Goal: Task Accomplishment & Management: Manage account settings

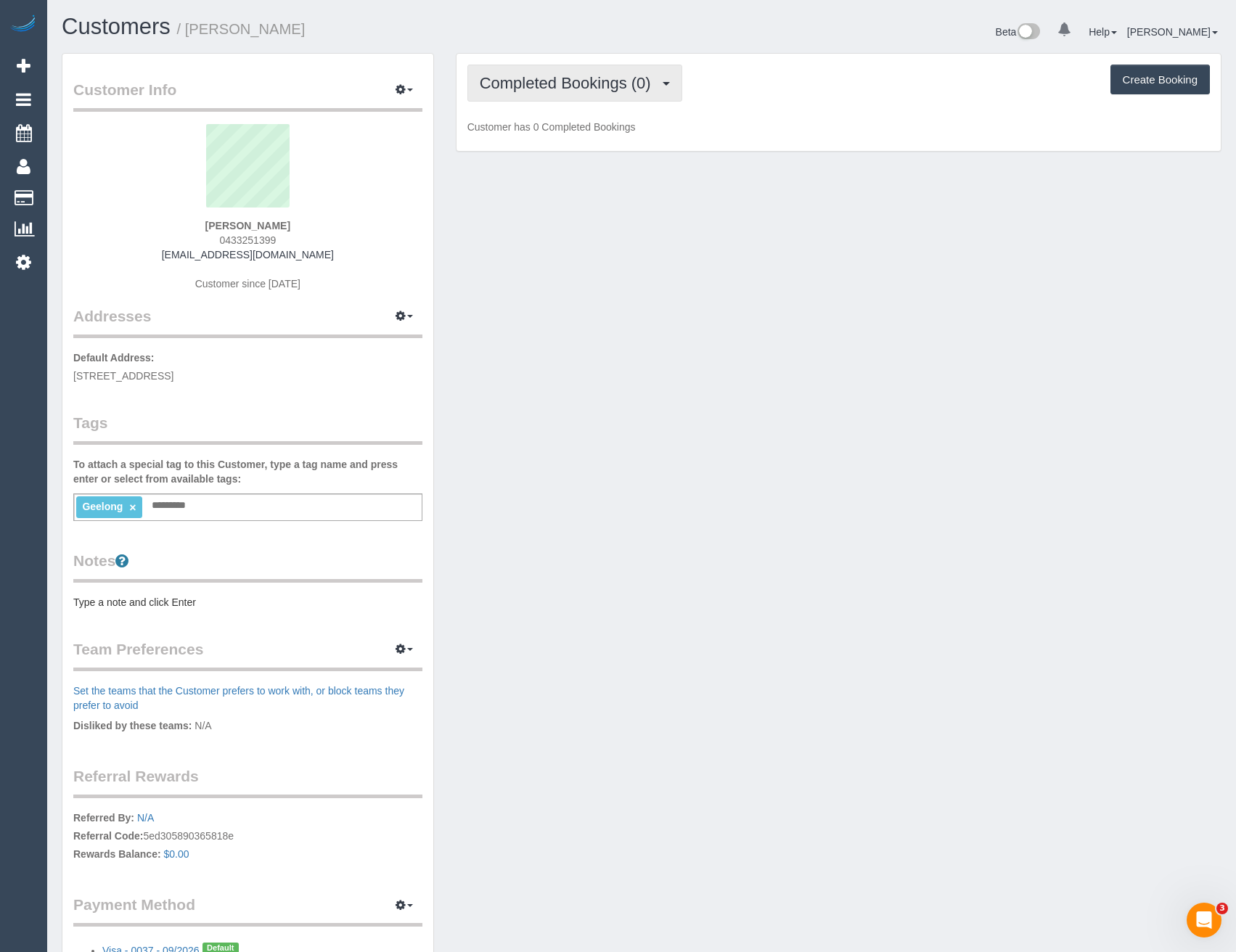
click at [615, 96] on button "Completed Bookings (0)" at bounding box center [574, 83] width 215 height 37
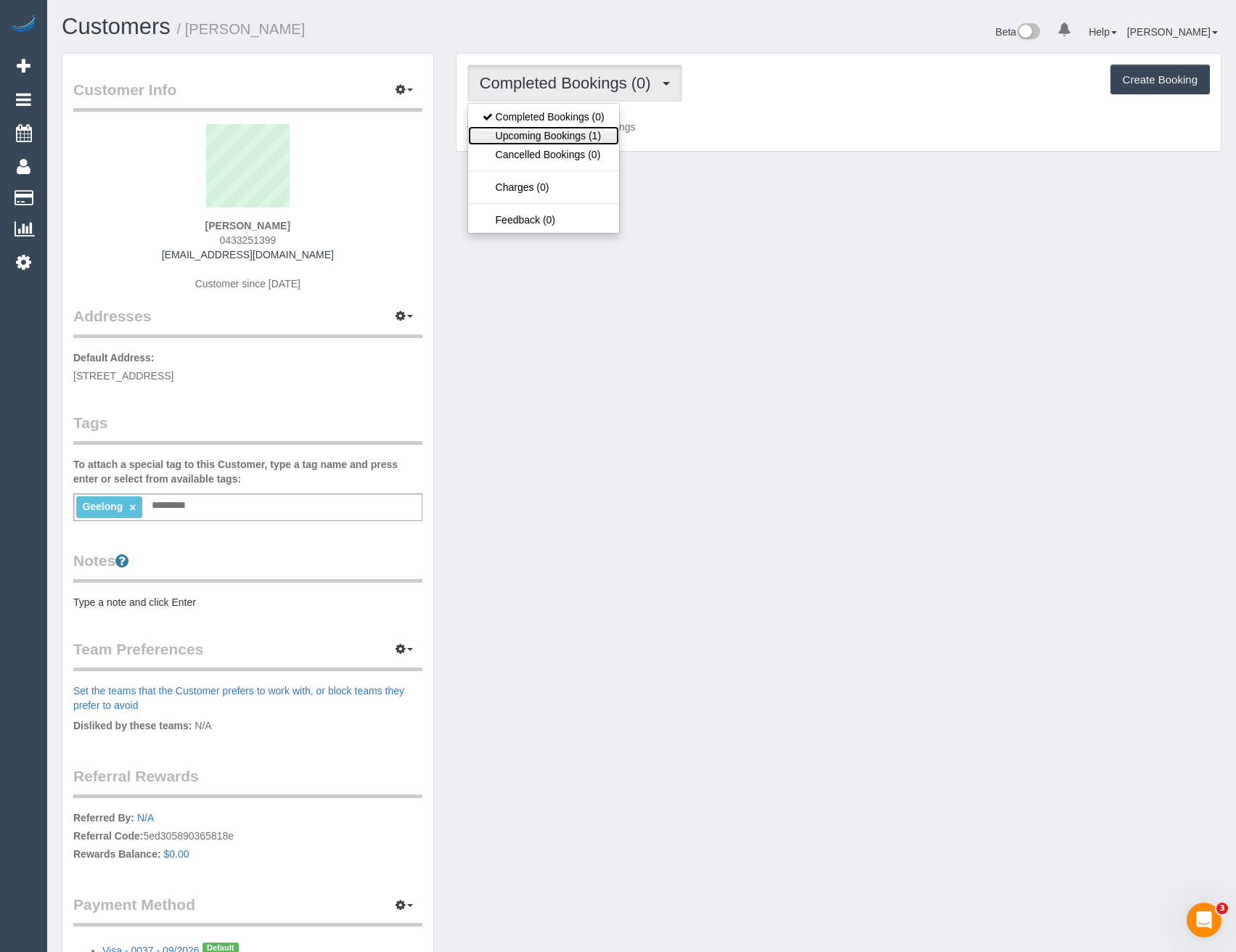
click at [581, 139] on link "Upcoming Bookings (1)" at bounding box center [544, 135] width 151 height 18
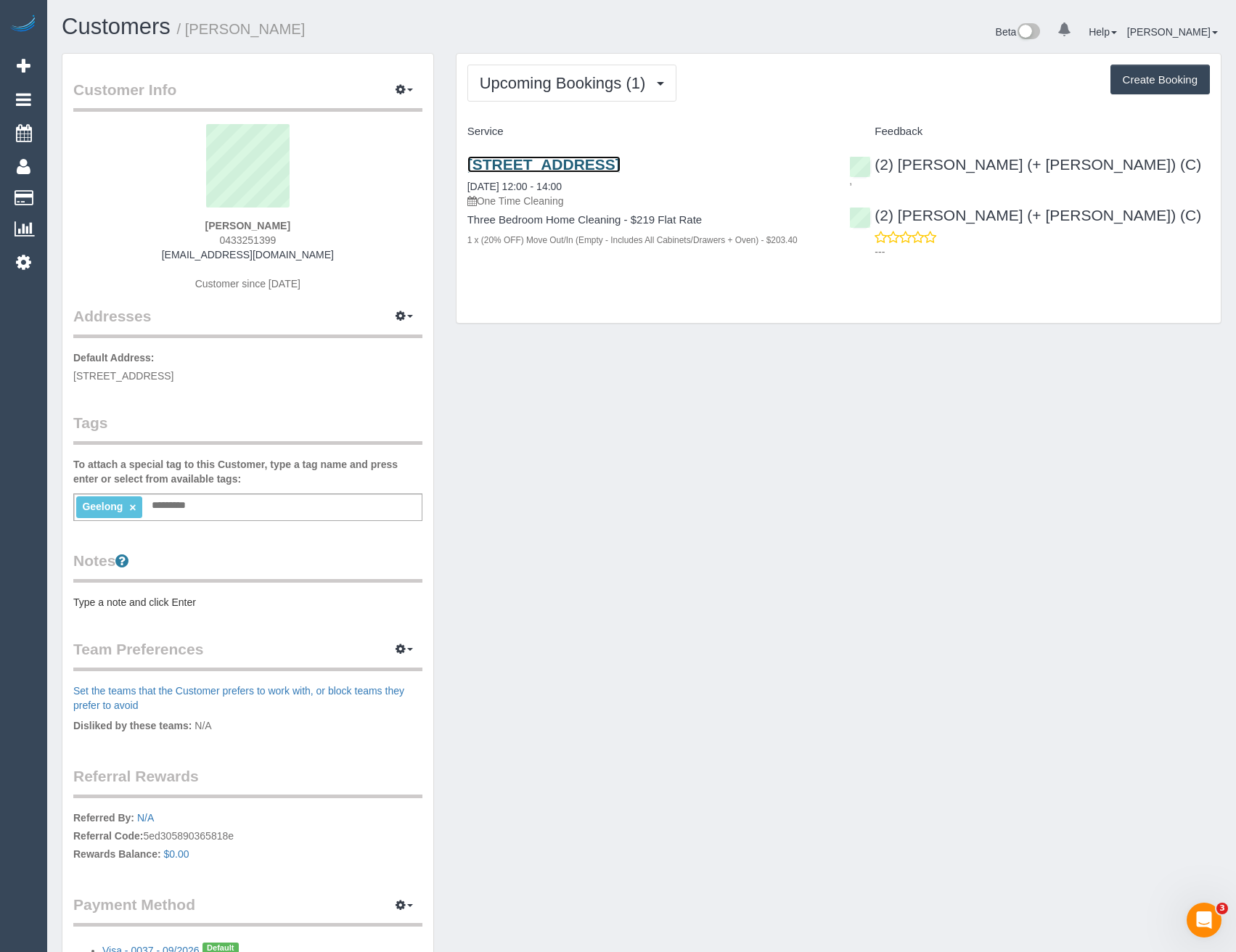
click at [620, 164] on link "9 Anglesea Terrace, Geelong West, VIC 3218" at bounding box center [544, 164] width 153 height 17
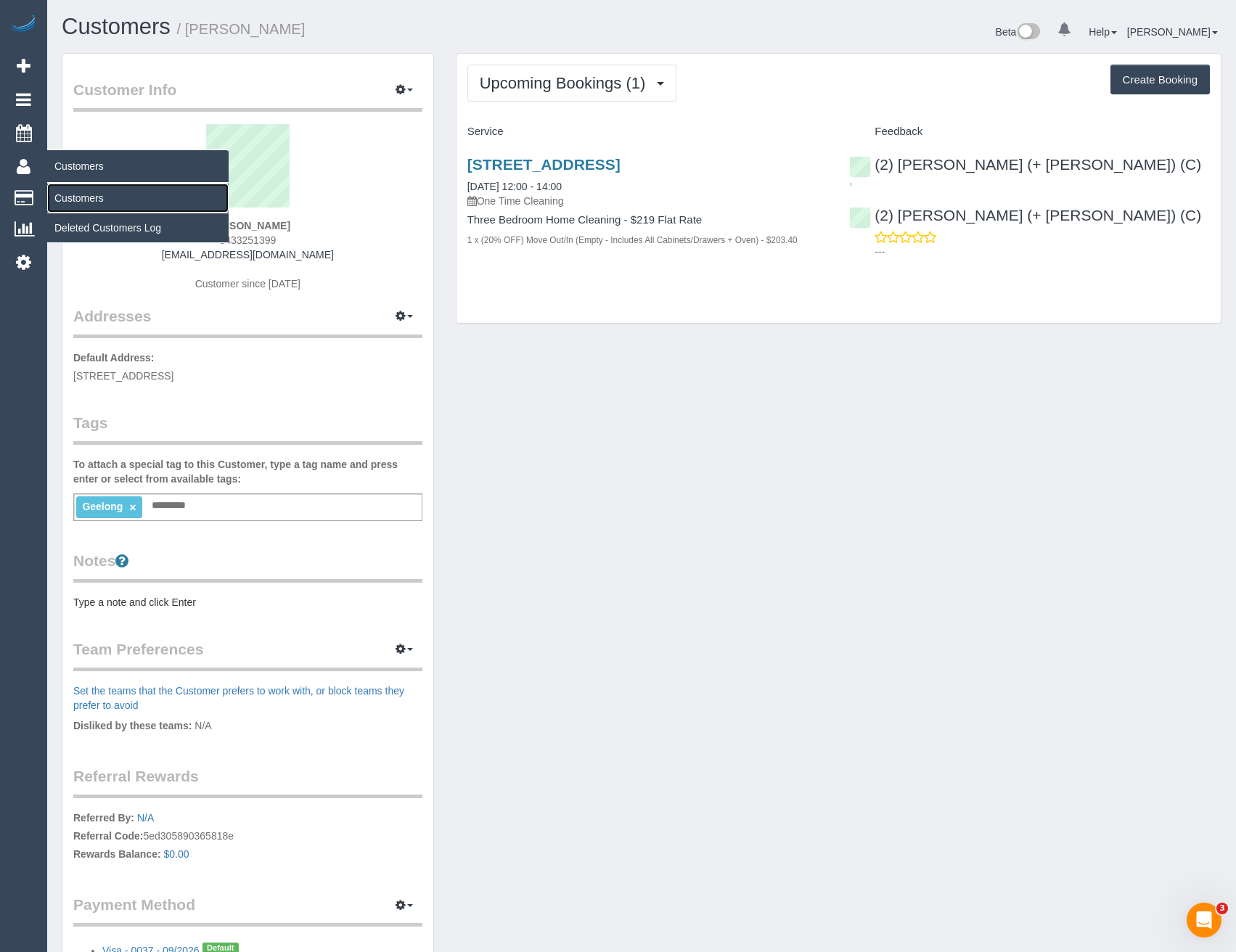
click at [70, 197] on link "Customers" at bounding box center [138, 198] width 181 height 29
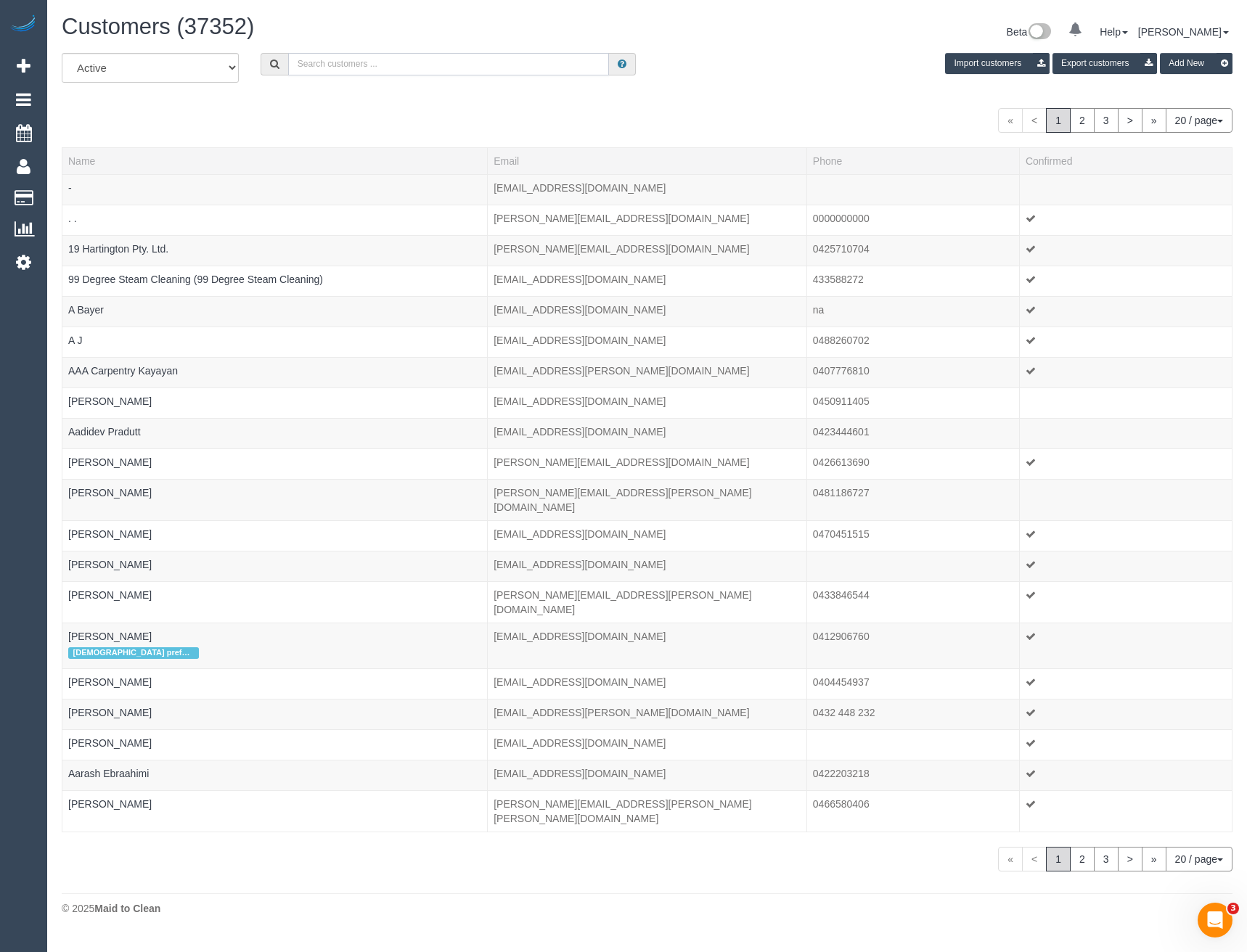
click at [338, 62] on input "text" at bounding box center [449, 64] width 321 height 23
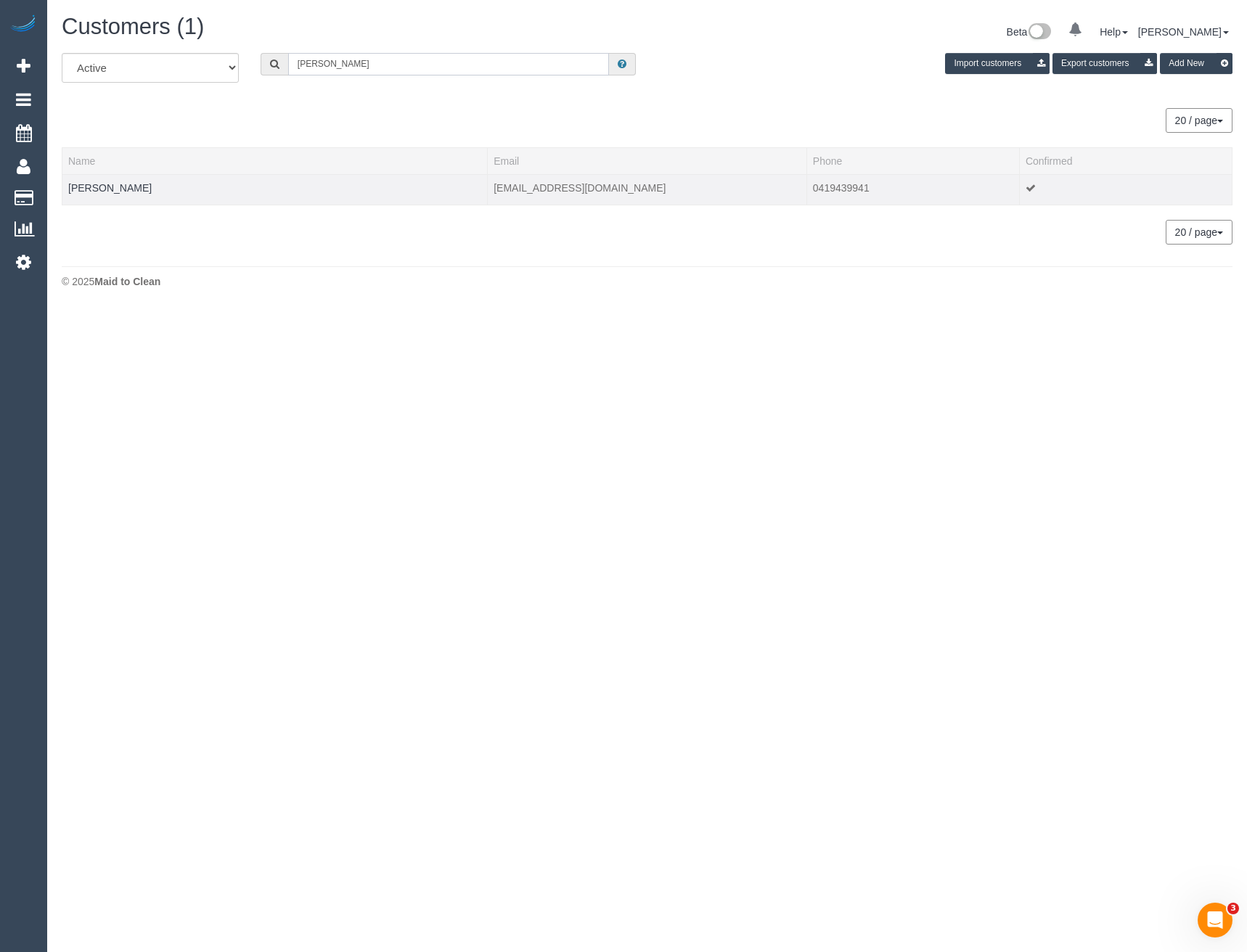
type input "Shane har"
click at [128, 190] on td "Shane Harris" at bounding box center [275, 189] width 425 height 31
click at [102, 191] on link "Shane Harris" at bounding box center [110, 187] width 84 height 11
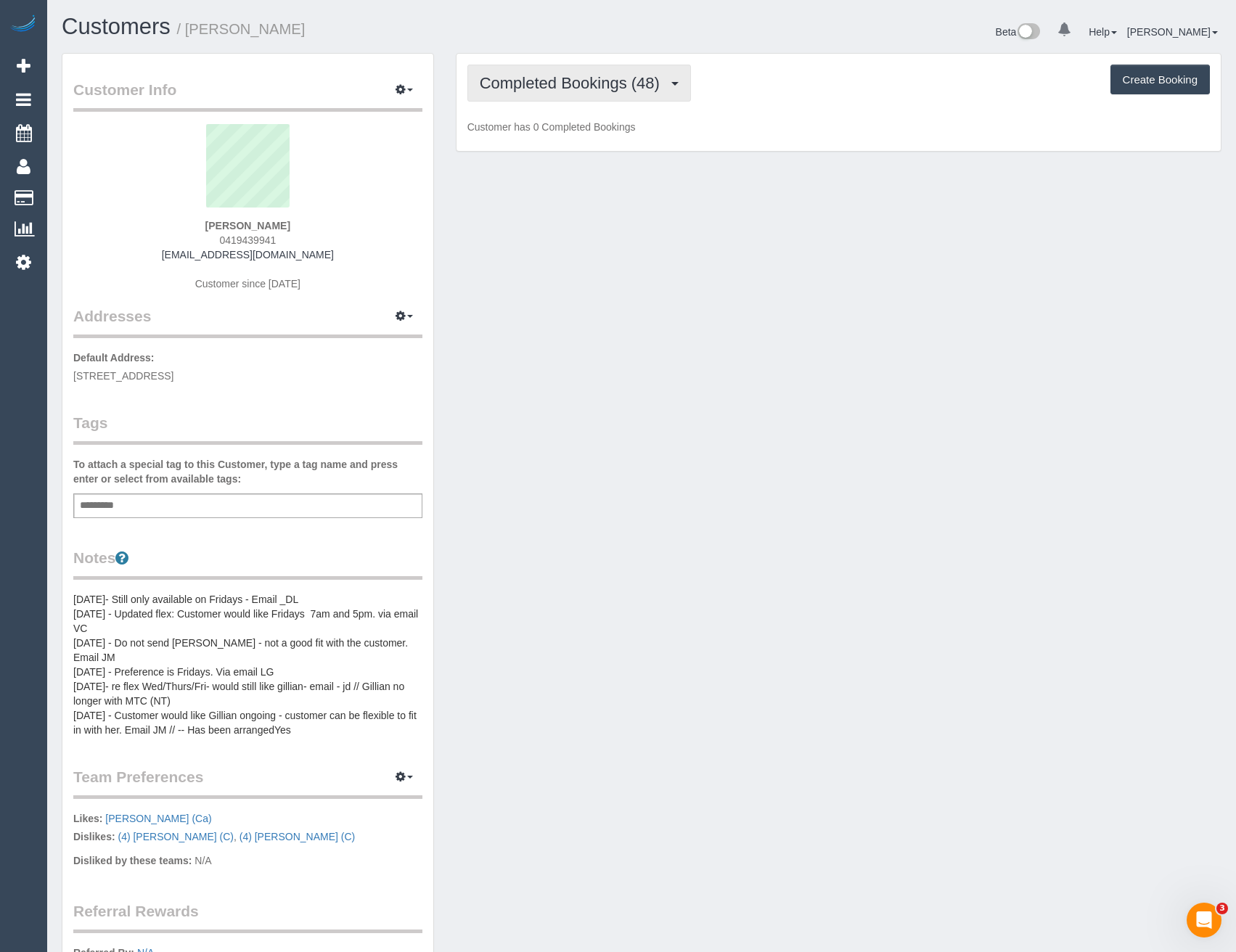
click at [655, 89] on span "Completed Bookings (48)" at bounding box center [573, 83] width 187 height 18
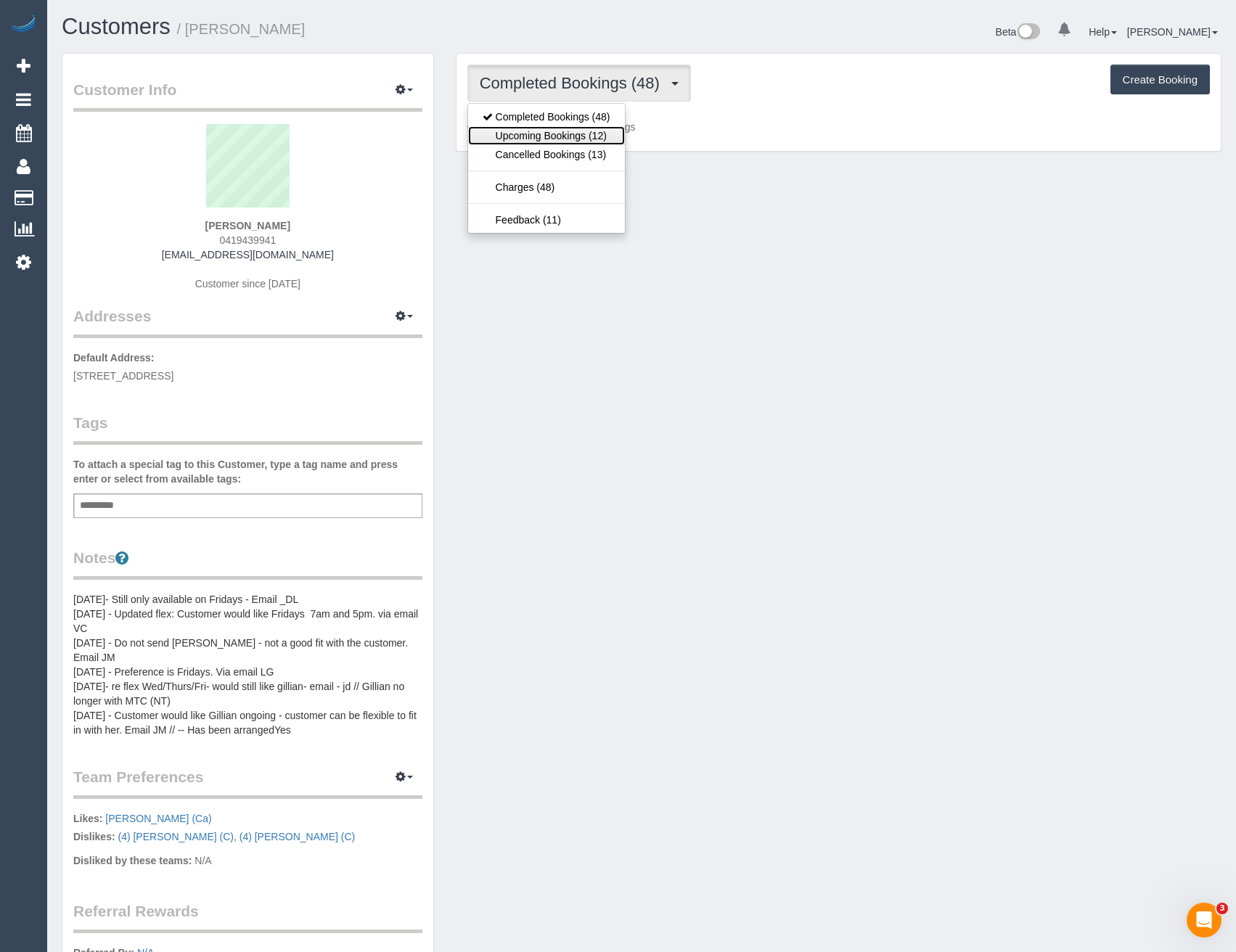
click at [599, 131] on link "Upcoming Bookings (12)" at bounding box center [546, 135] width 157 height 18
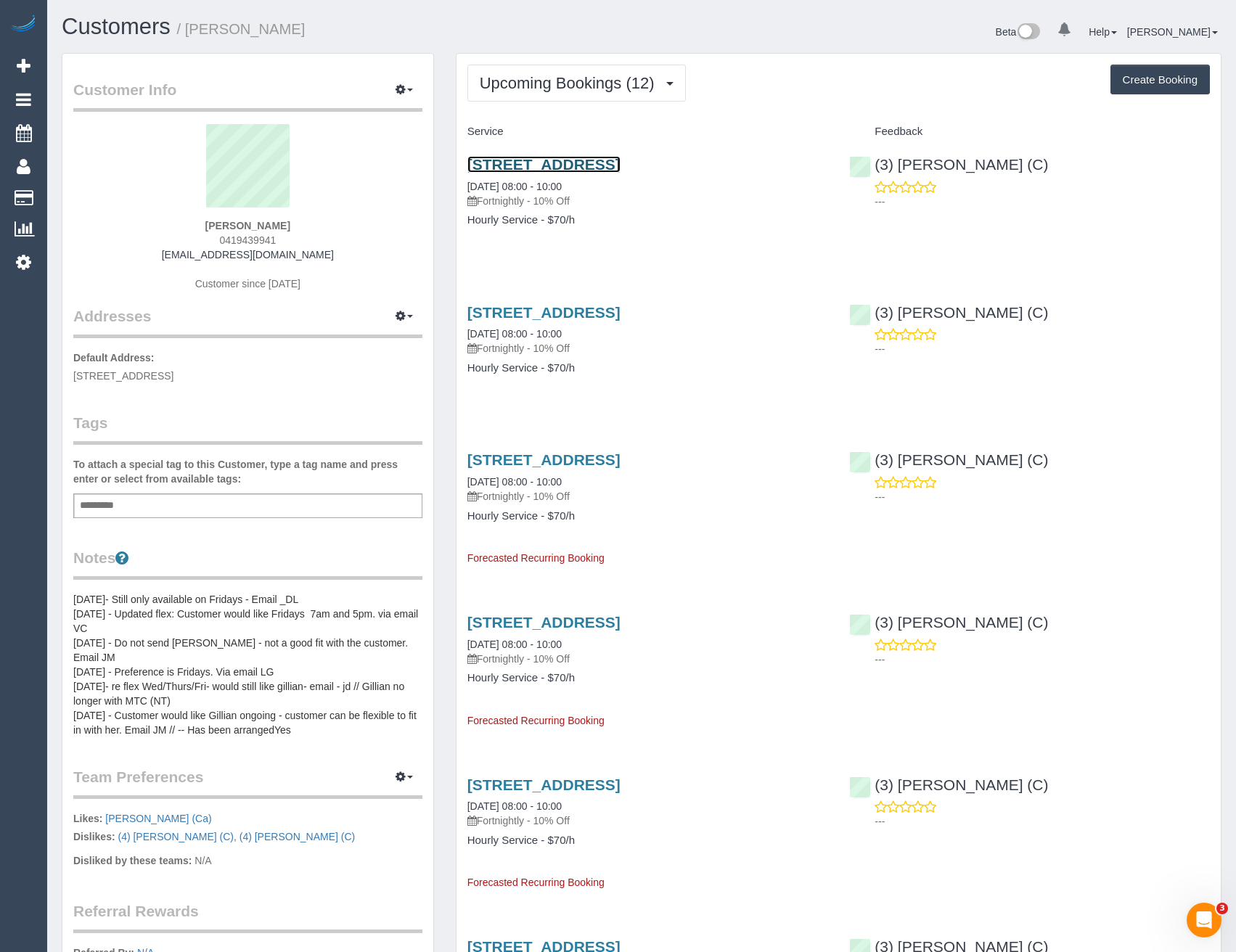
click at [620, 161] on link "3 Liquidamber Place, Malvern East, VIC 3145" at bounding box center [544, 164] width 153 height 17
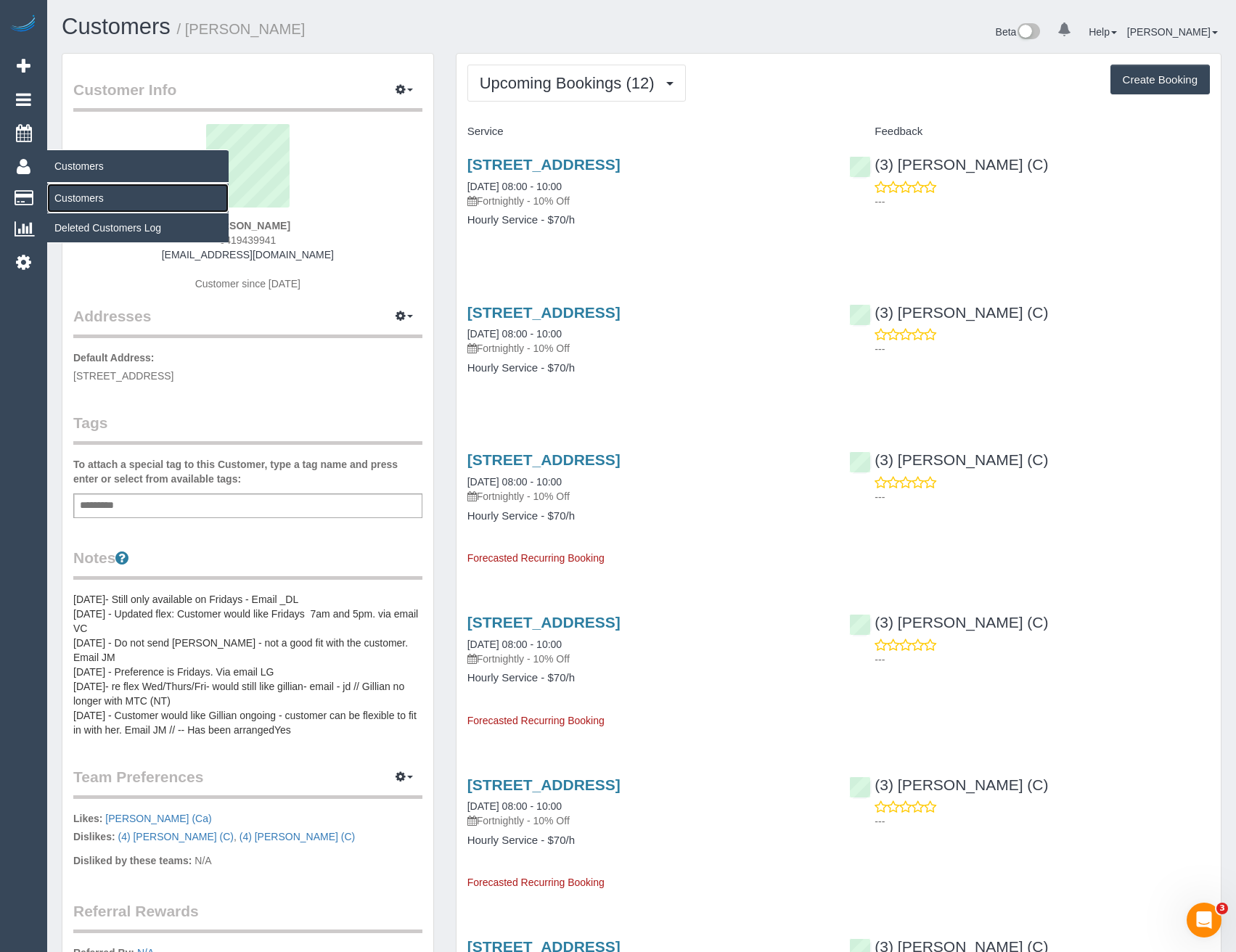
click at [107, 197] on link "Customers" at bounding box center [138, 198] width 181 height 29
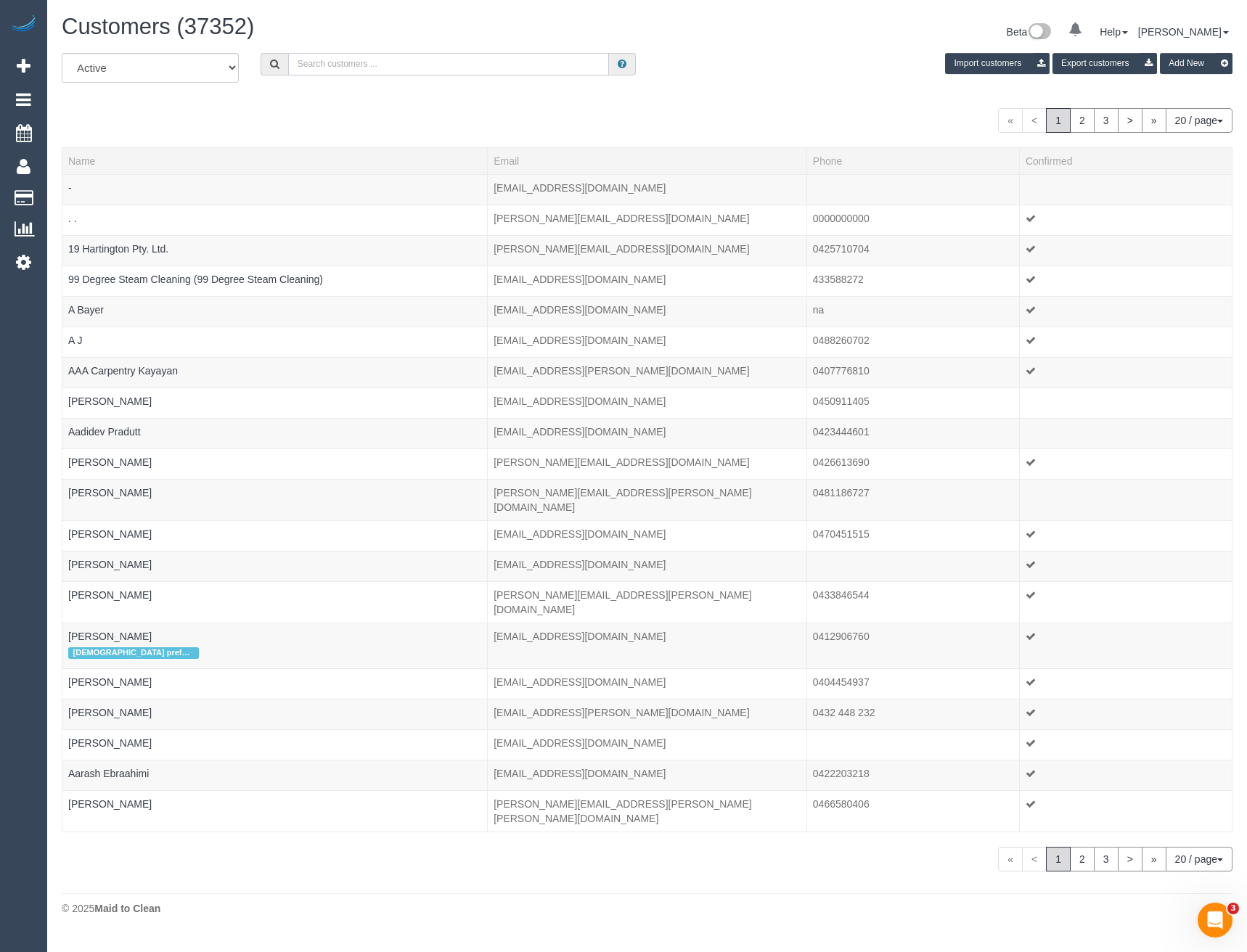
click at [484, 65] on input "text" at bounding box center [449, 64] width 321 height 23
type input "Sylvia tong"
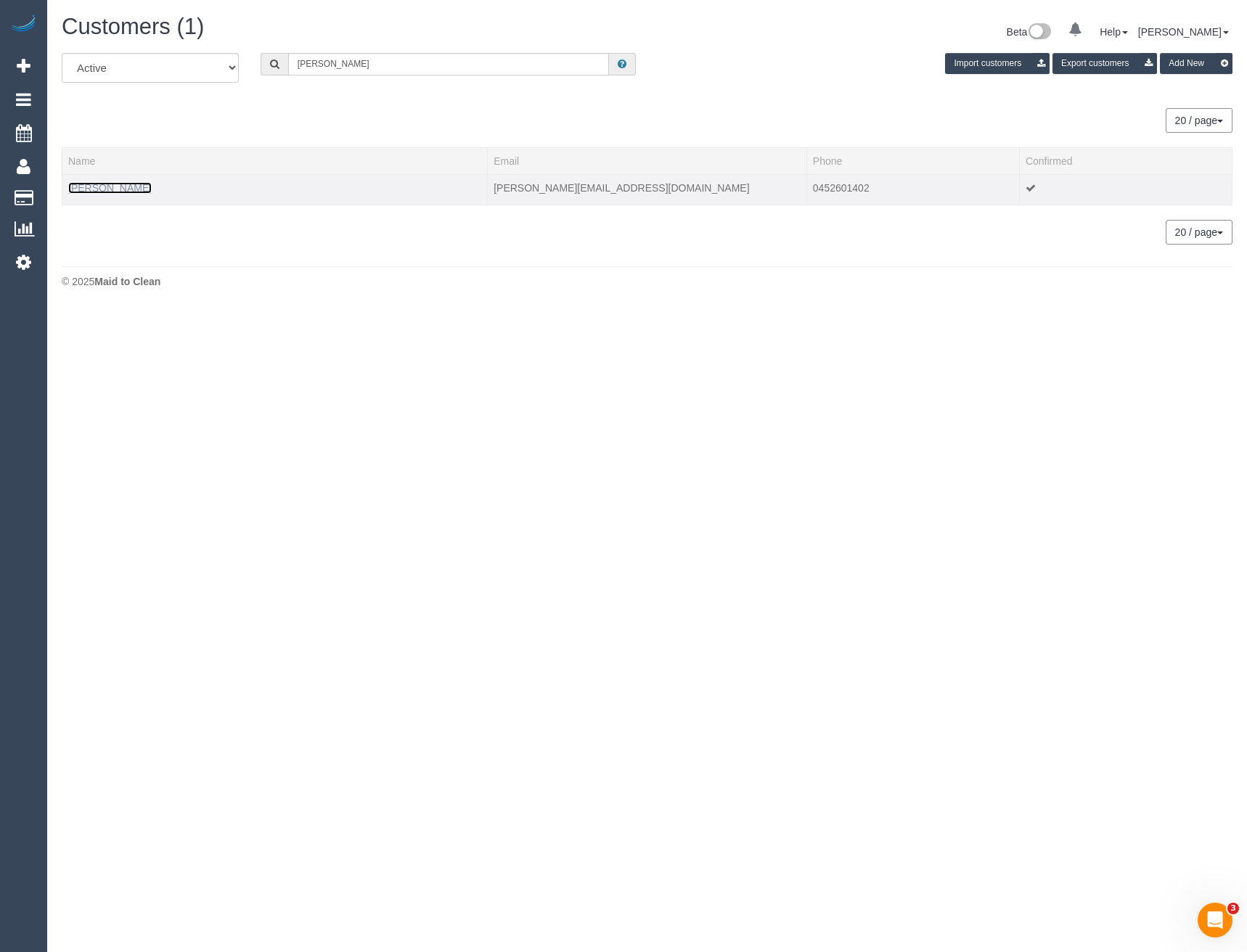
click at [97, 185] on link "Sylvia Tong" at bounding box center [110, 187] width 84 height 11
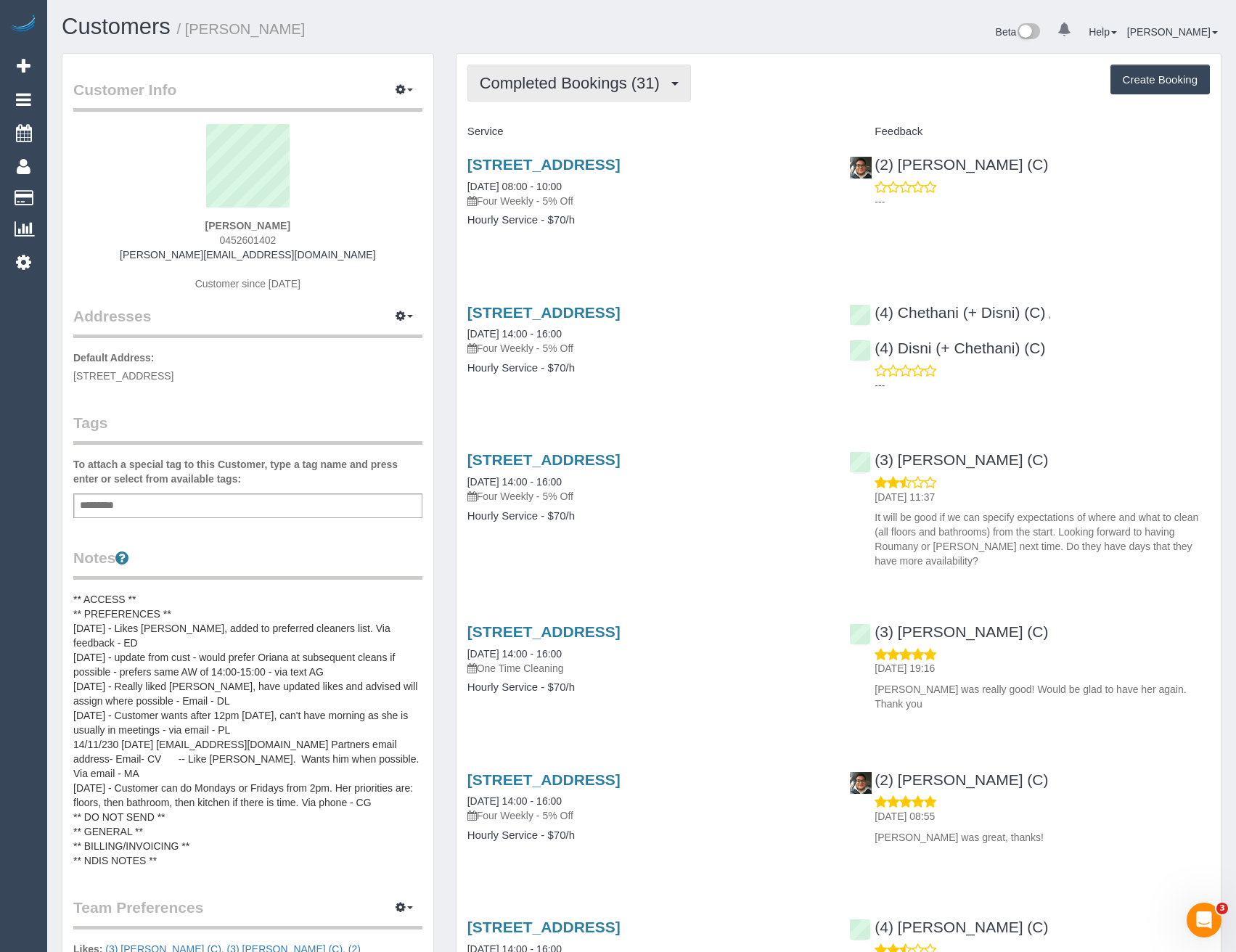
click at [643, 79] on span "Completed Bookings (31)" at bounding box center [573, 83] width 187 height 18
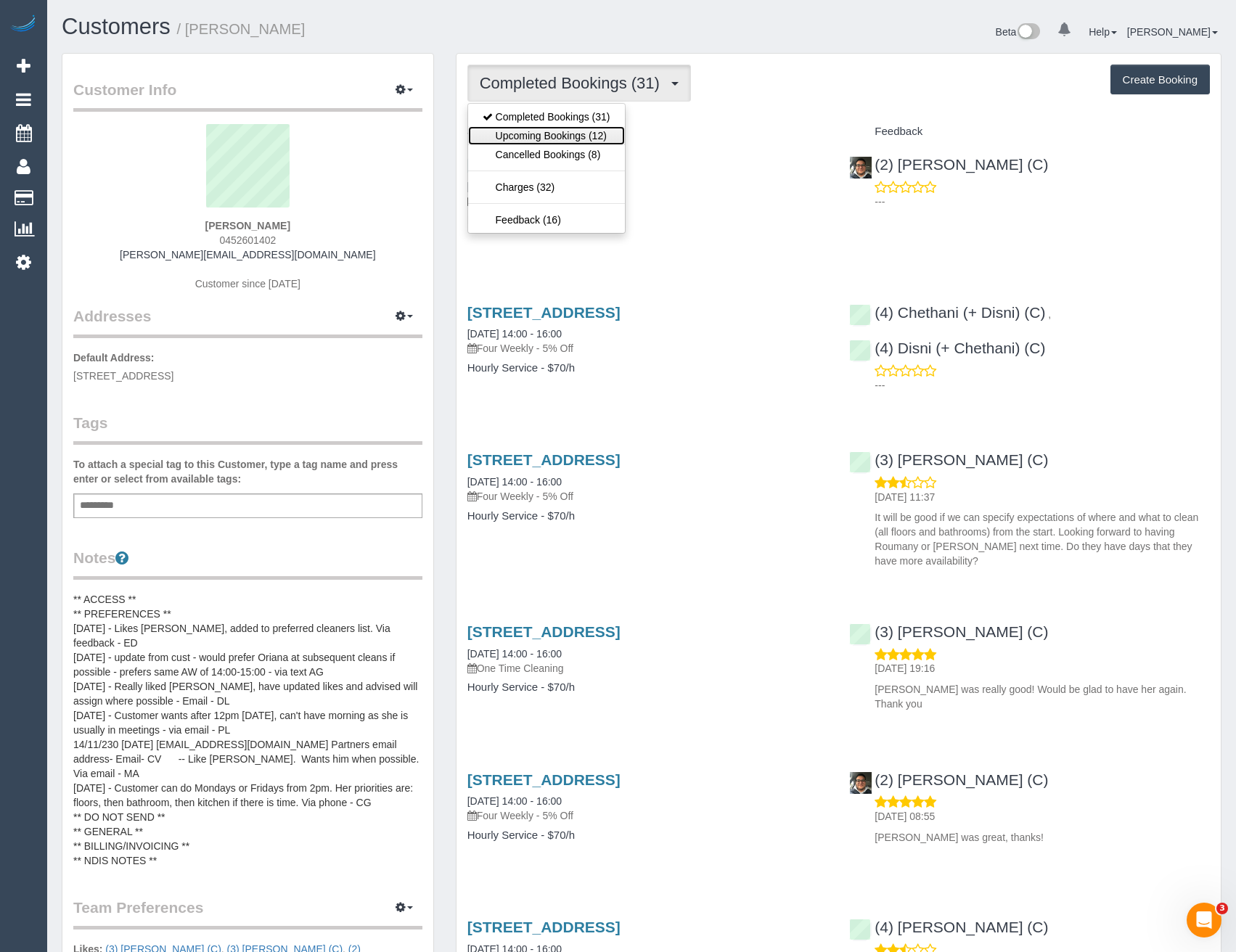
click at [611, 128] on link "Upcoming Bookings (12)" at bounding box center [546, 135] width 157 height 18
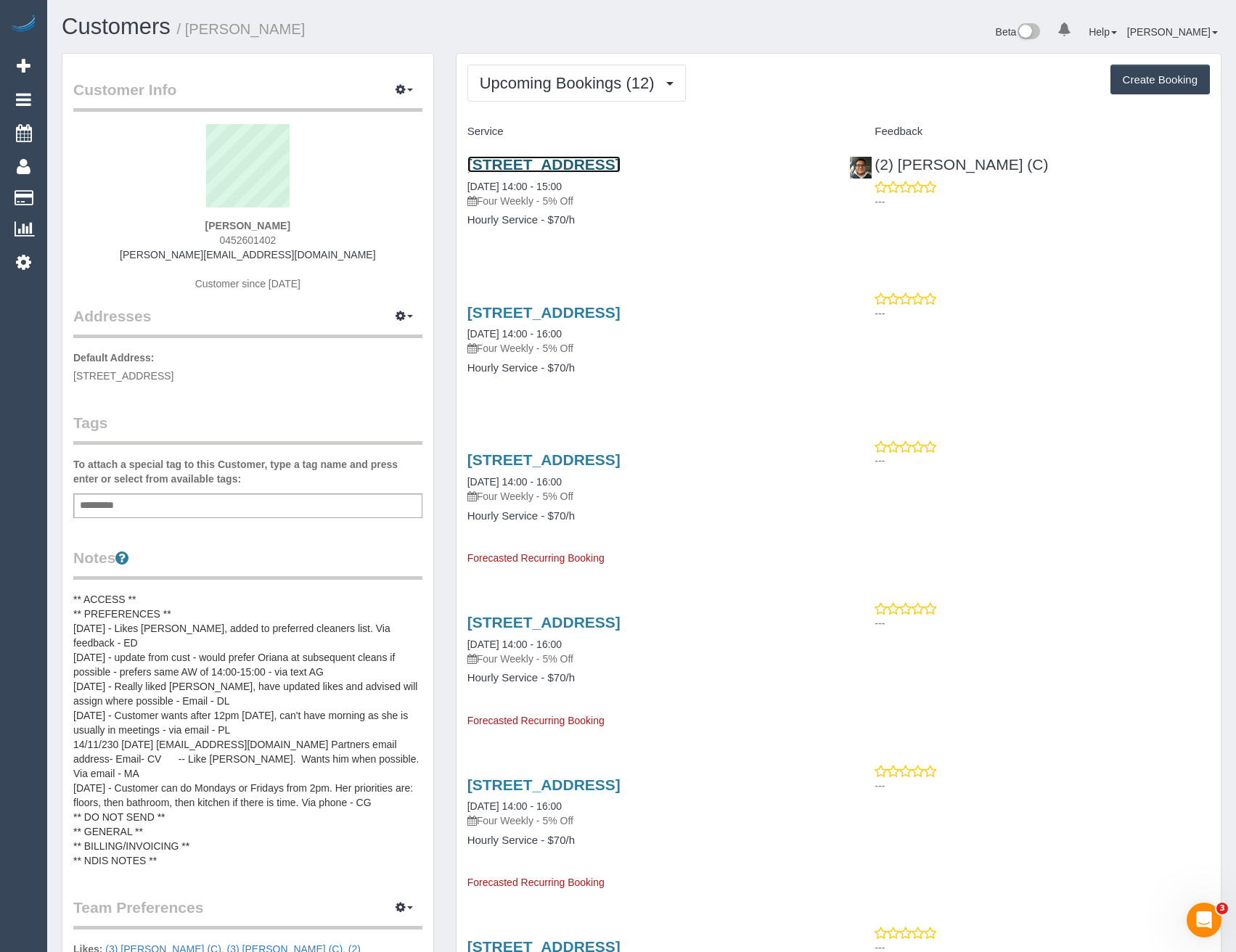
click at [620, 166] on link "9/158 Wattletree Road, Malvern, VIC 3144" at bounding box center [544, 164] width 153 height 17
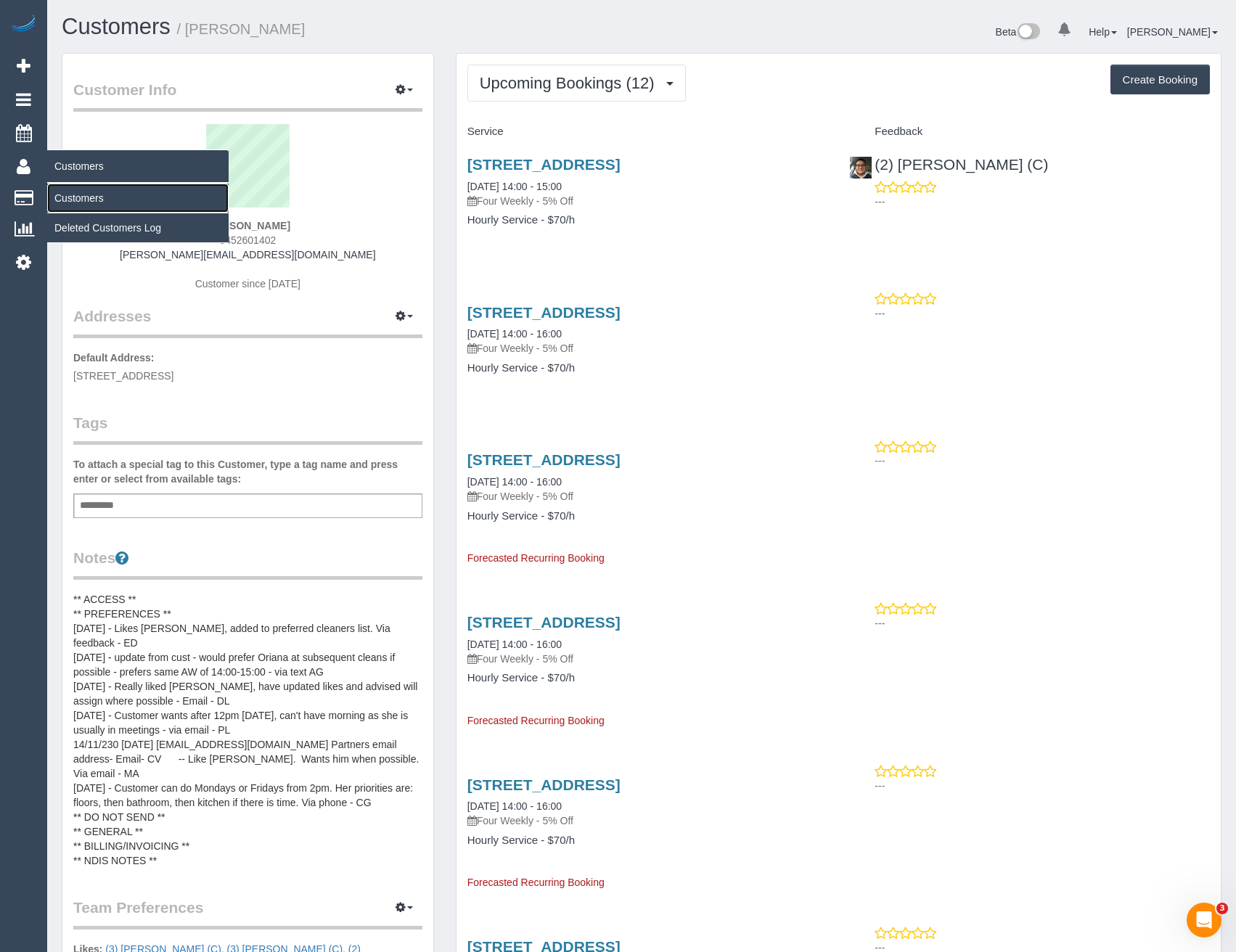
click at [83, 196] on link "Customers" at bounding box center [138, 198] width 181 height 29
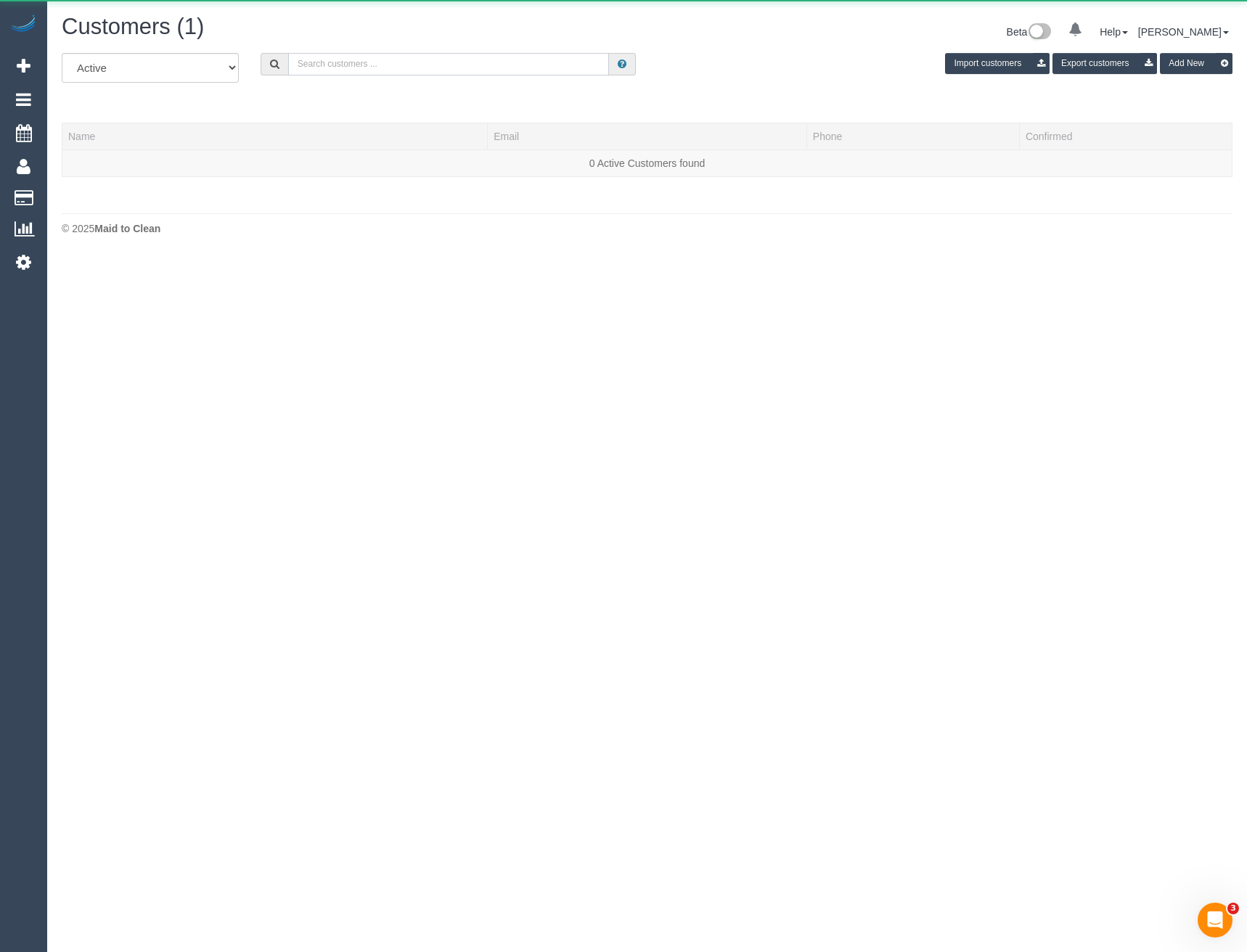
click at [400, 66] on input "text" at bounding box center [449, 64] width 321 height 23
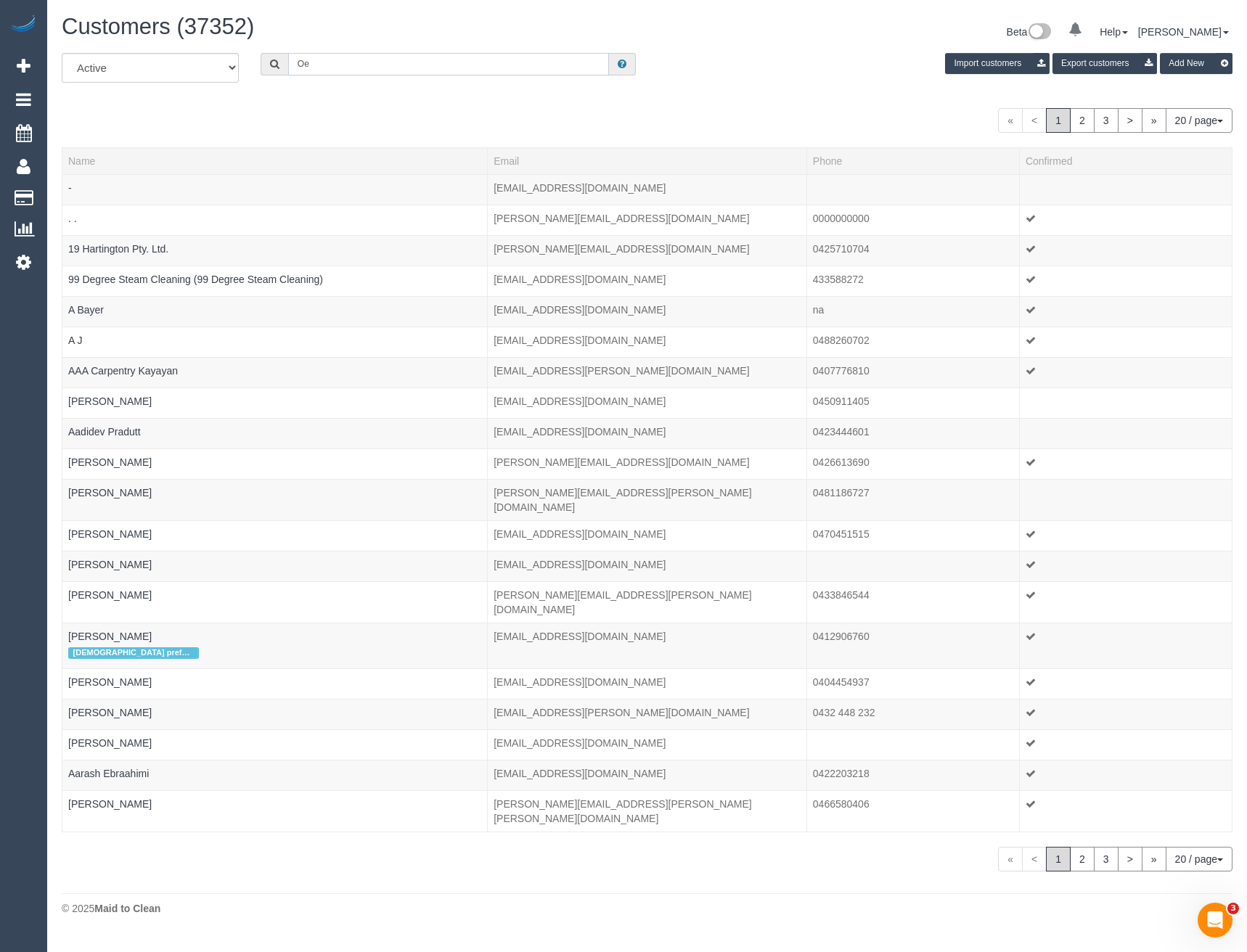
type input "O"
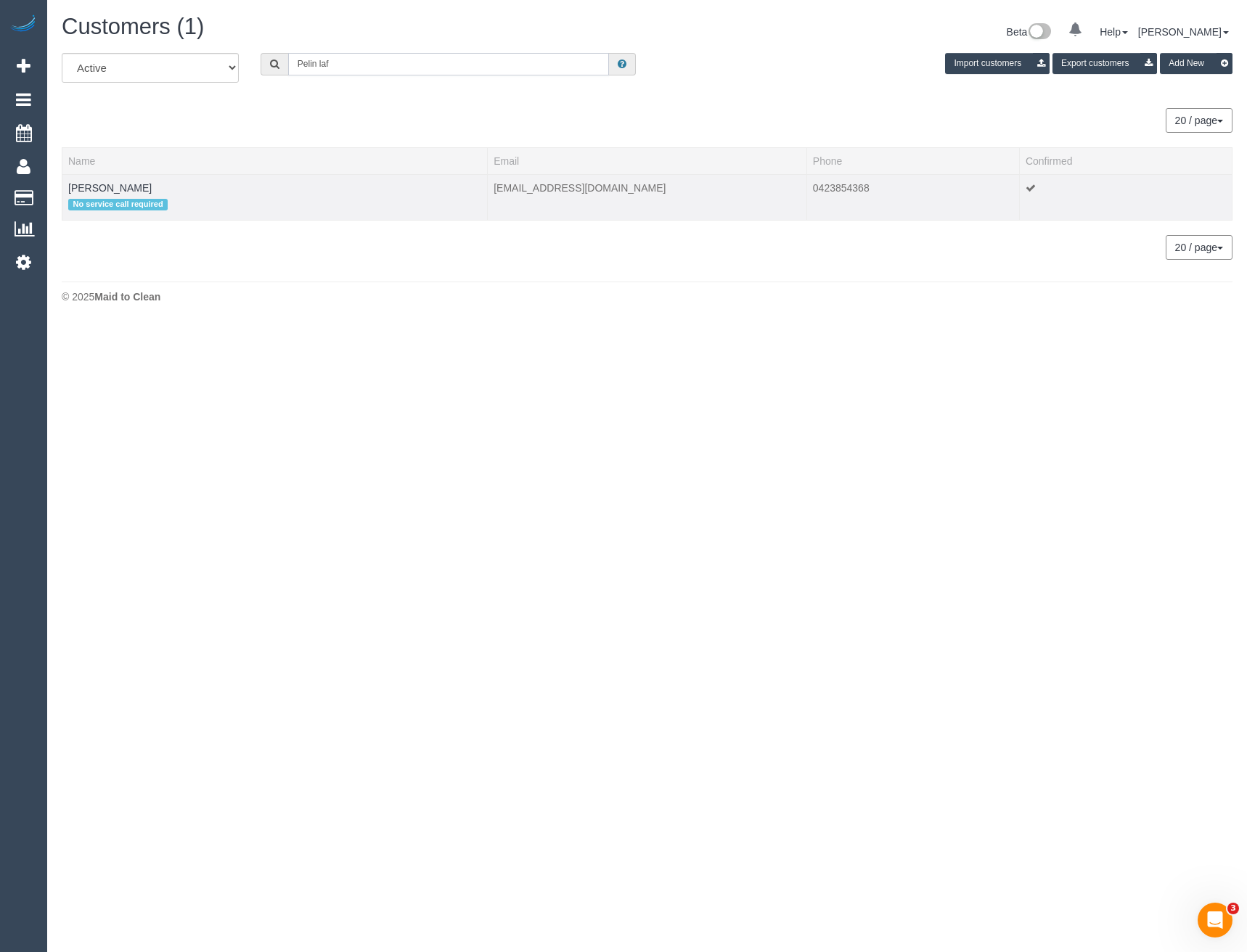
type input "Pelin laf"
click at [93, 180] on td "Pelin Laffan No service call required" at bounding box center [275, 197] width 425 height 46
click at [98, 185] on link "Pelin Laffan" at bounding box center [110, 187] width 84 height 11
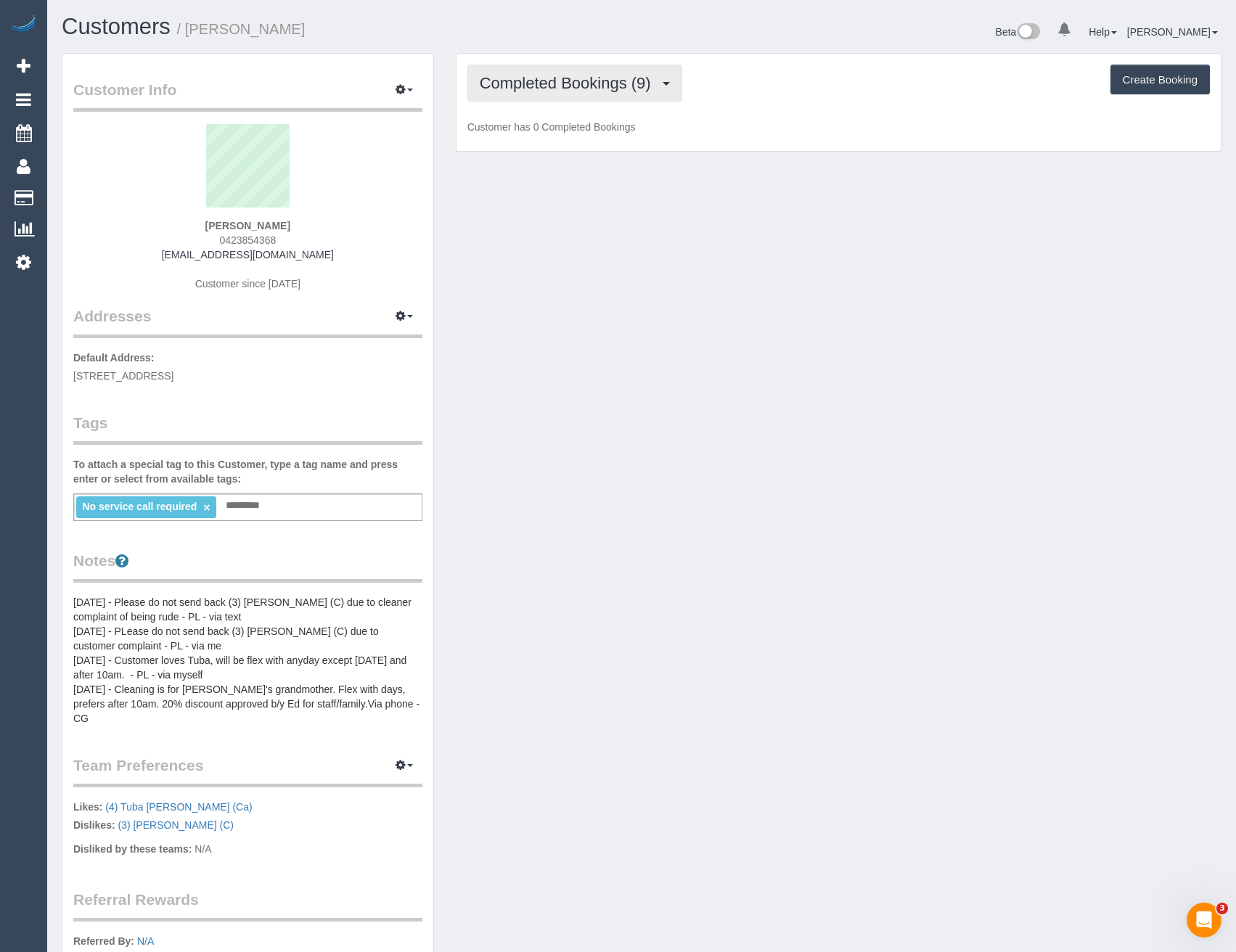
click at [656, 66] on button "Completed Bookings (9)" at bounding box center [574, 83] width 215 height 37
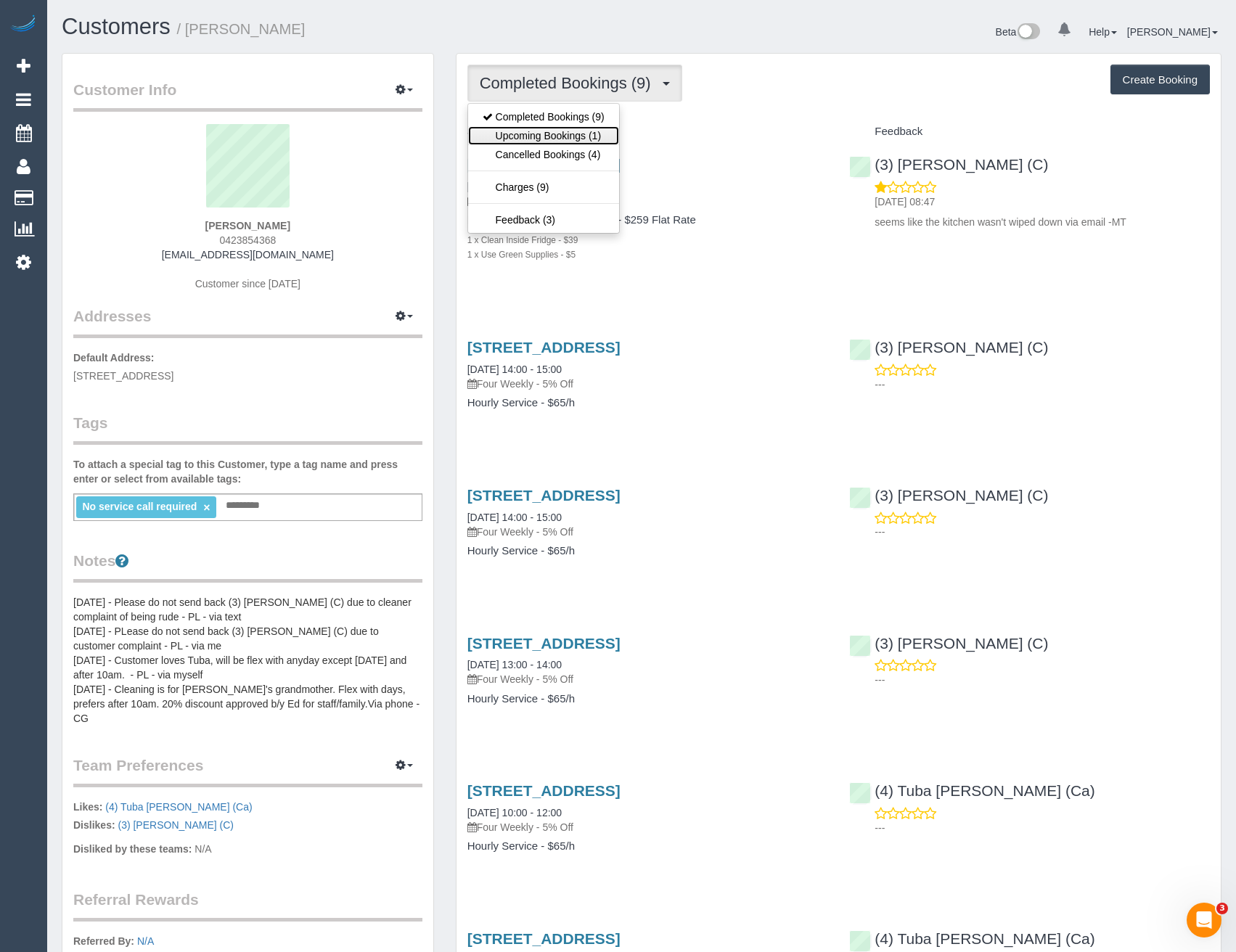
click at [581, 134] on link "Upcoming Bookings (1)" at bounding box center [544, 135] width 151 height 18
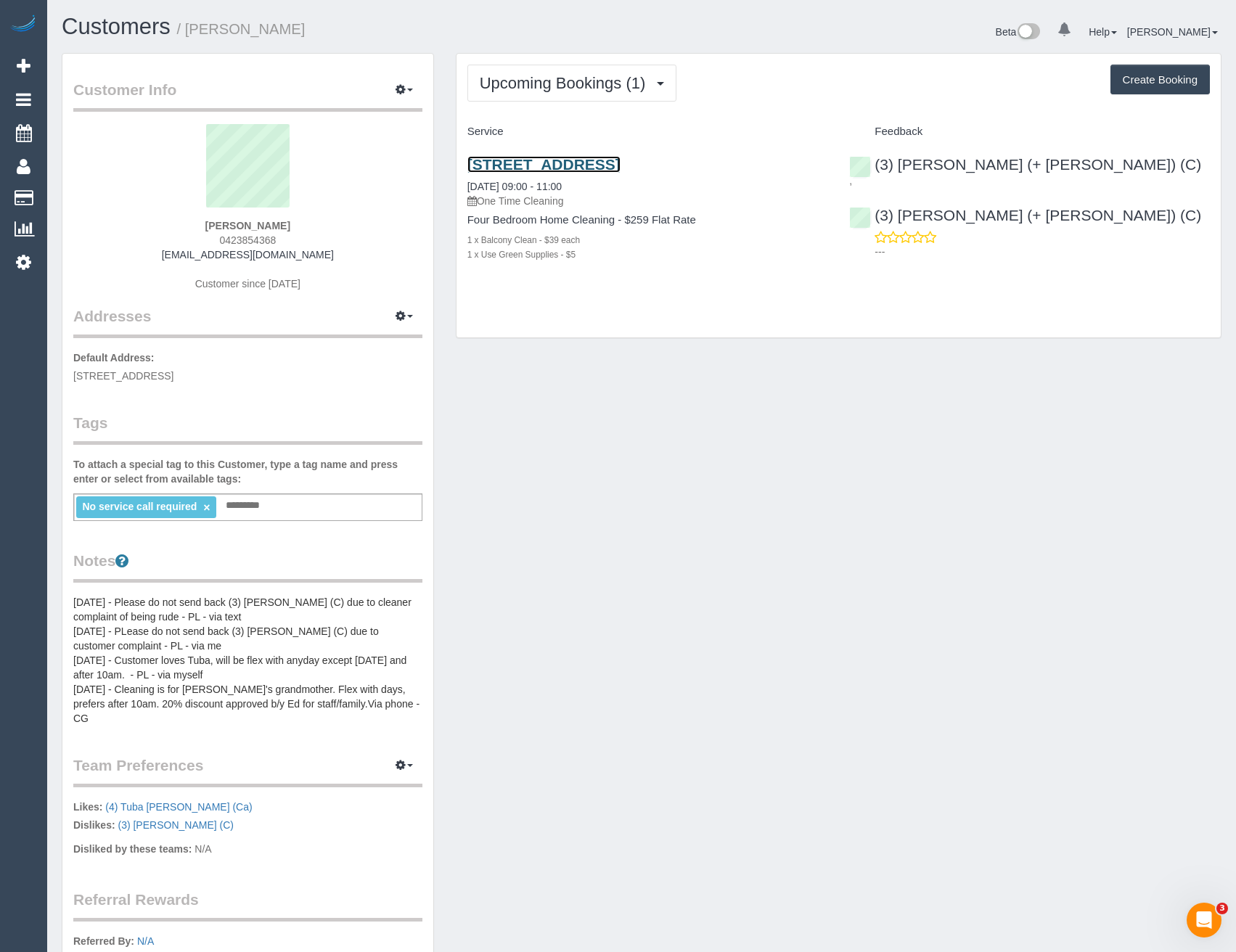
click at [620, 166] on link "22 Brookvale Court, Roxburgh Park, VIC 3064" at bounding box center [544, 164] width 153 height 17
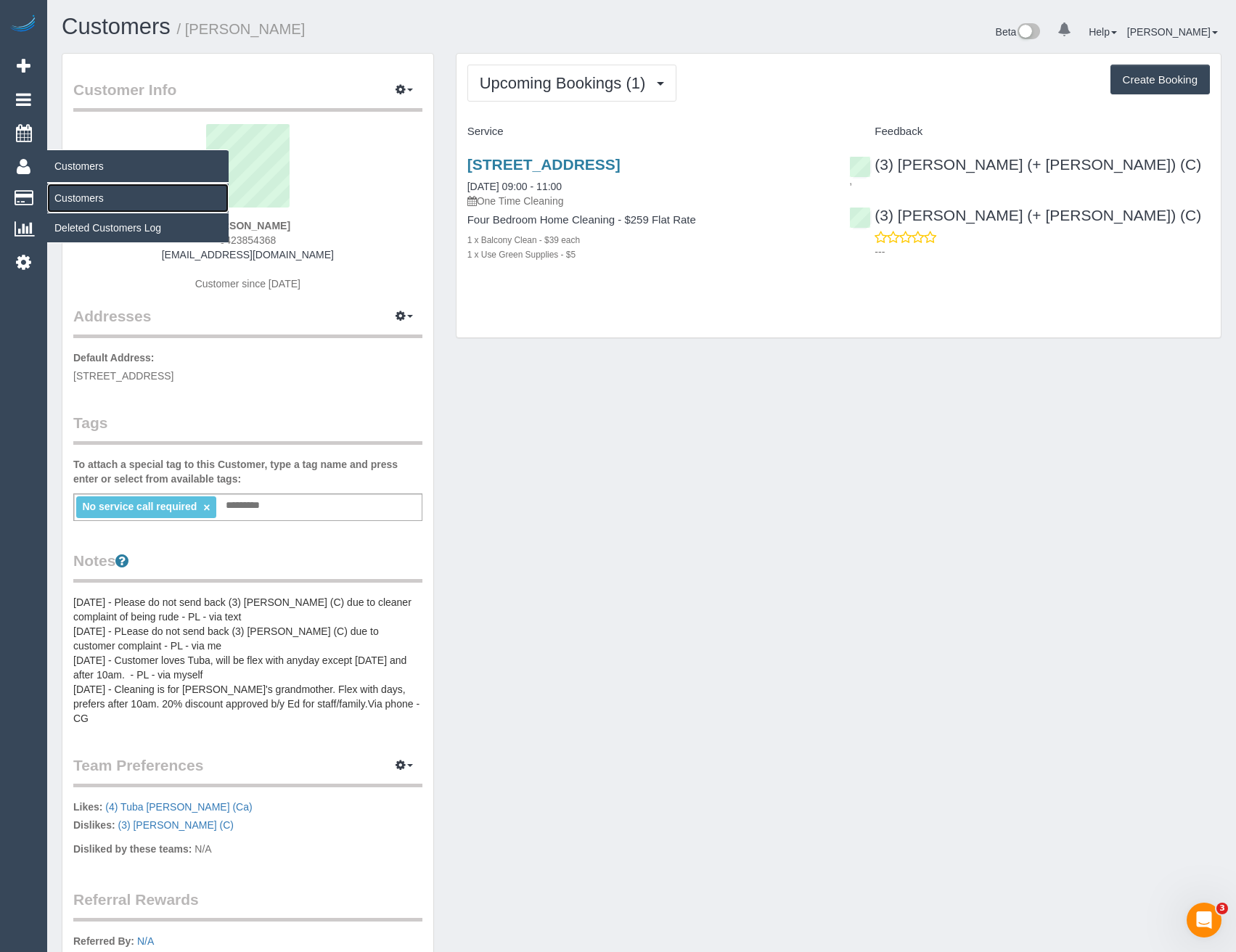
click at [89, 189] on link "Customers" at bounding box center [138, 198] width 181 height 29
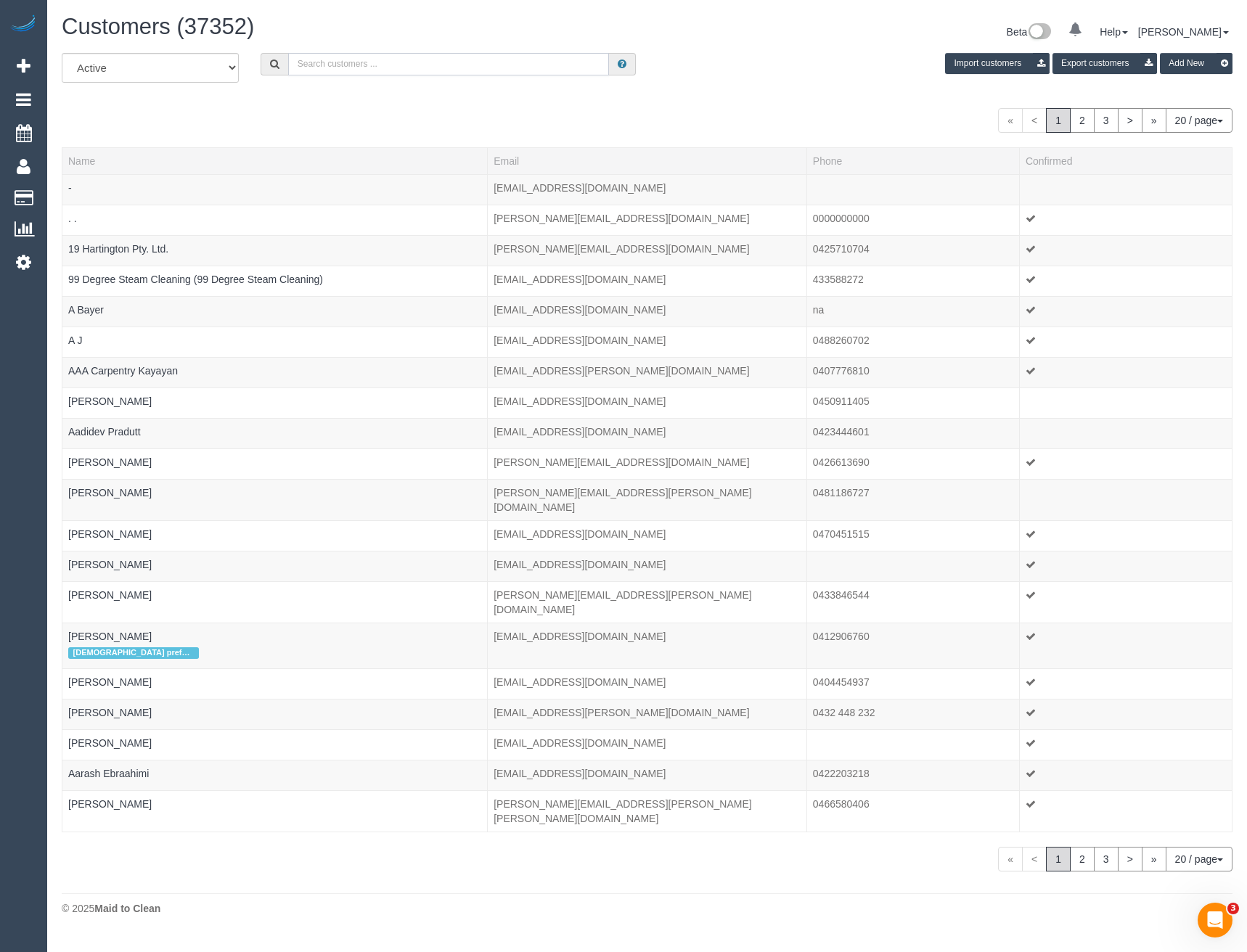
click at [372, 66] on input "text" at bounding box center [449, 64] width 321 height 23
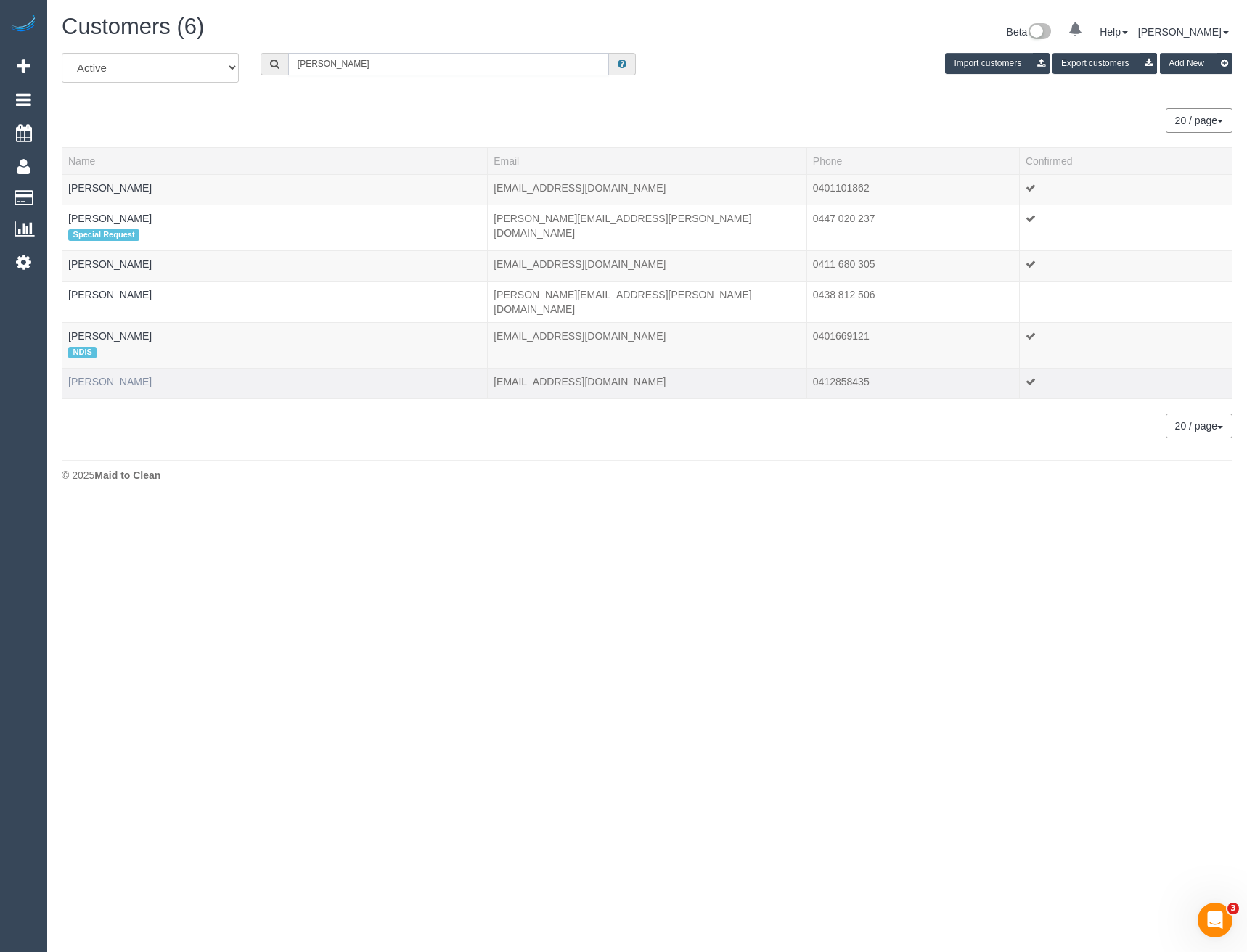
type input "Fiona n"
click at [118, 376] on link "[PERSON_NAME]" at bounding box center [110, 381] width 84 height 11
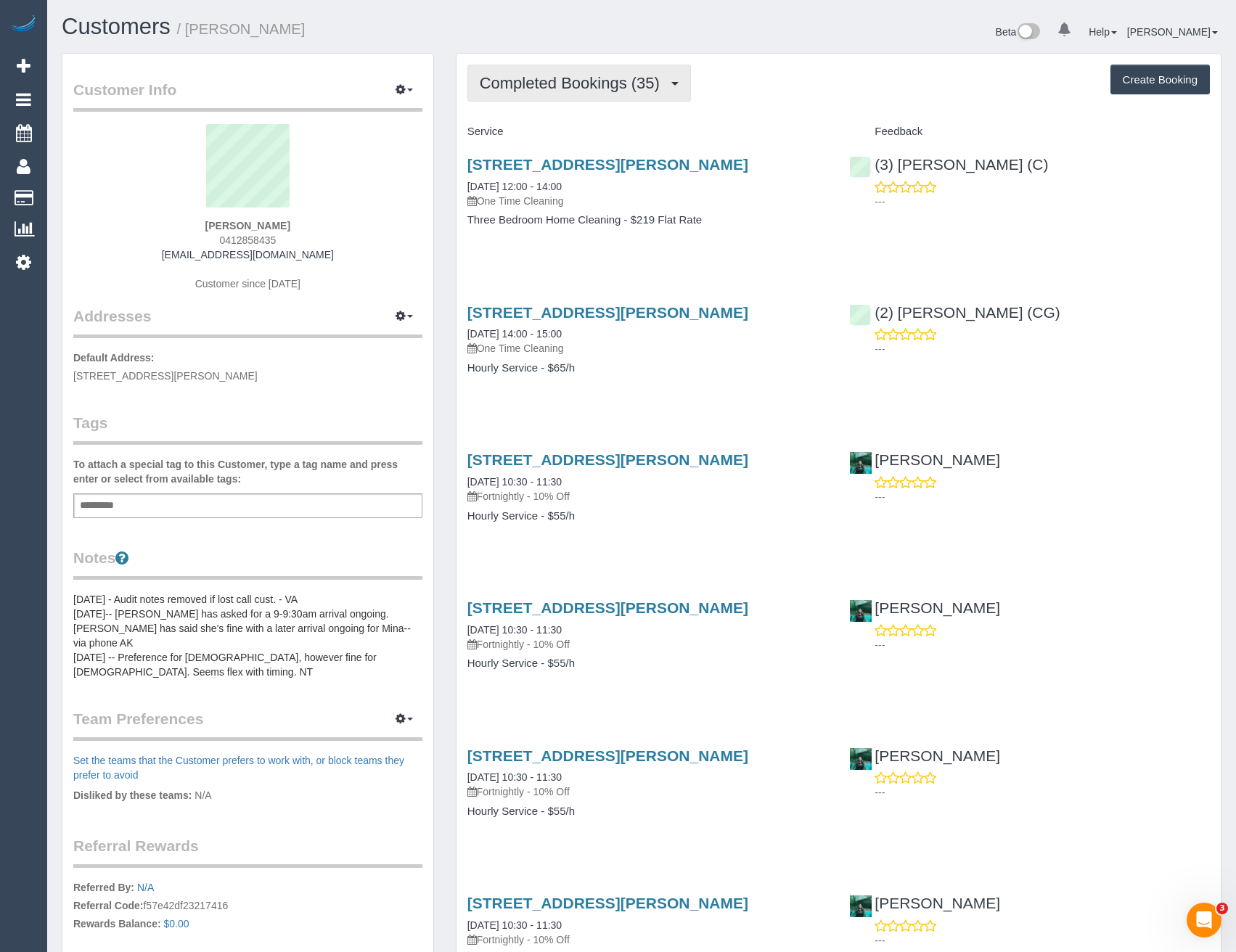
click at [637, 89] on span "Completed Bookings (35)" at bounding box center [573, 83] width 187 height 18
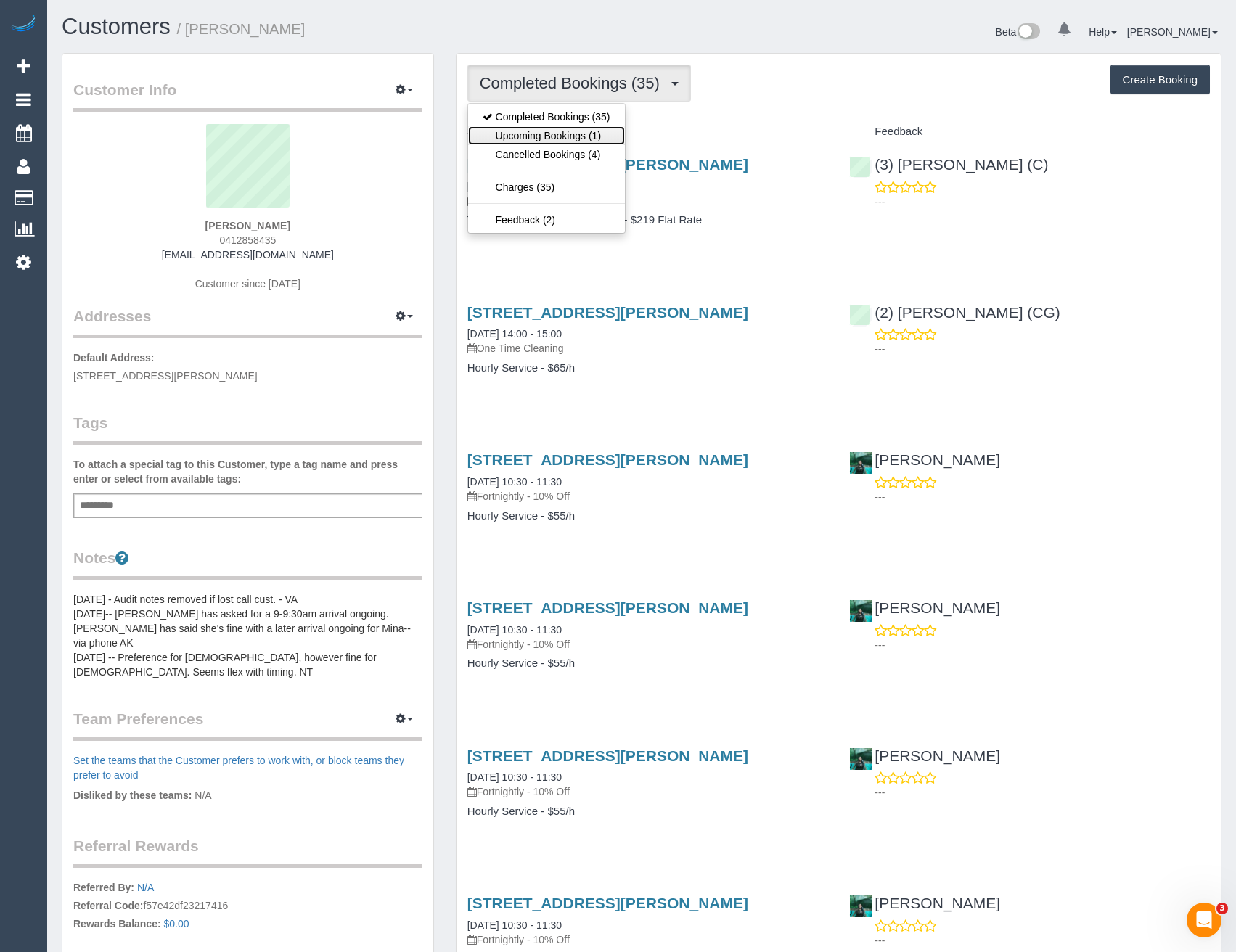
click at [599, 134] on link "Upcoming Bookings (1)" at bounding box center [546, 135] width 157 height 18
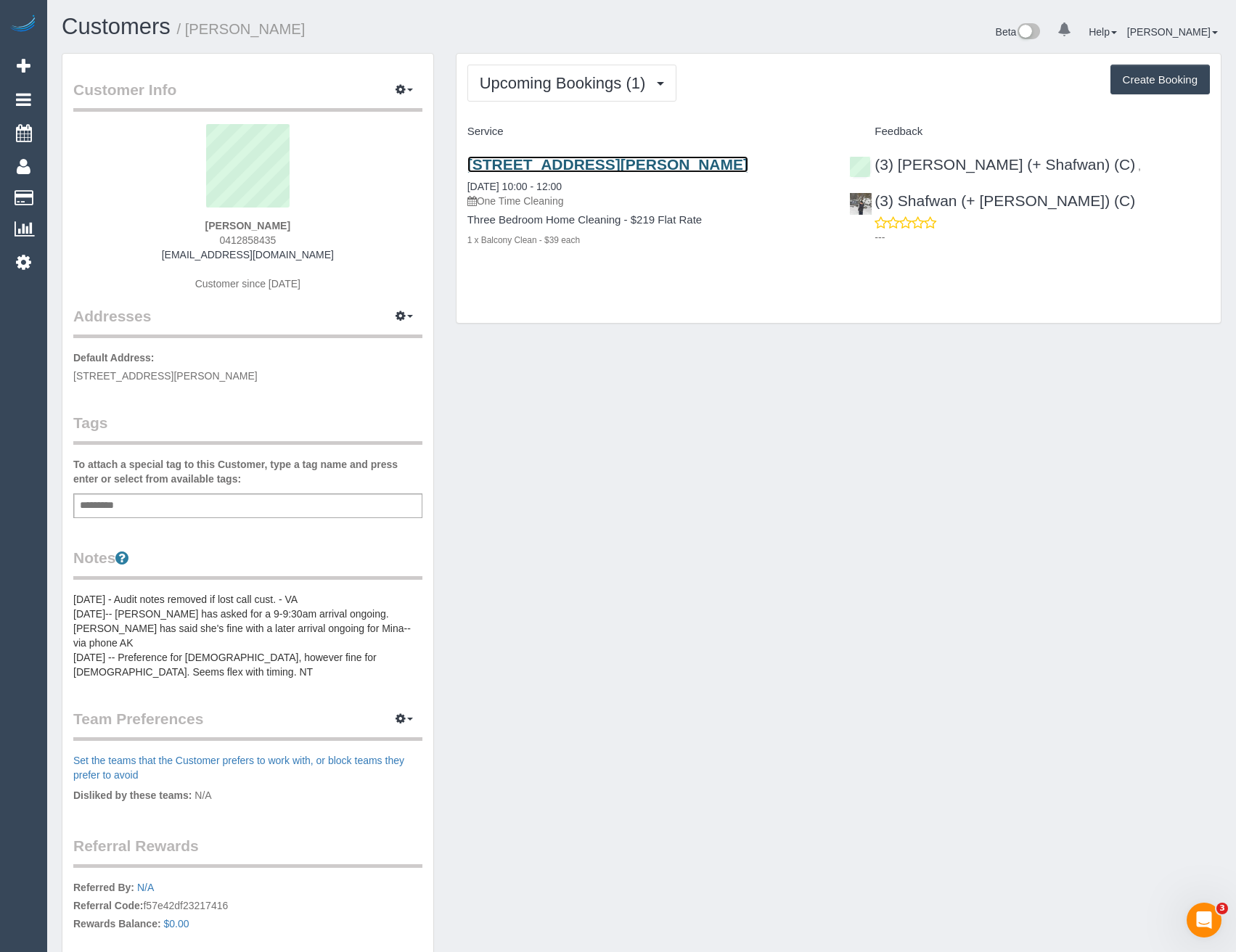
click at [682, 164] on link "119a Studley Road, Eaglemont, VIC 3084" at bounding box center [607, 164] width 281 height 17
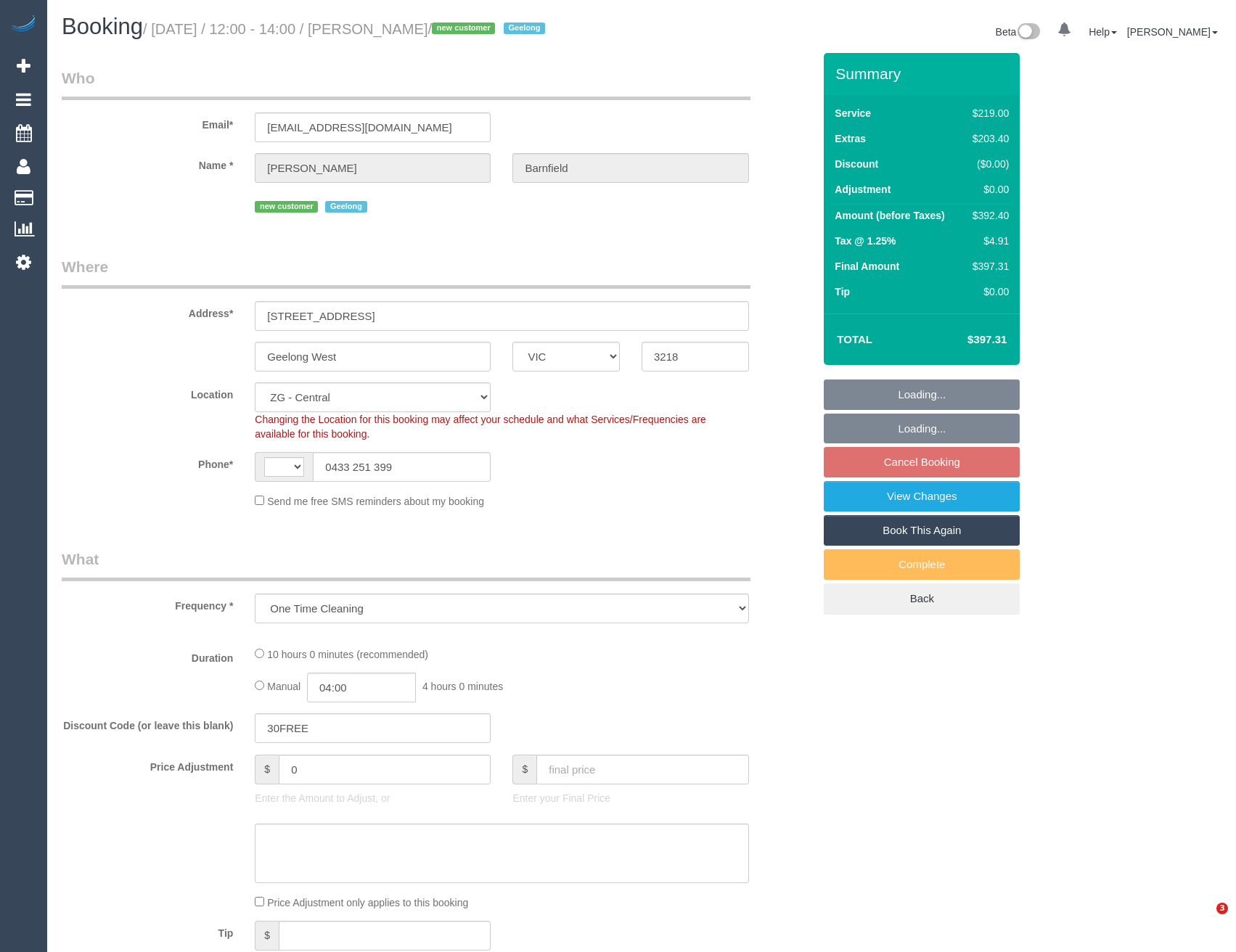
select select "VIC"
select select "object:722"
select select "string:AU"
select select "number:29"
select select "number:14"
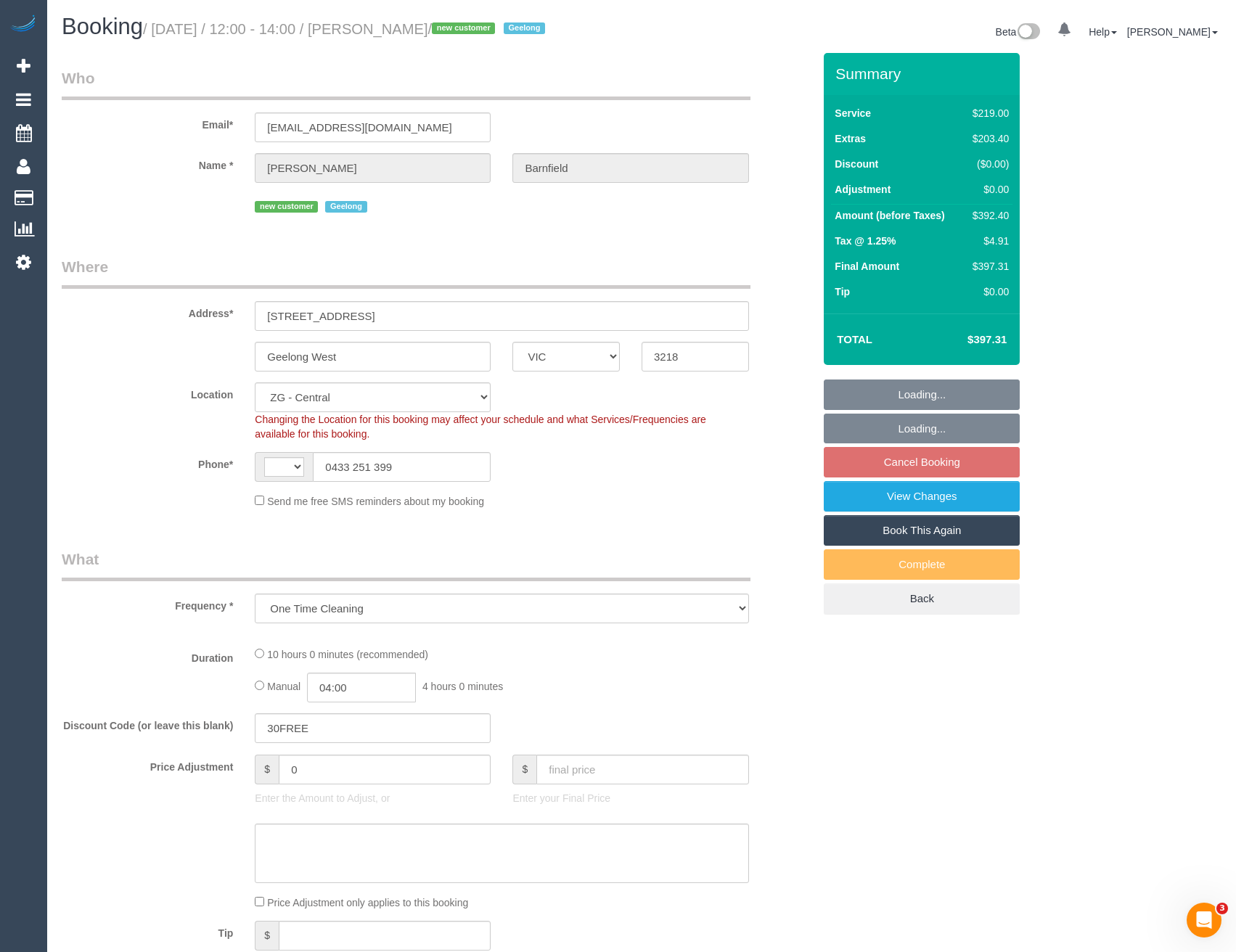
select select "number:18"
select select "number:24"
select select "number:26"
select select "string:stripe-pm_1S1dcM2GScqysDRV1C4YLbWG"
select select "spot6"
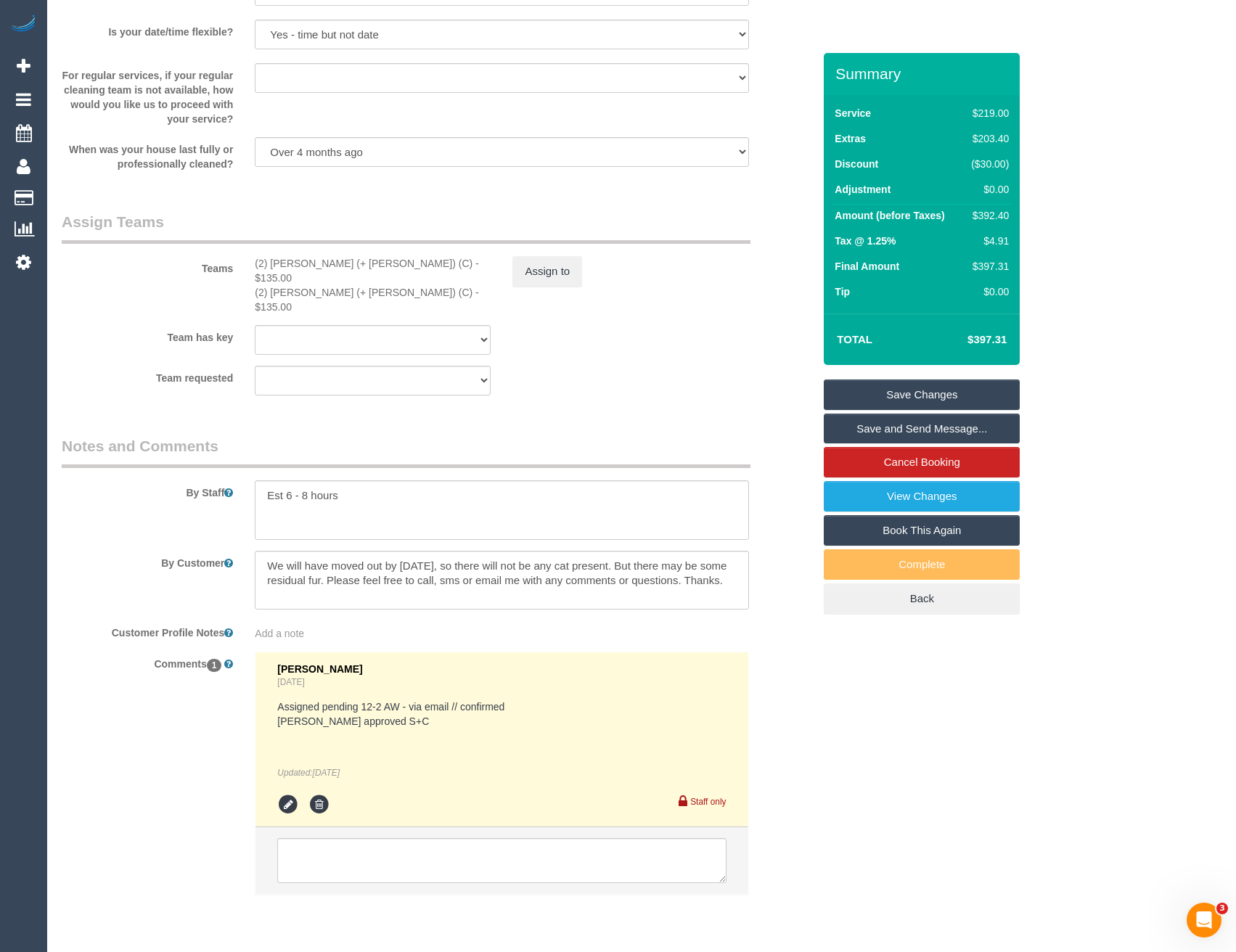
scroll to position [2047, 0]
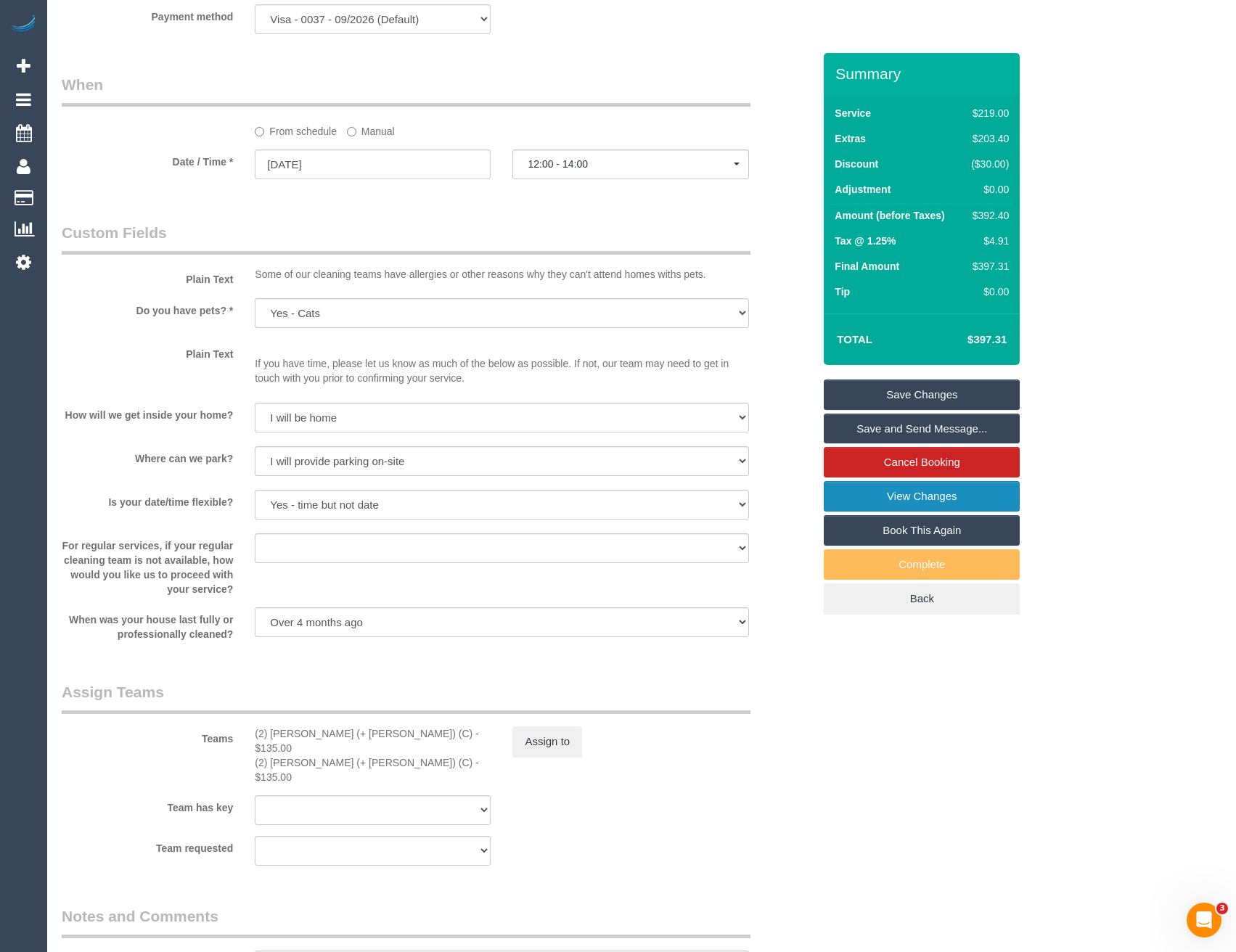
click at [896, 512] on link "View Changes" at bounding box center [921, 496] width 196 height 31
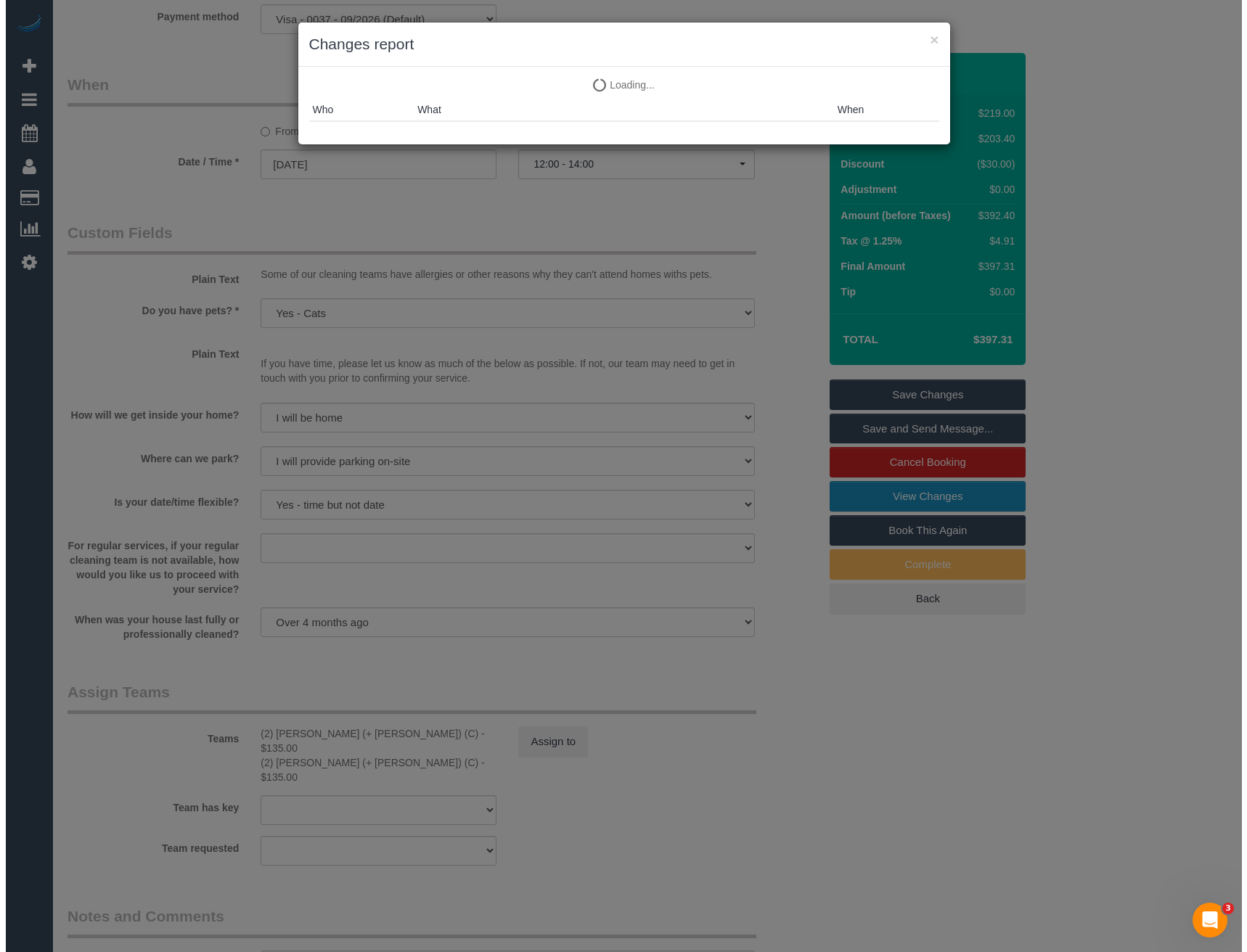
scroll to position [1521, 0]
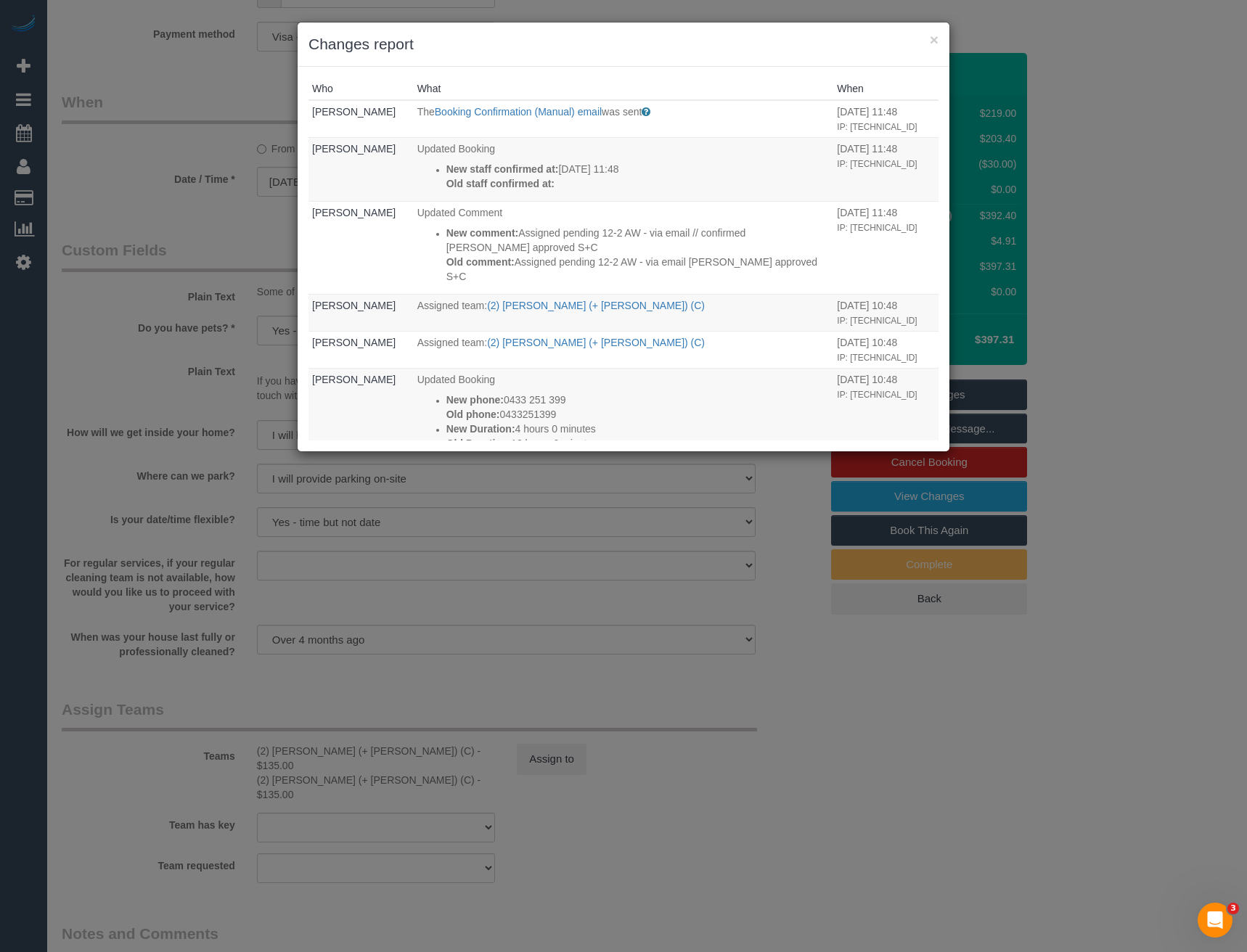
click at [663, 603] on div "× Changes report Who What When Bronie Bryant The Booking Confirmation (Manual) …" at bounding box center [623, 476] width 1247 height 952
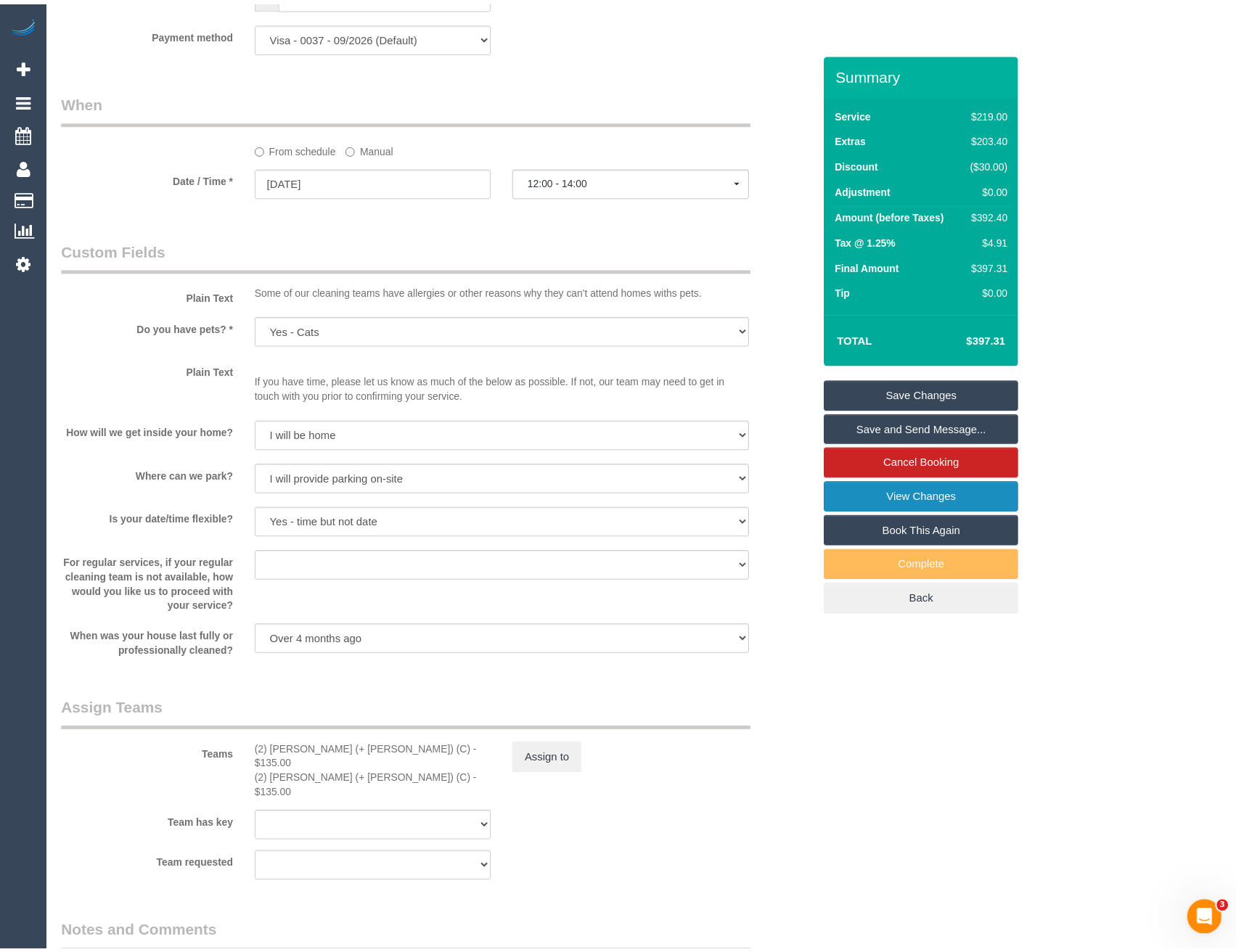
scroll to position [1539, 0]
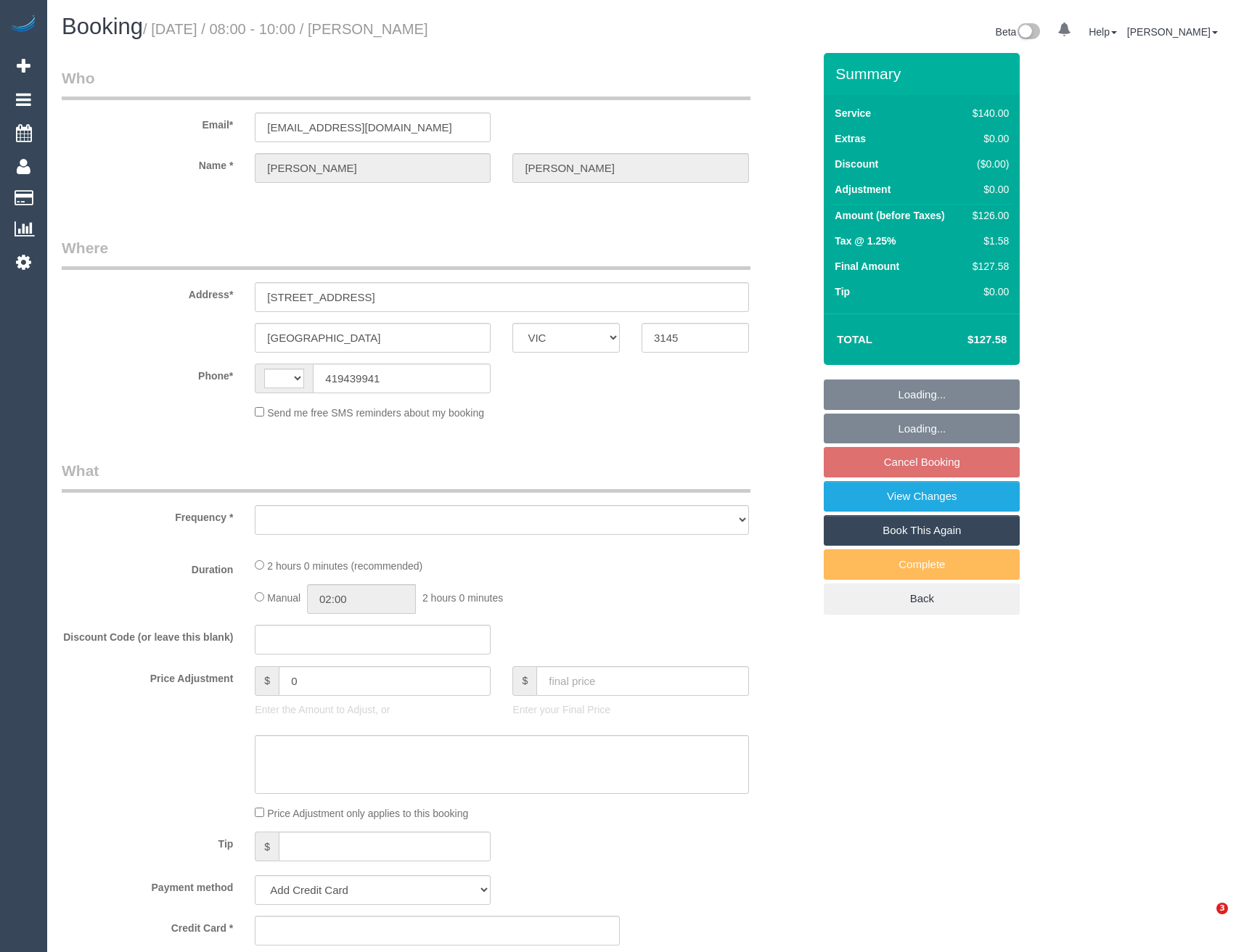
select select "VIC"
select select "string:AU"
select select "object:713"
select select "string:stripe-pm_1RbIjn2GScqysDRVUgffc8pY"
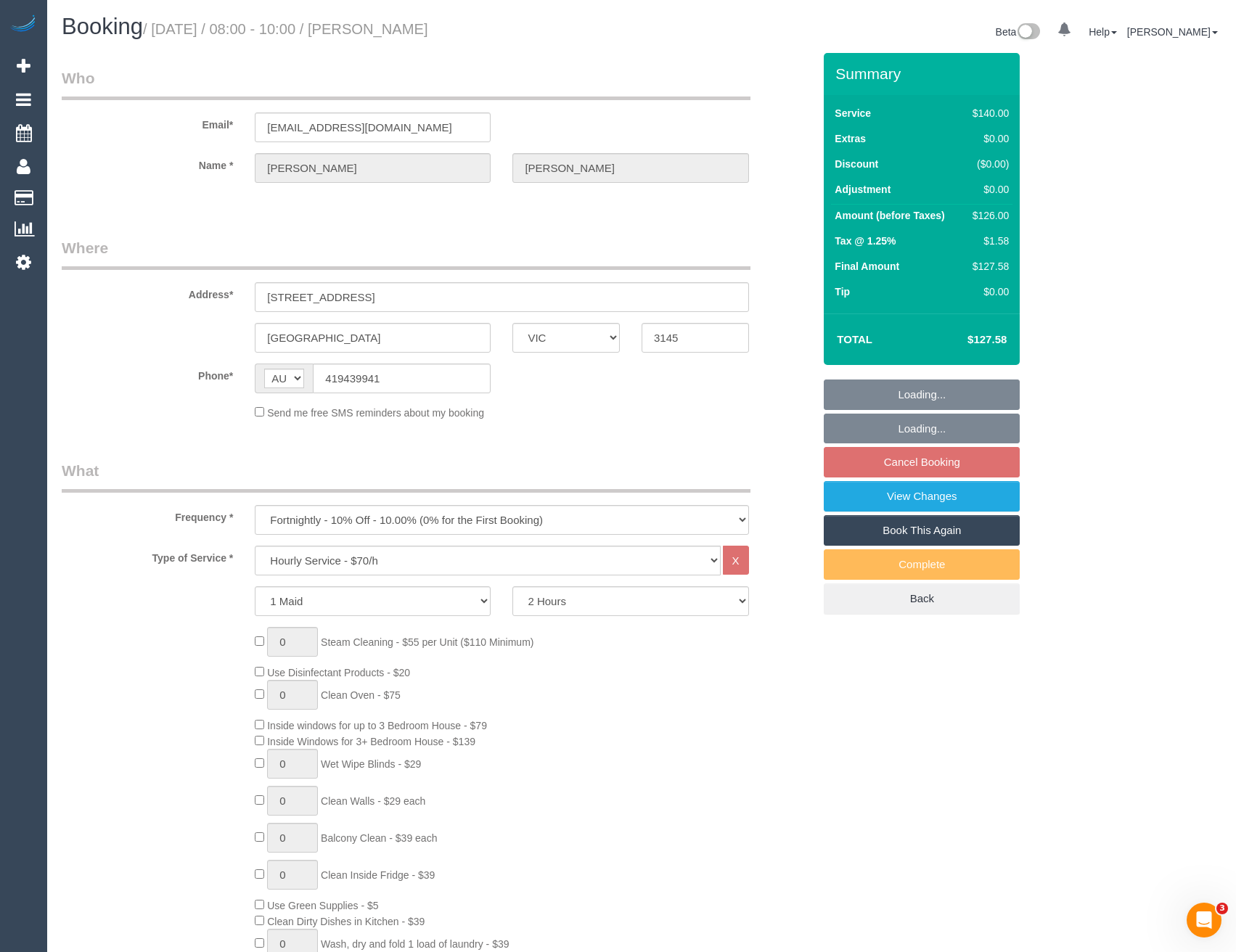
select select "number:28"
select select "number:14"
select select "number:18"
select select "number:36"
select select "number:34"
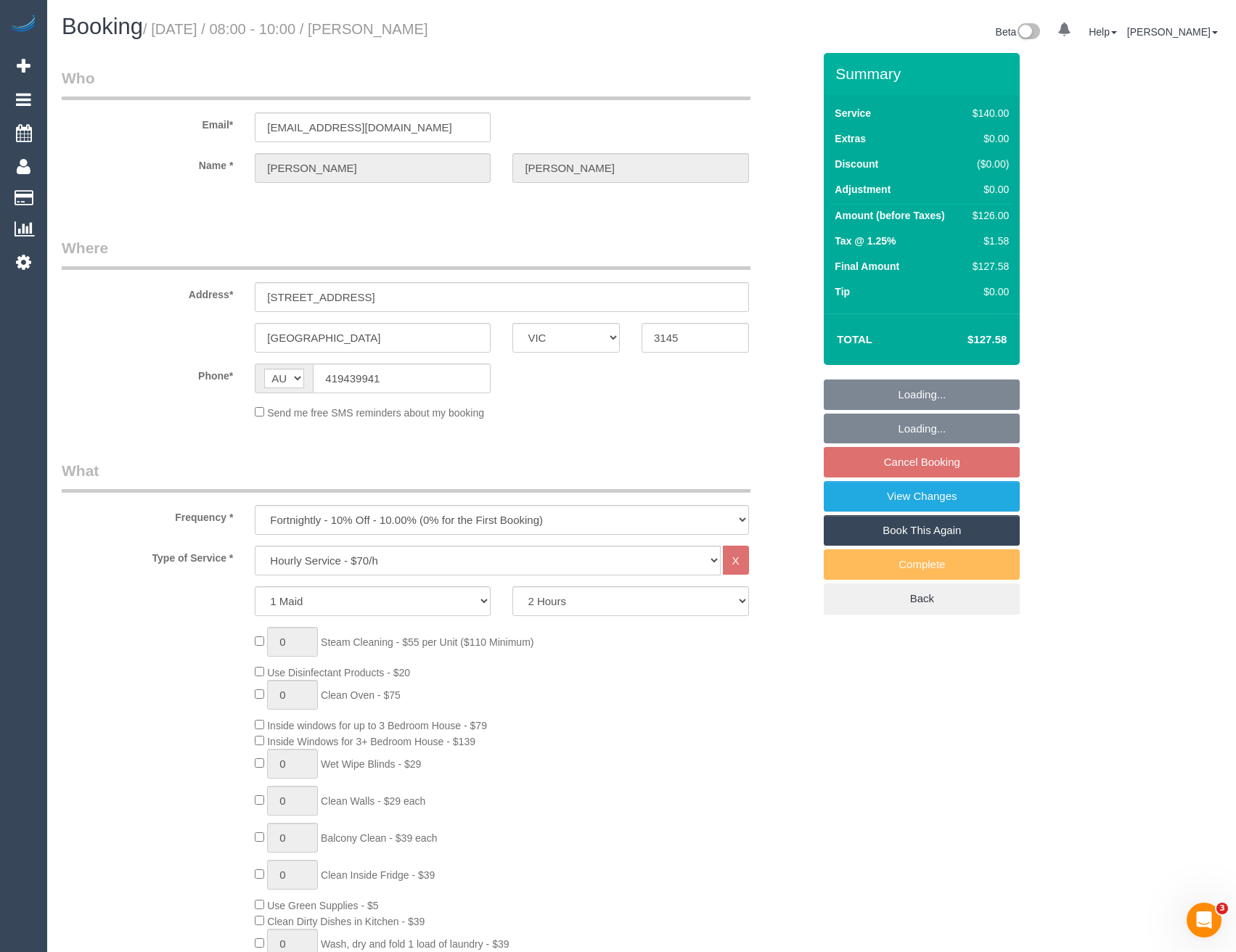
select select "number:12"
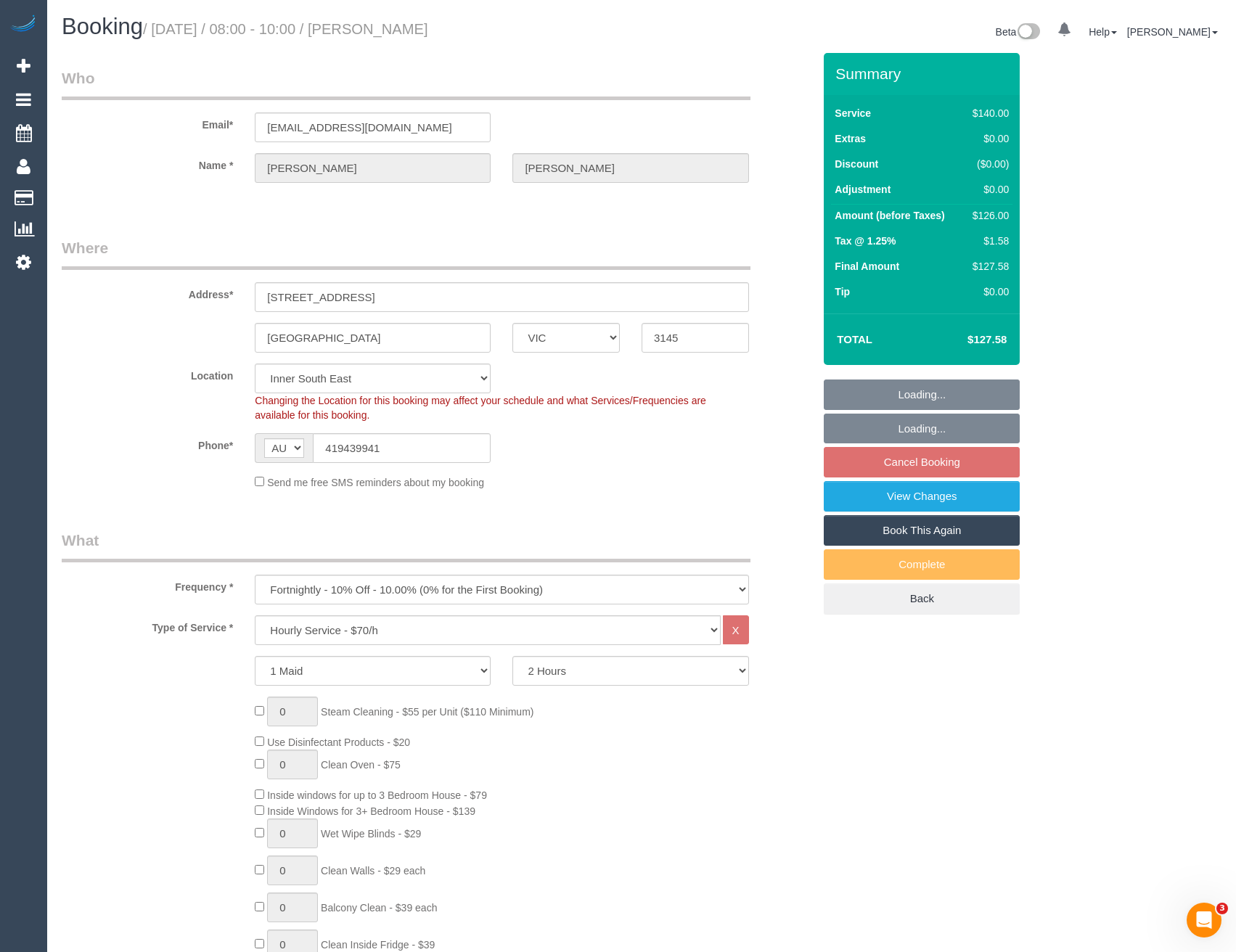
select select "object:1446"
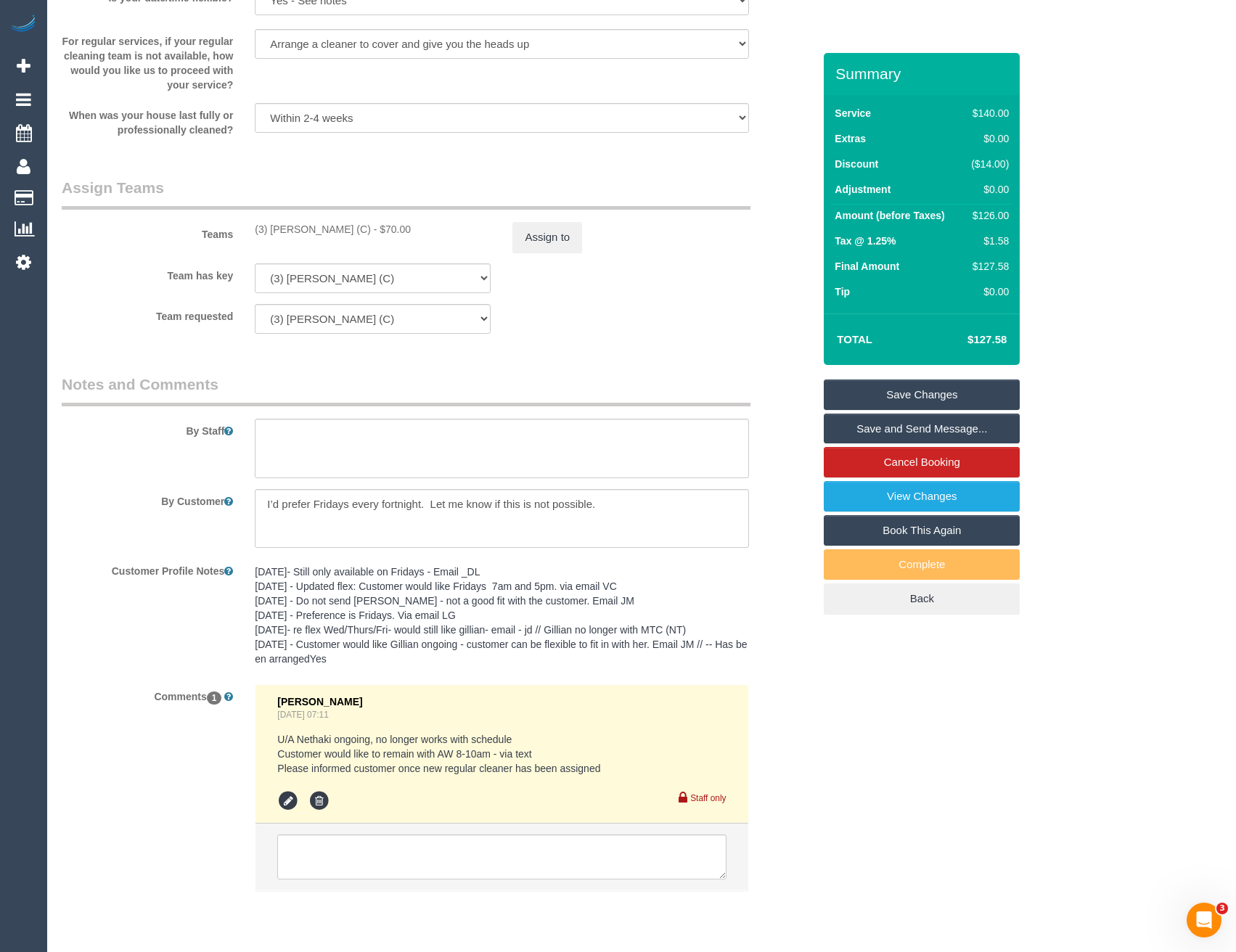
scroll to position [2135, 0]
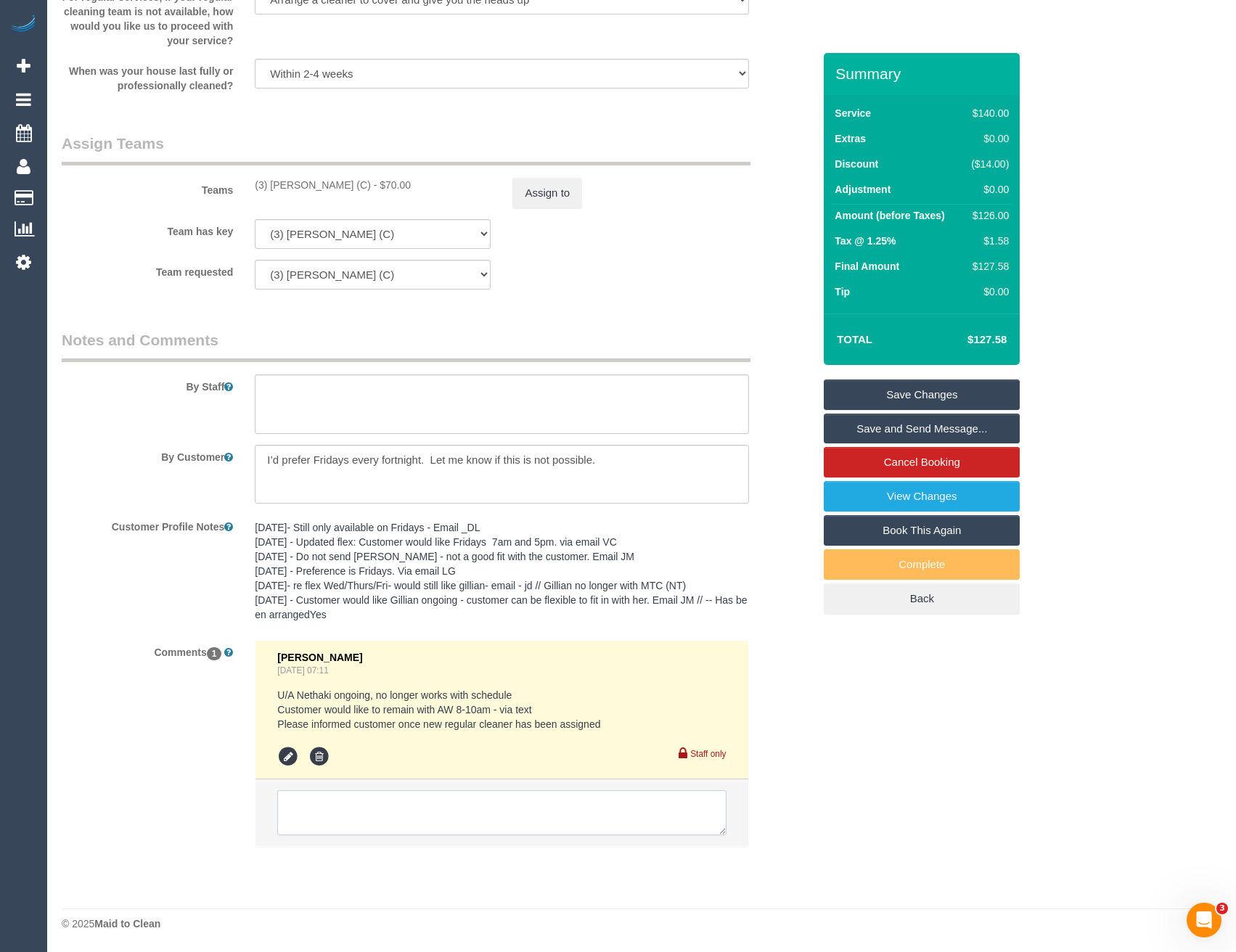
click at [363, 815] on textarea at bounding box center [501, 812] width 449 height 45
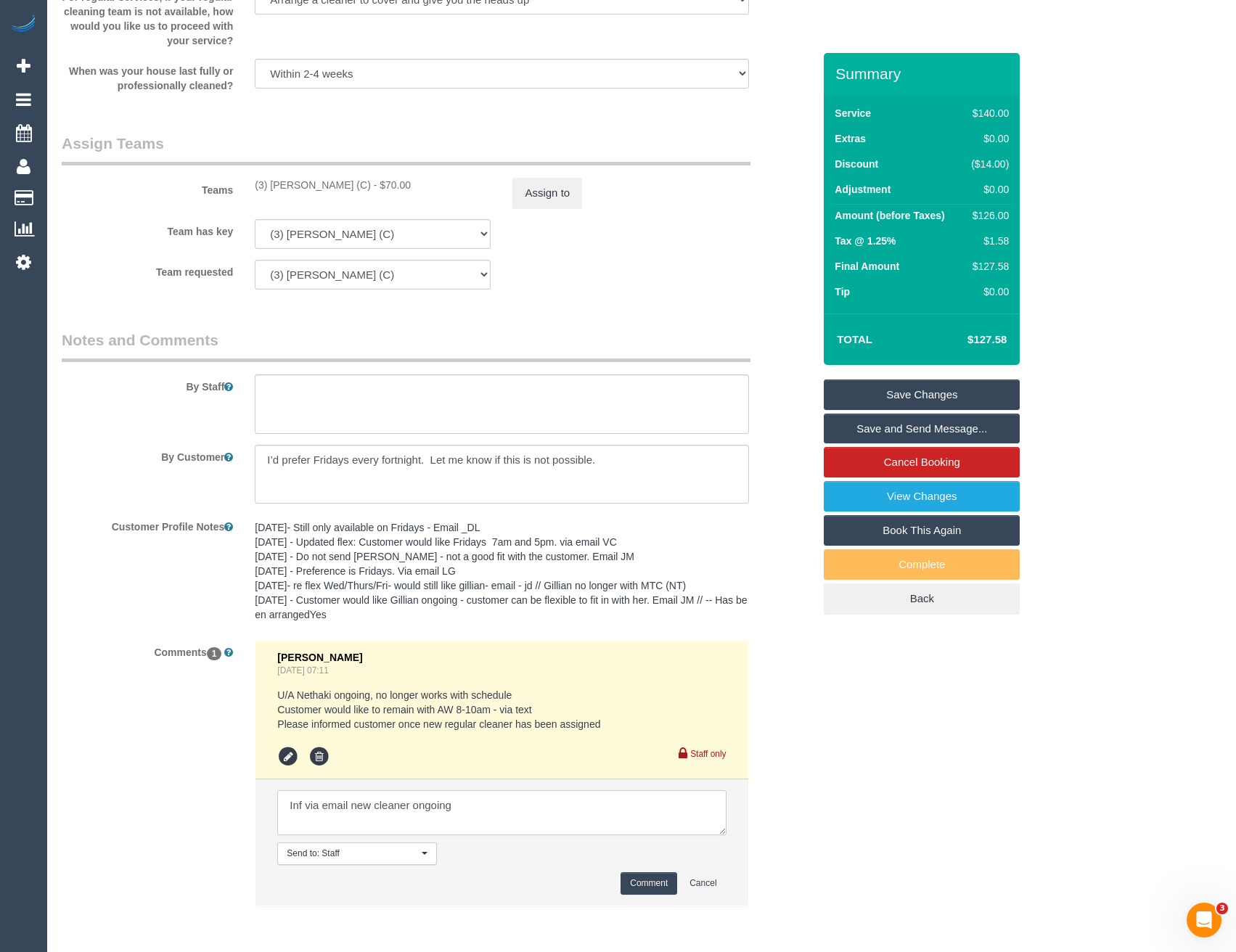
type textarea "Inf via email new cleaner ongoing"
click at [665, 887] on button "Comment" at bounding box center [648, 884] width 56 height 23
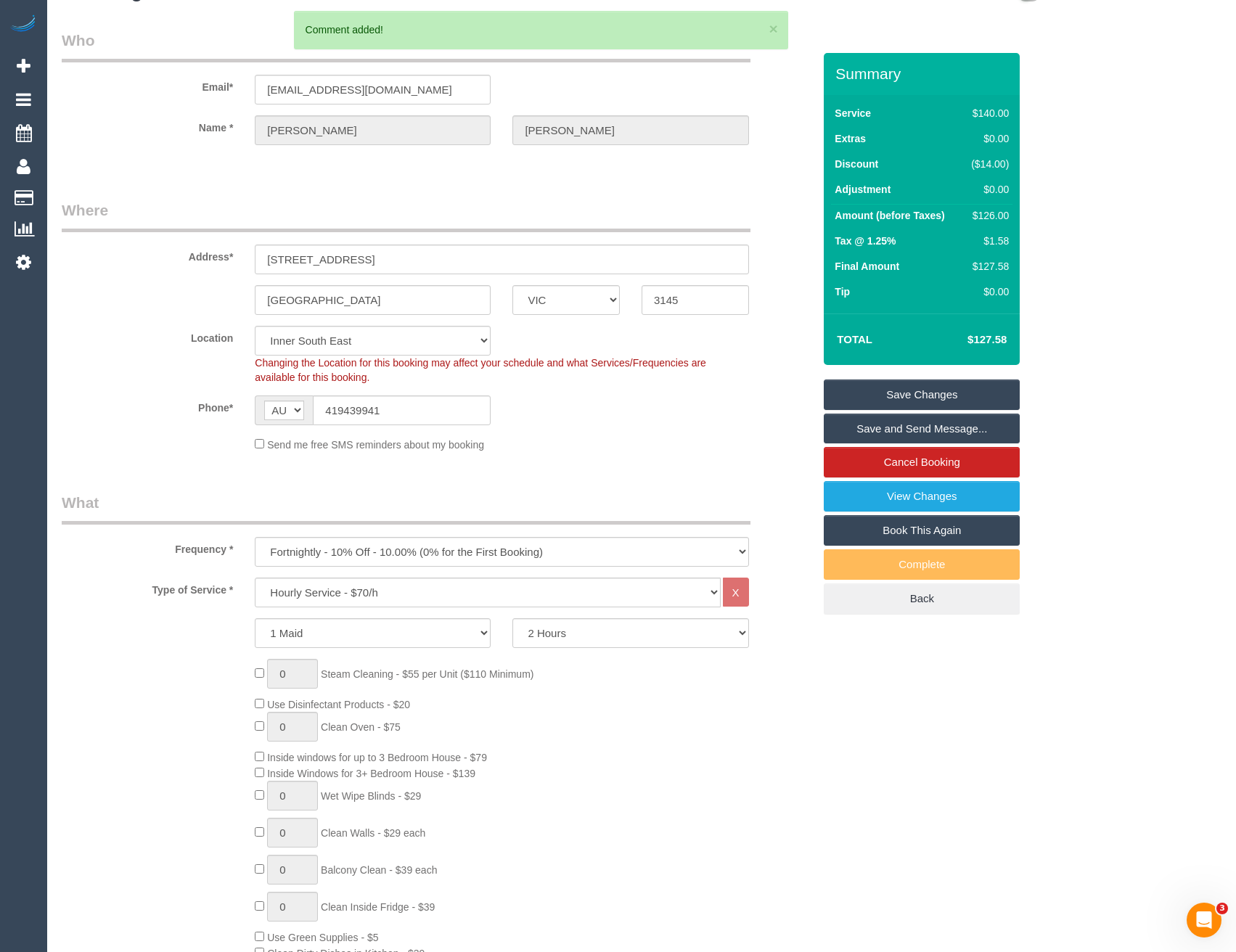
scroll to position [0, 0]
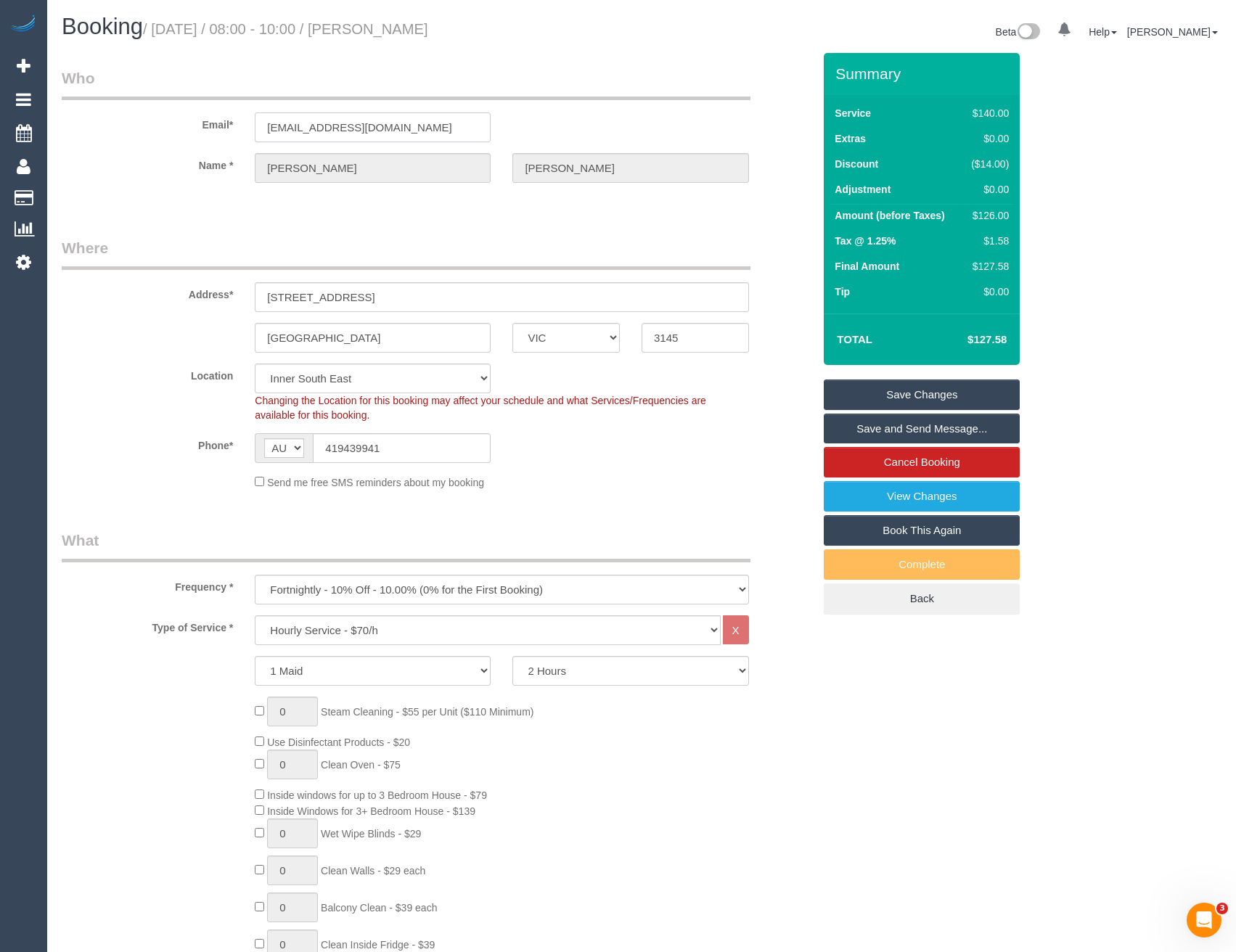
drag, startPoint x: 401, startPoint y: 132, endPoint x: 237, endPoint y: 139, distance: 164.1
click at [237, 139] on div "Email* shane_h73@hotmail.com" at bounding box center [437, 105] width 773 height 75
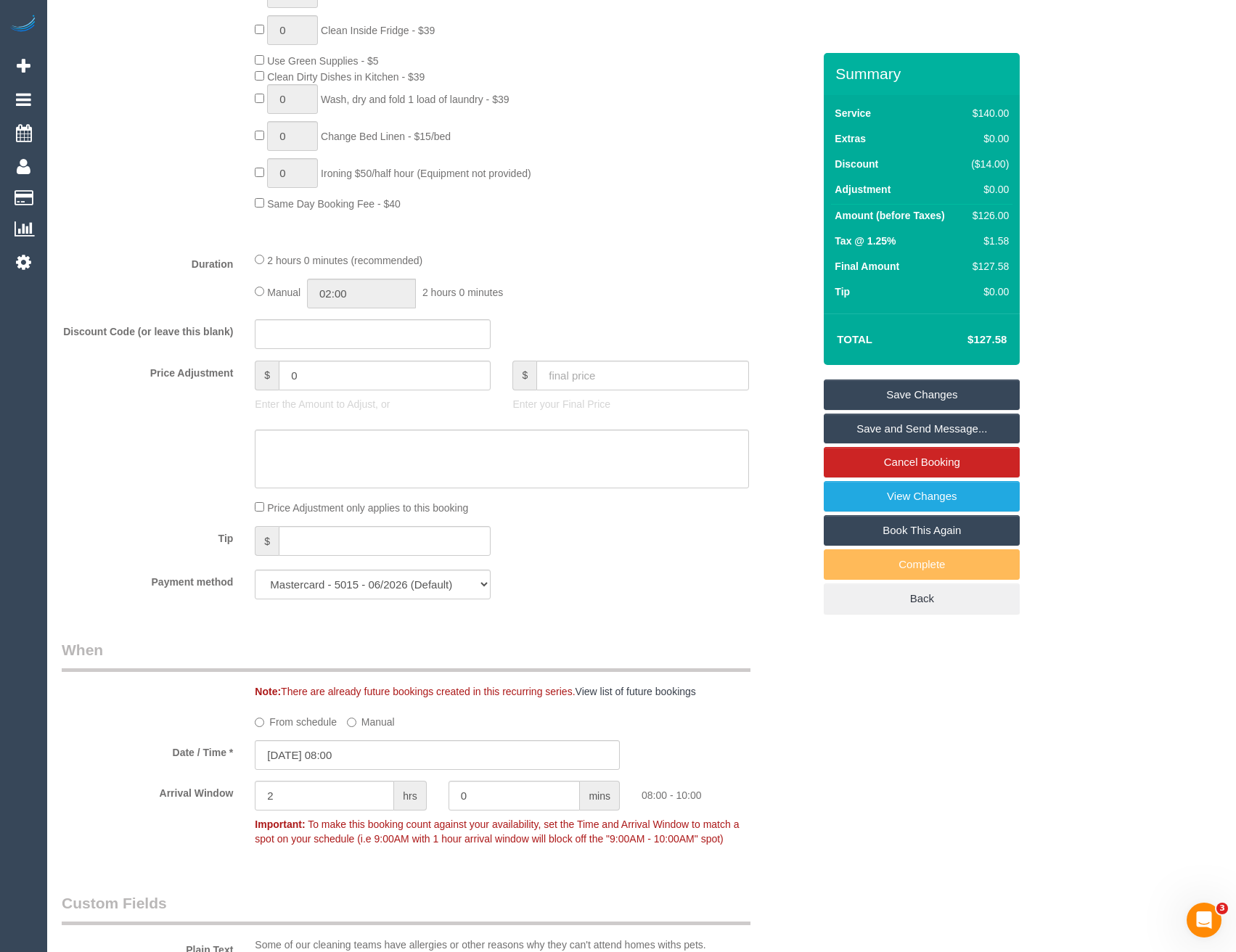
scroll to position [1016, 0]
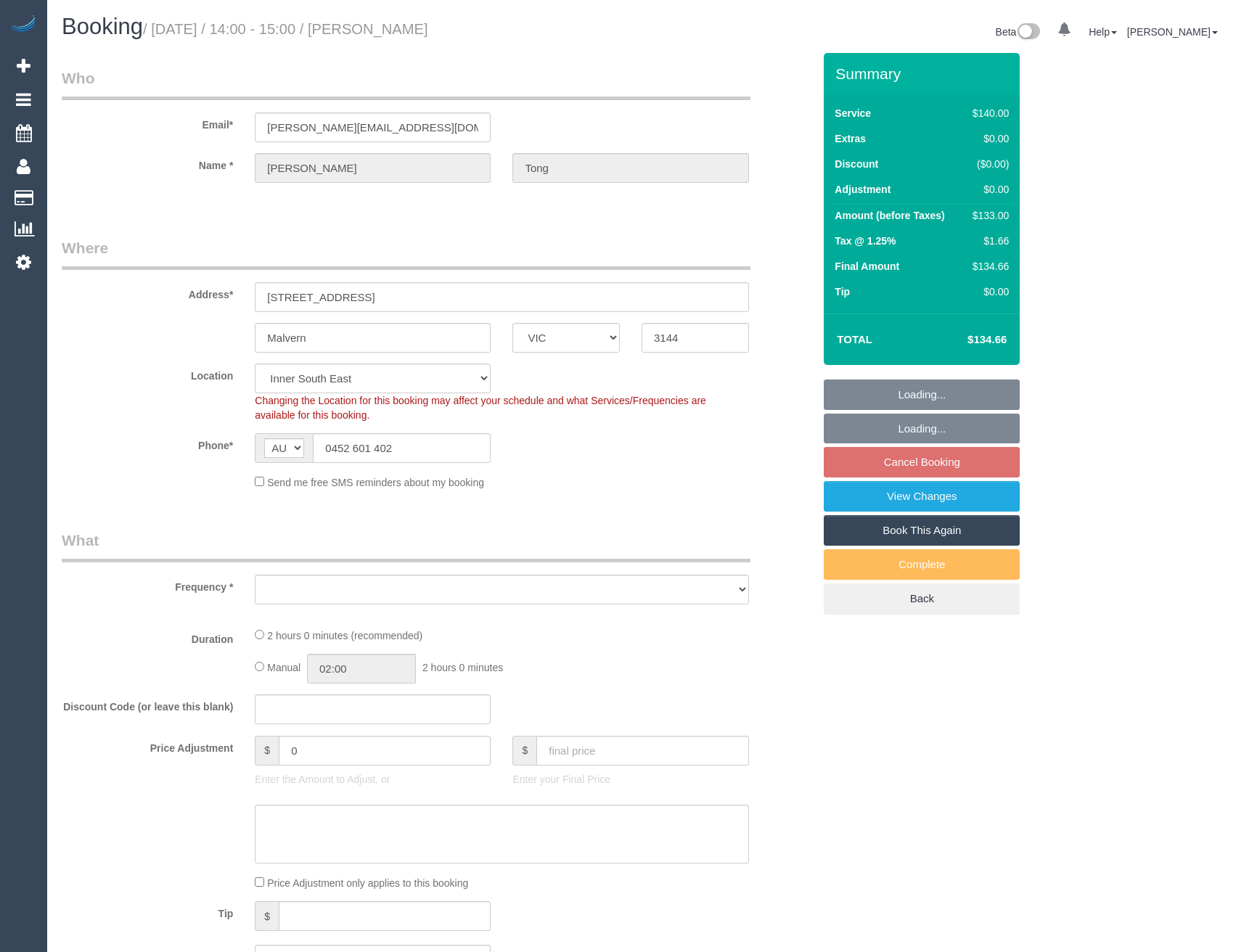
select select "VIC"
select select "object:790"
select select "number:29"
select select "number:14"
select select "number:19"
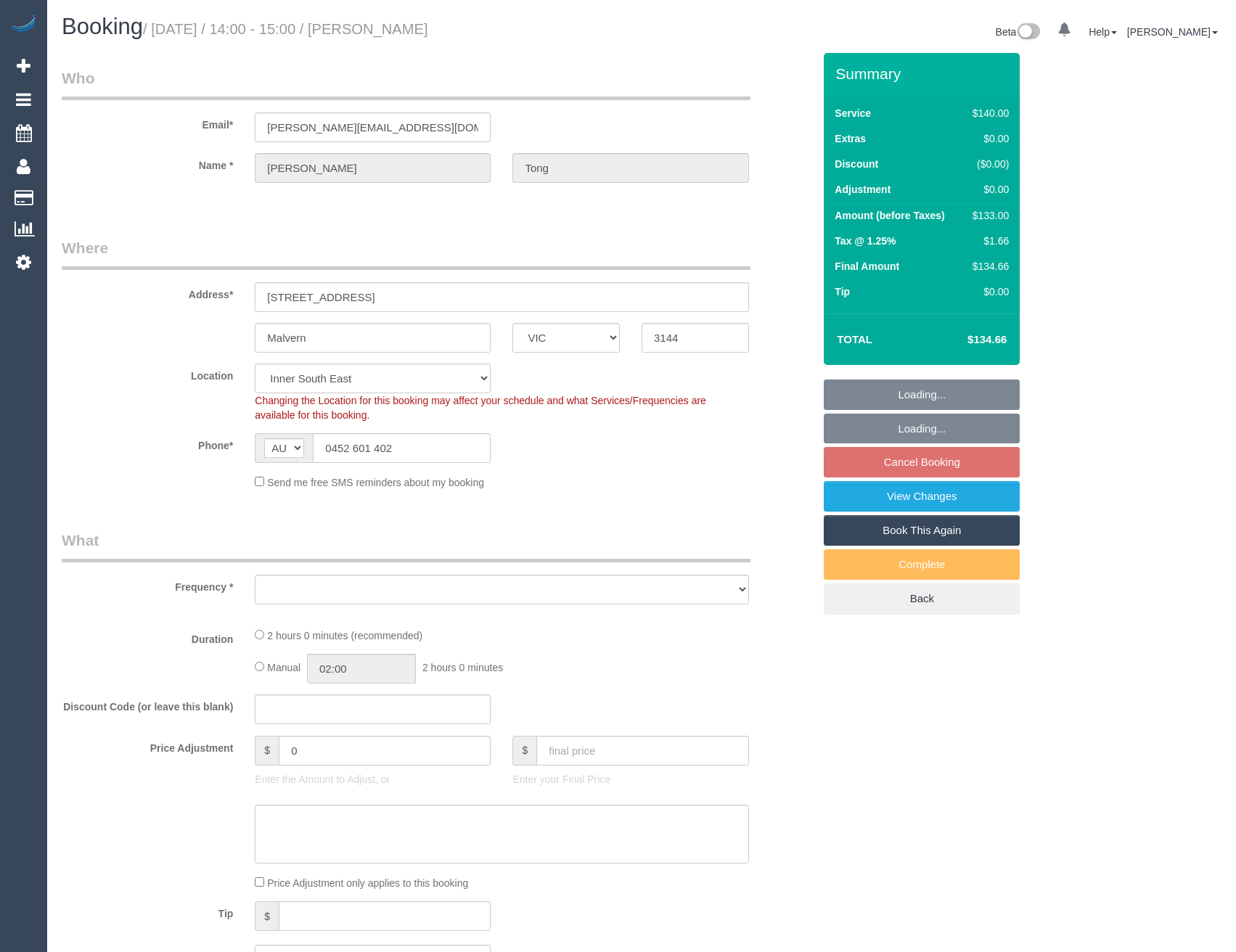
select select "number:23"
select select "number:34"
select select "number:13"
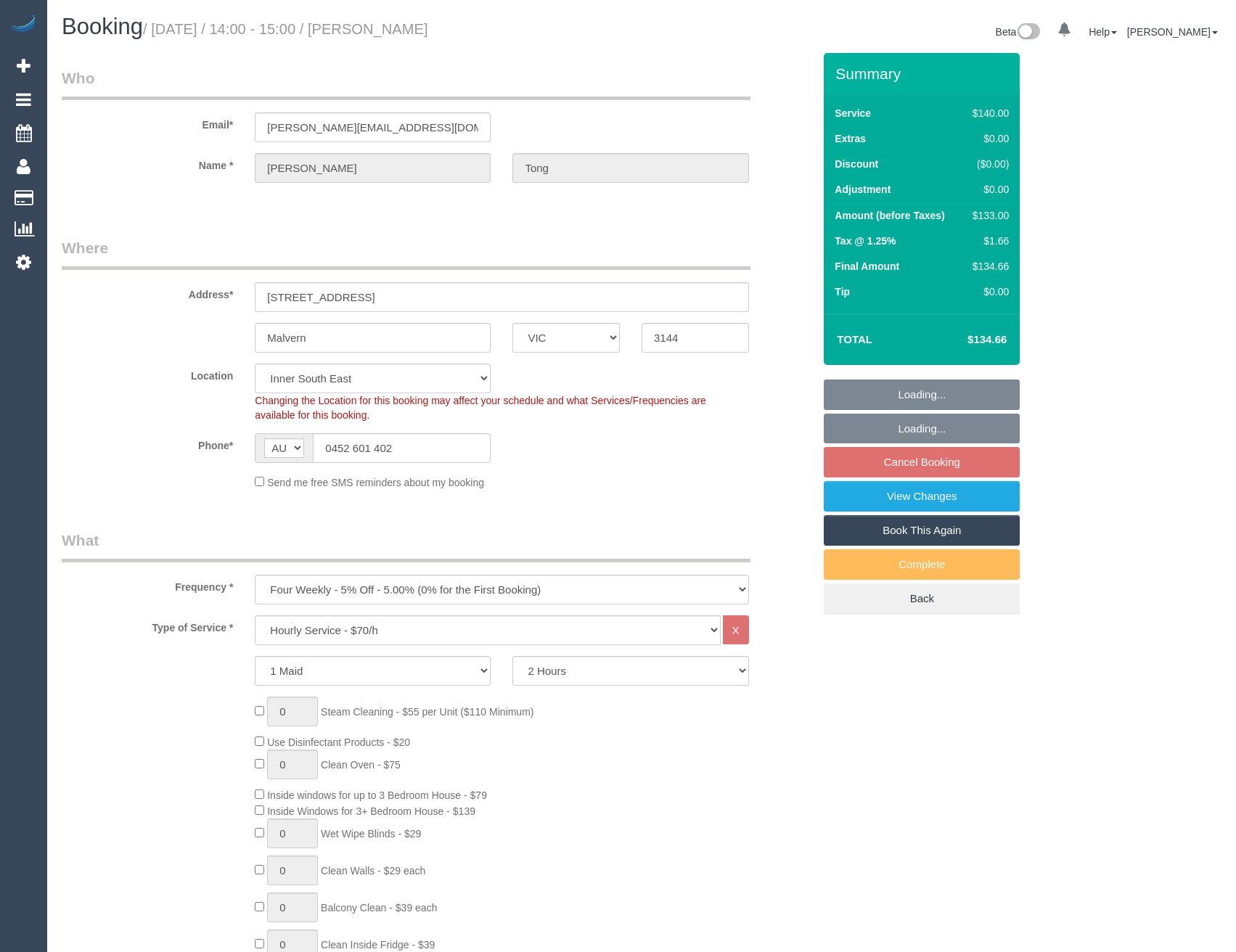
select select "object:1525"
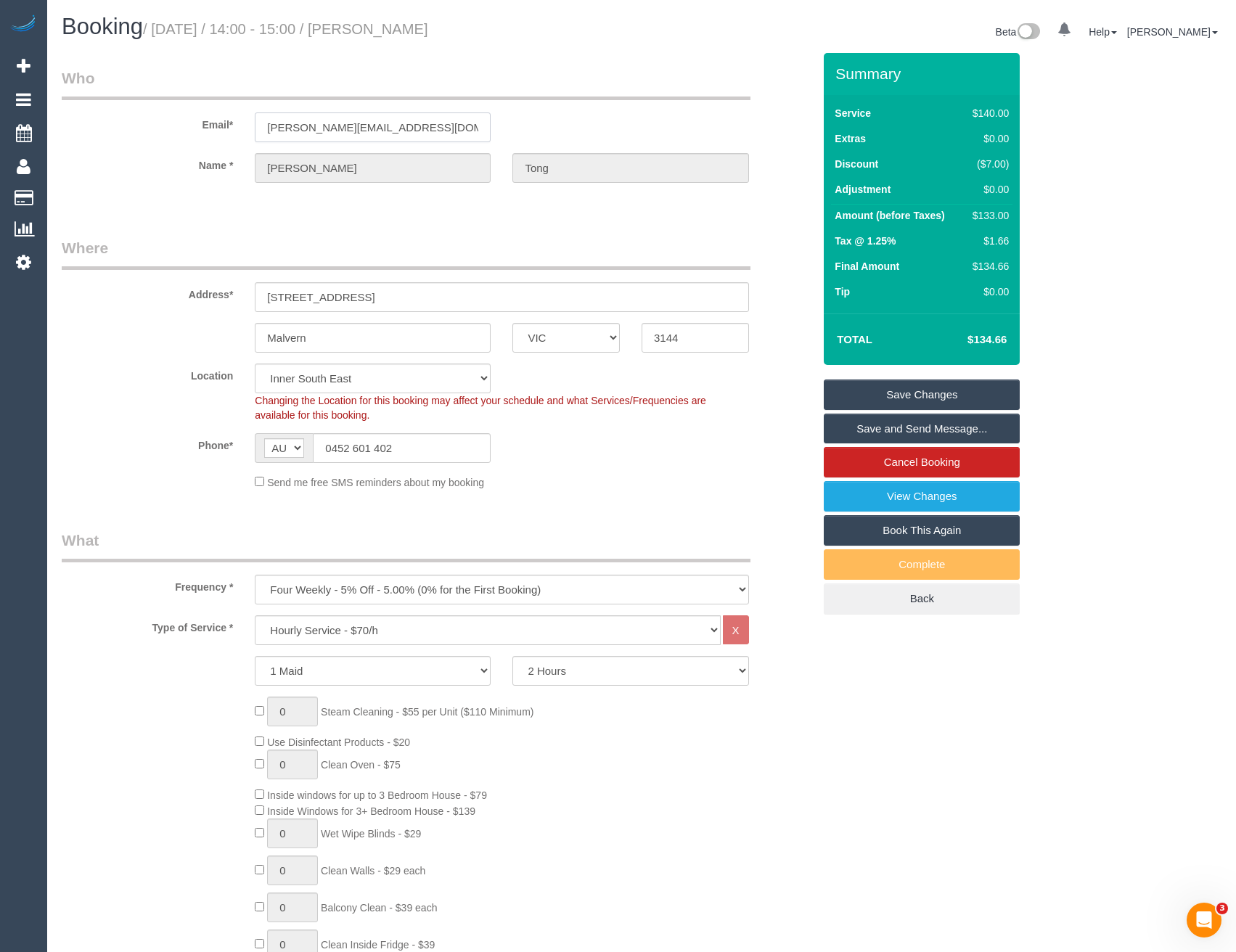
drag, startPoint x: 370, startPoint y: 122, endPoint x: 216, endPoint y: 127, distance: 154.1
click at [162, 109] on div "Email* [PERSON_NAME][EMAIL_ADDRESS][DOMAIN_NAME]" at bounding box center [437, 105] width 773 height 75
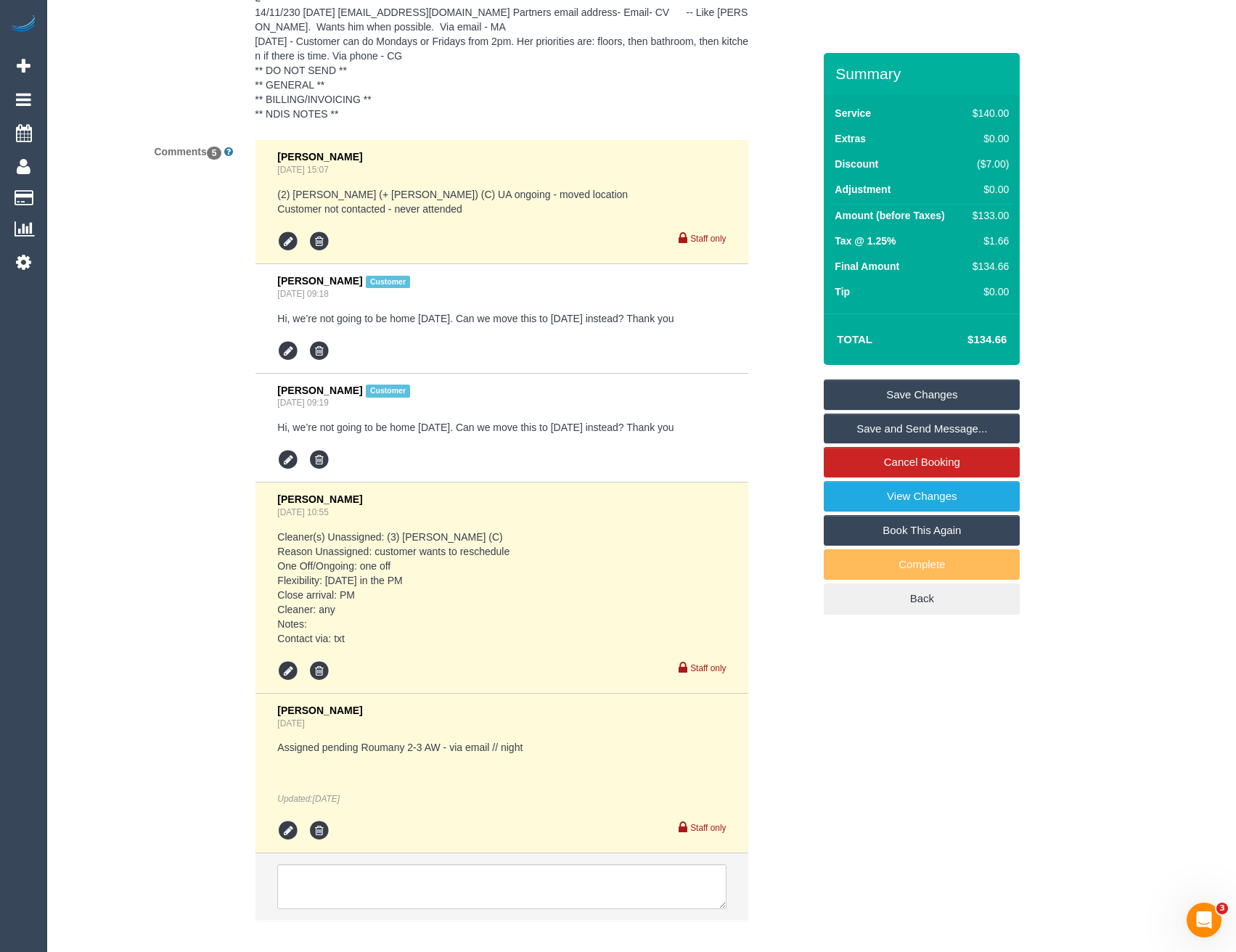
scroll to position [2839, 0]
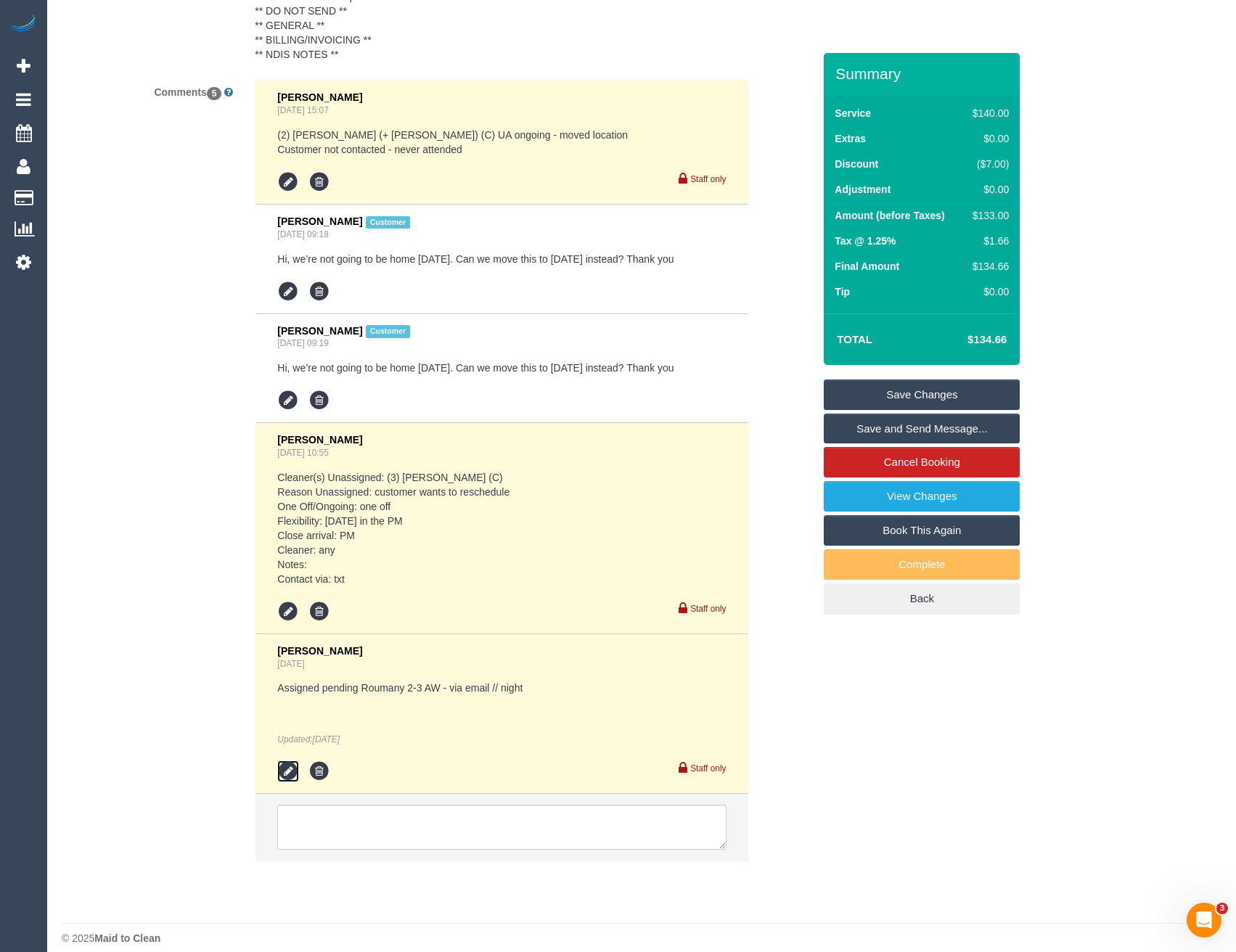
click at [287, 761] on icon at bounding box center [288, 772] width 22 height 22
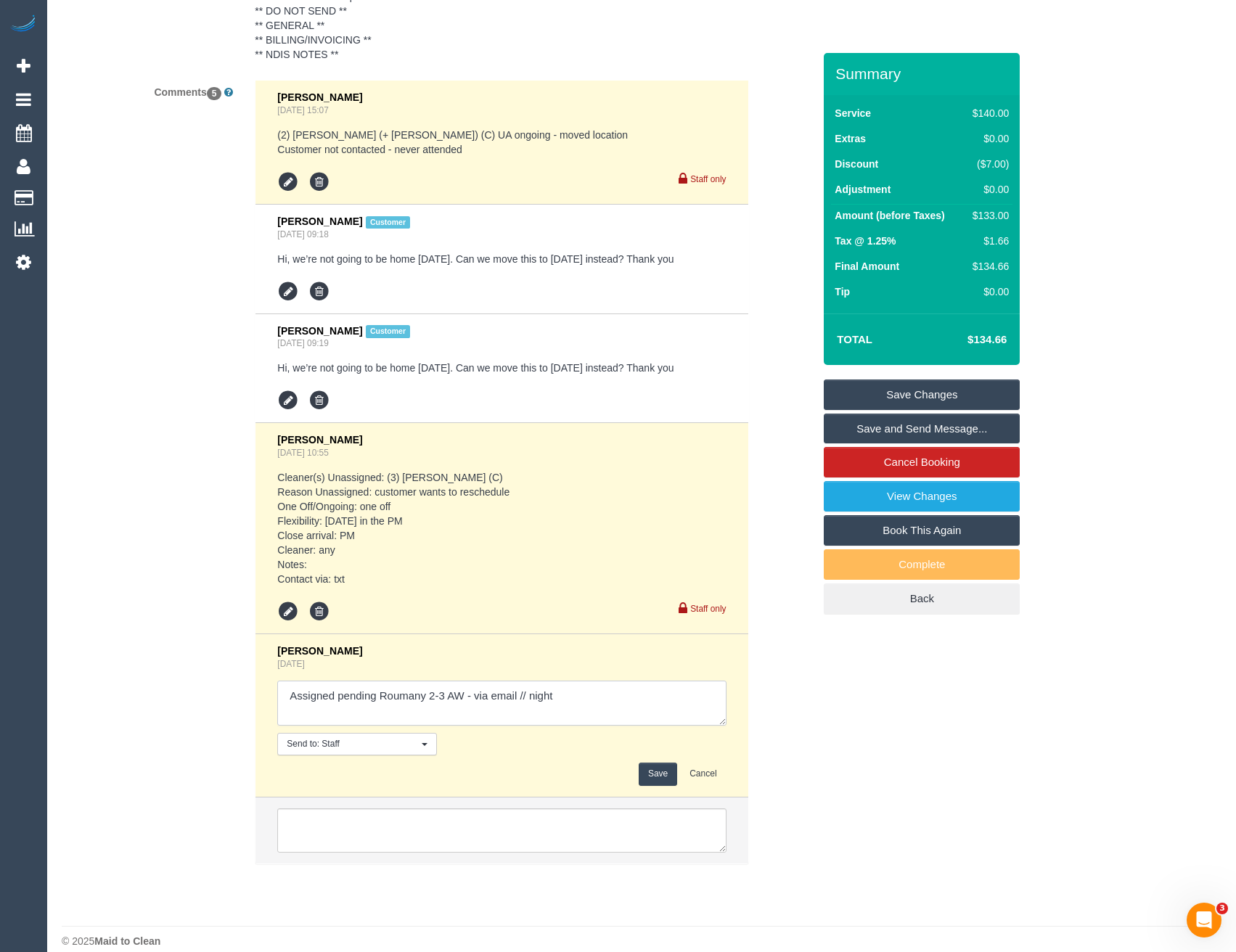
click at [603, 687] on textarea at bounding box center [501, 703] width 449 height 45
type textarea "Assigned pending Roumany 2-3 AW - via email // confirmed"
click at [656, 768] on button "Save" at bounding box center [658, 774] width 39 height 23
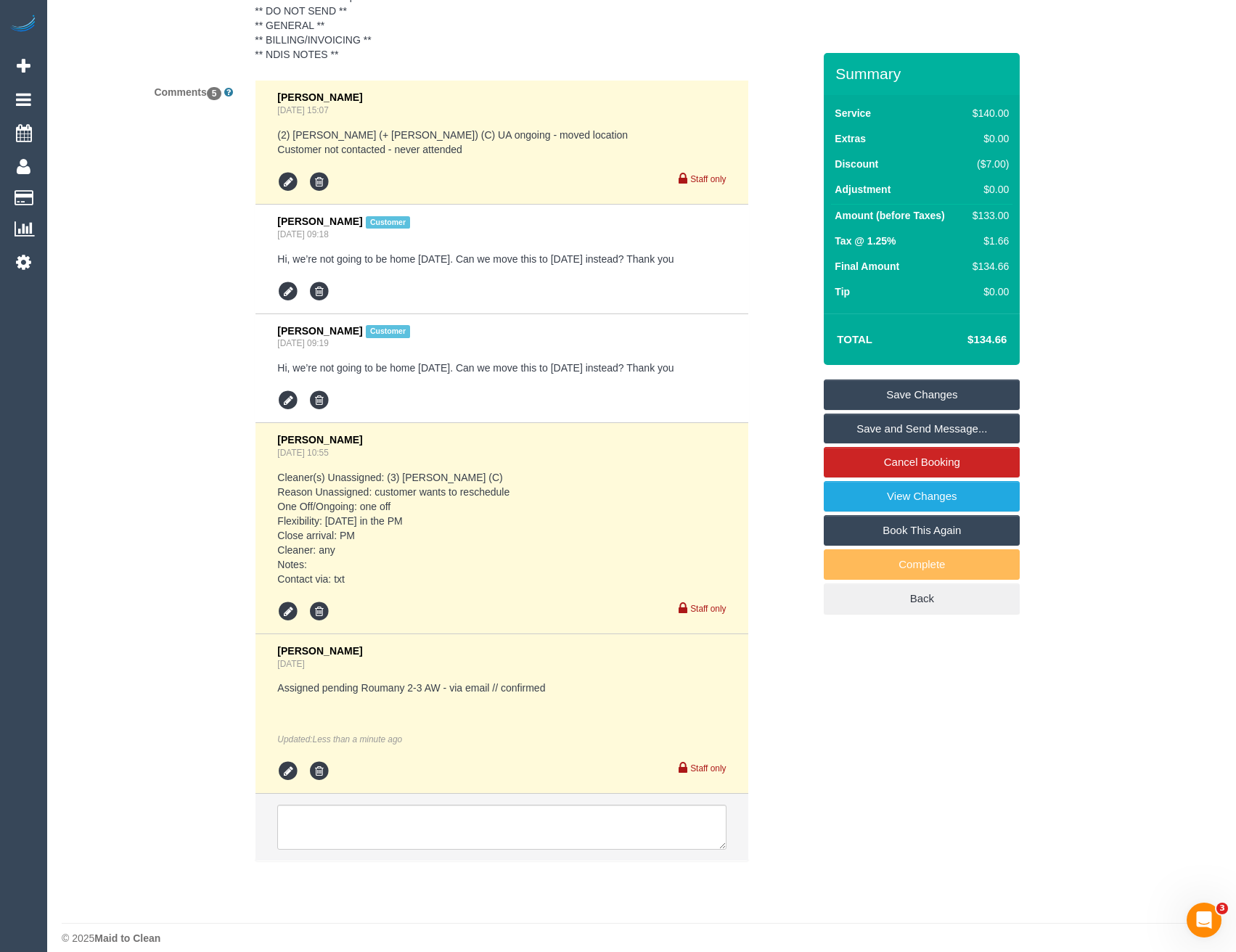
click at [906, 429] on link "Save and Send Message..." at bounding box center [921, 428] width 196 height 31
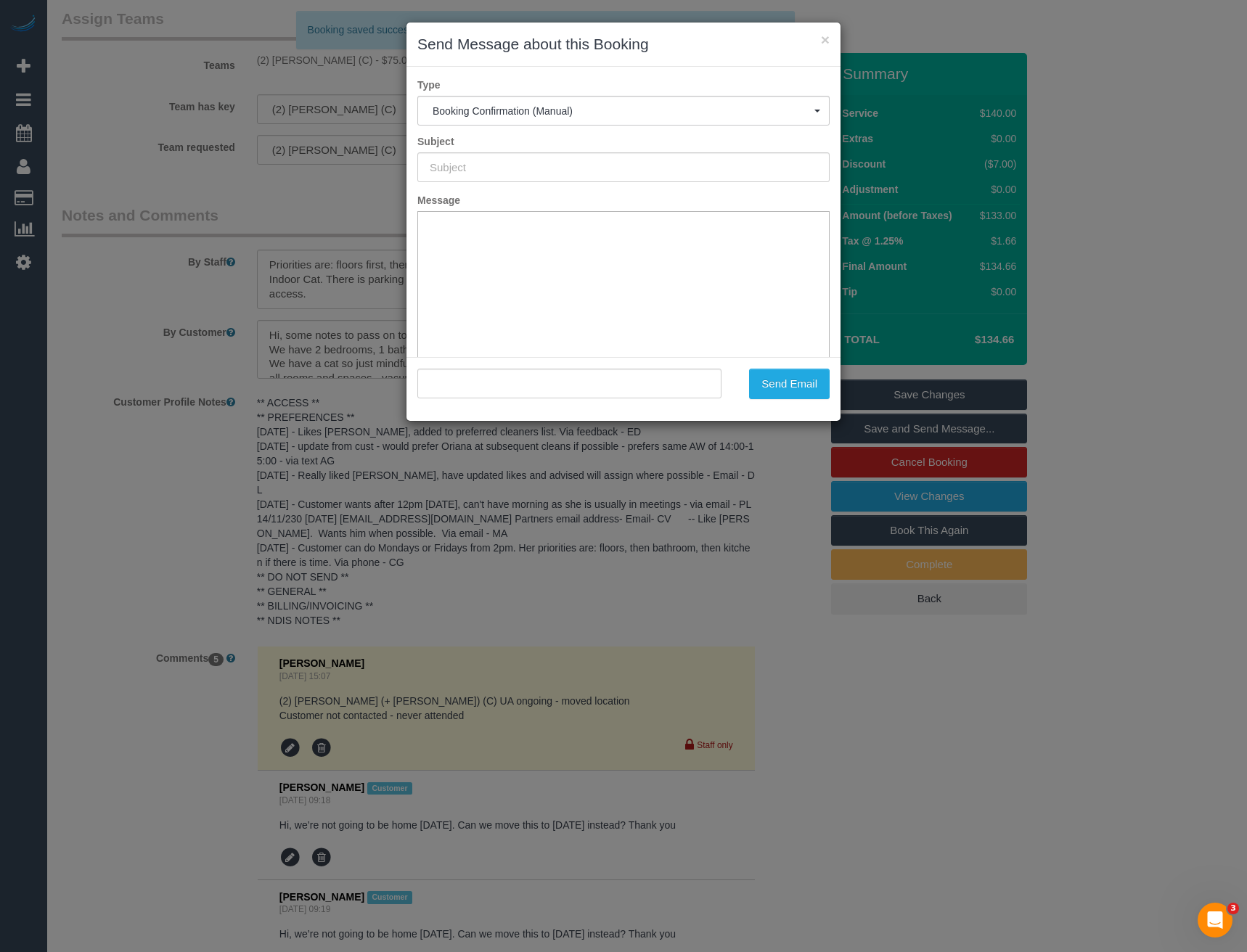
scroll to position [0, 0]
type input "Booking Confirmed"
type input ""Sylvia Tong" <s.maddox.t@gmail.com>"
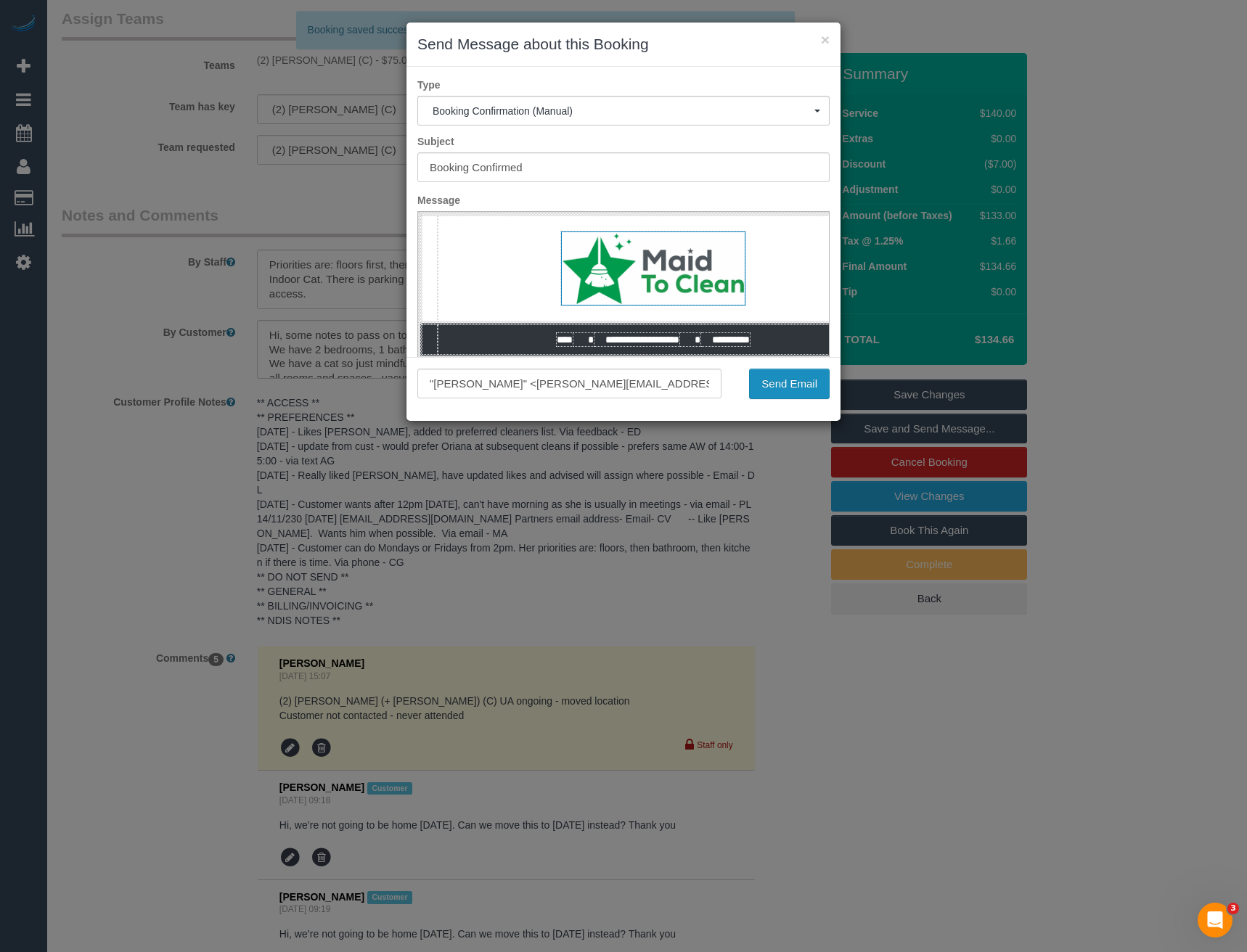
click at [789, 384] on button "Send Email" at bounding box center [789, 384] width 81 height 31
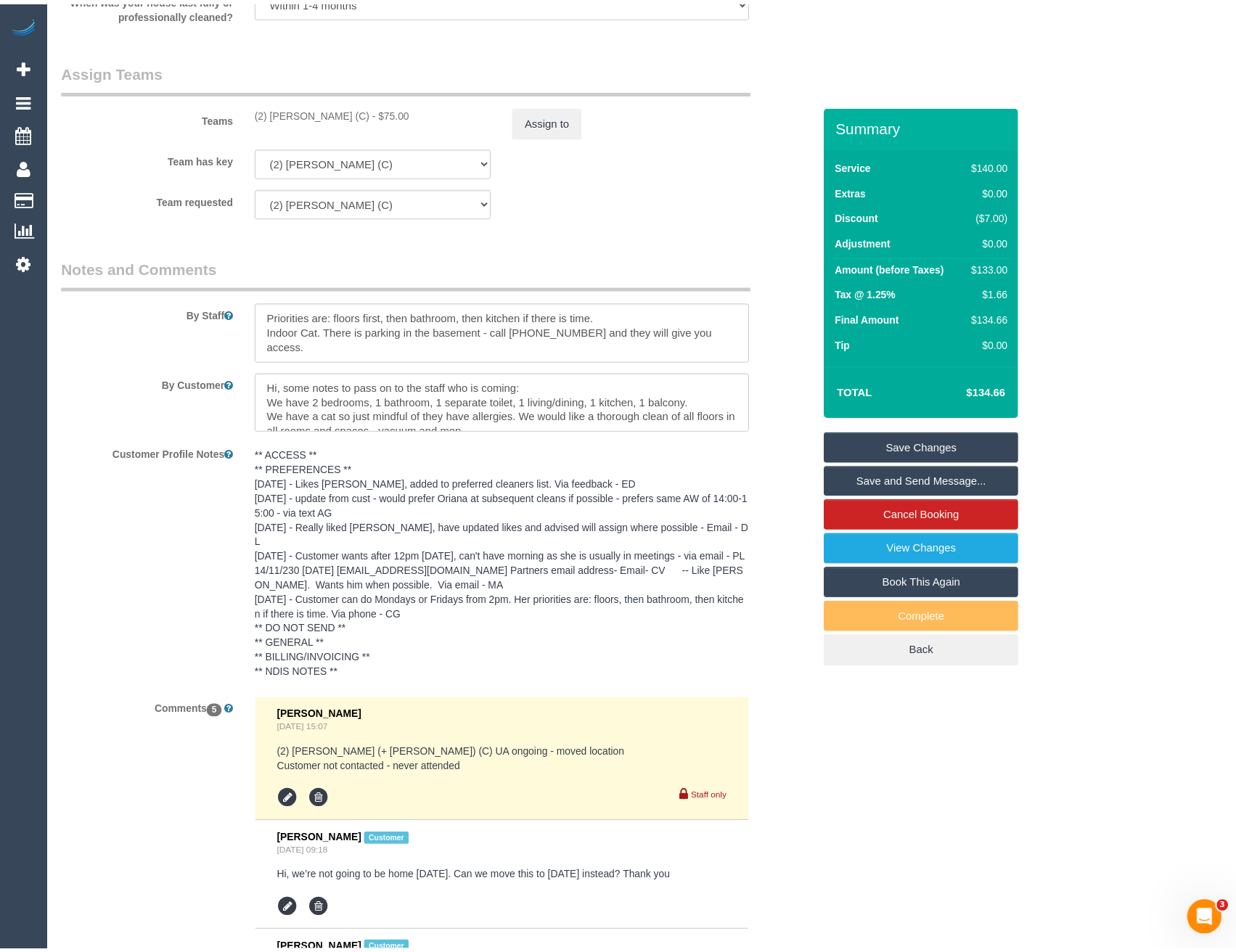
scroll to position [2311, 0]
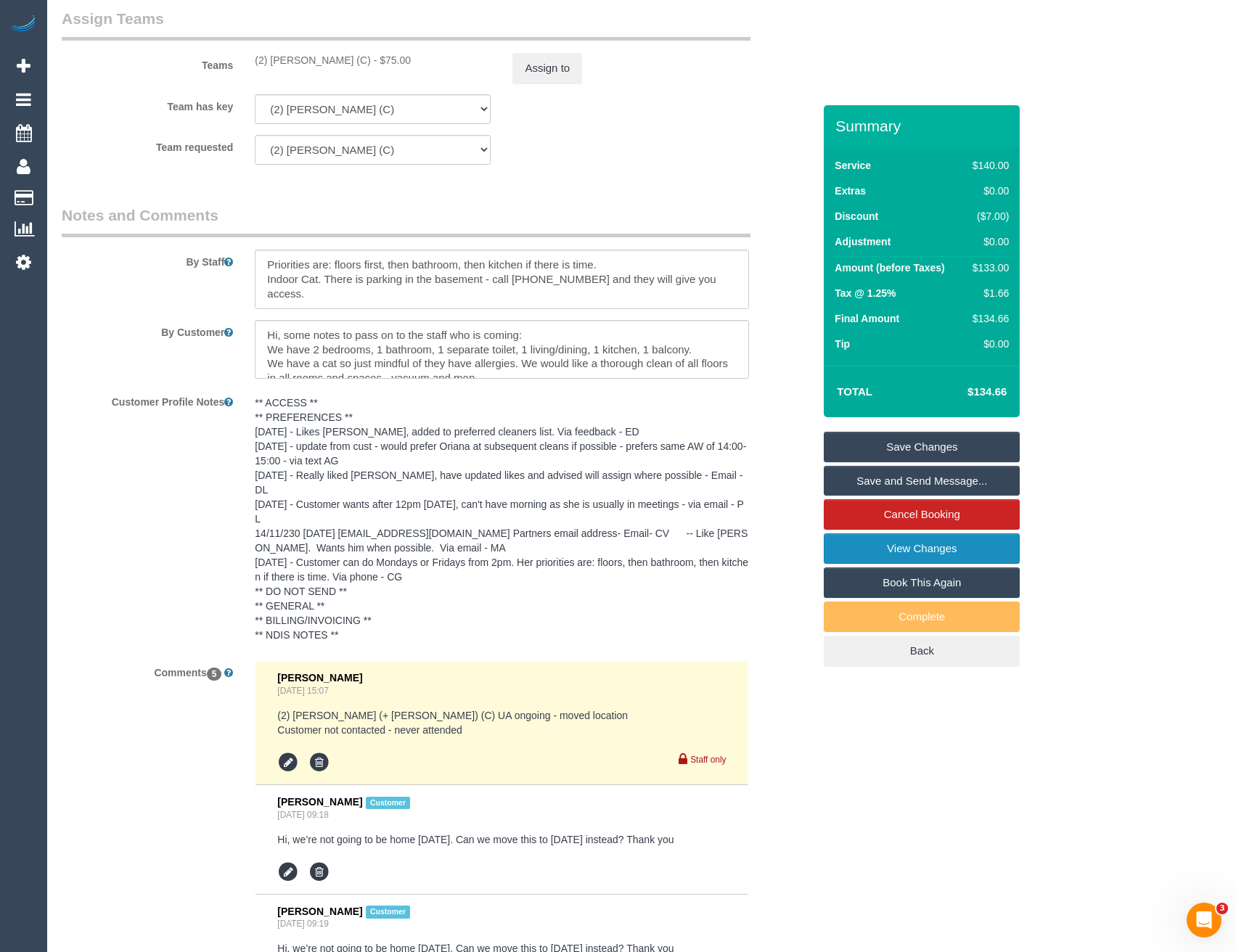
click at [904, 553] on link "View Changes" at bounding box center [921, 548] width 196 height 31
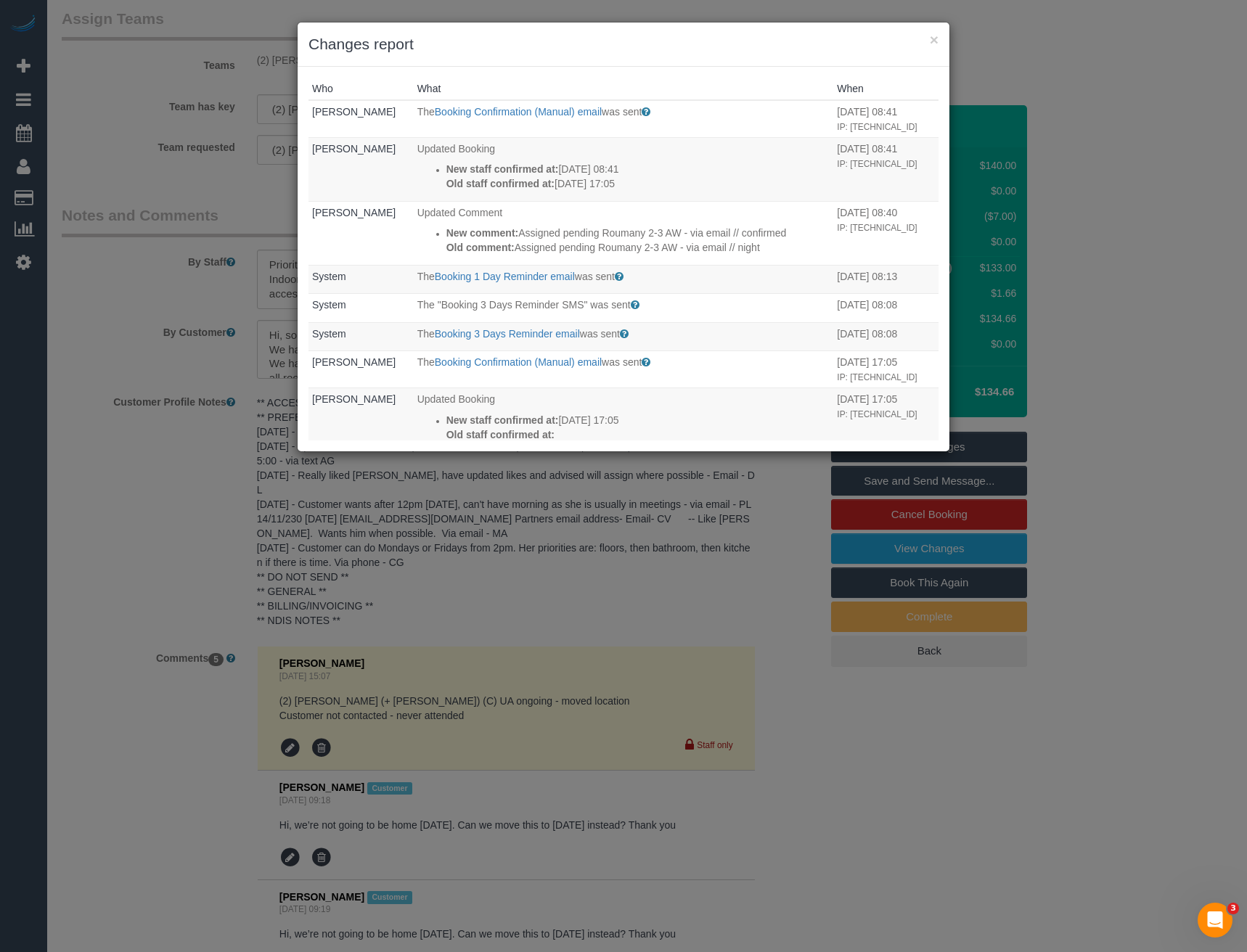
click at [634, 596] on div "× Changes report Who What When Bronie Bryant The Booking Confirmation (Manual) …" at bounding box center [623, 476] width 1247 height 952
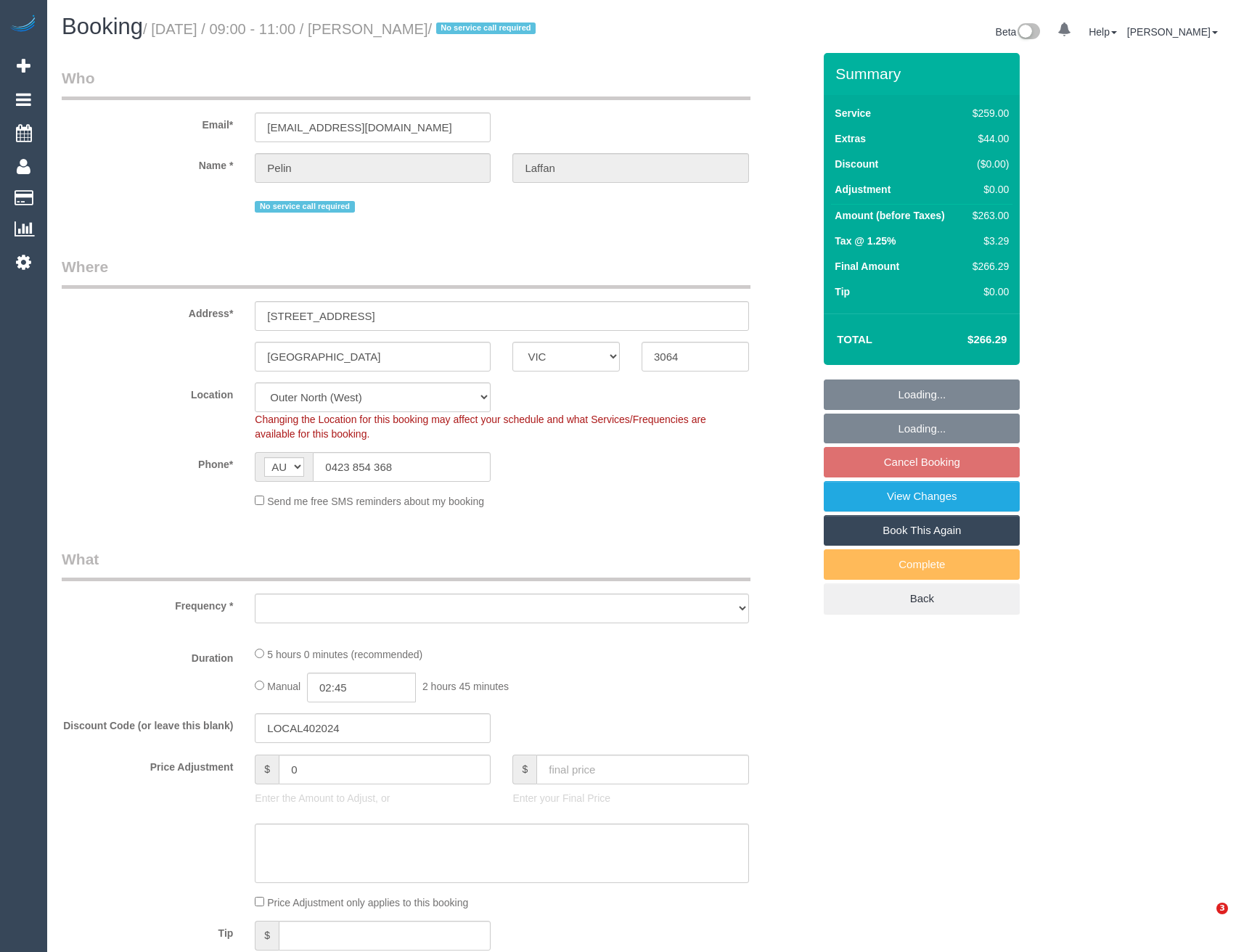
select select "VIC"
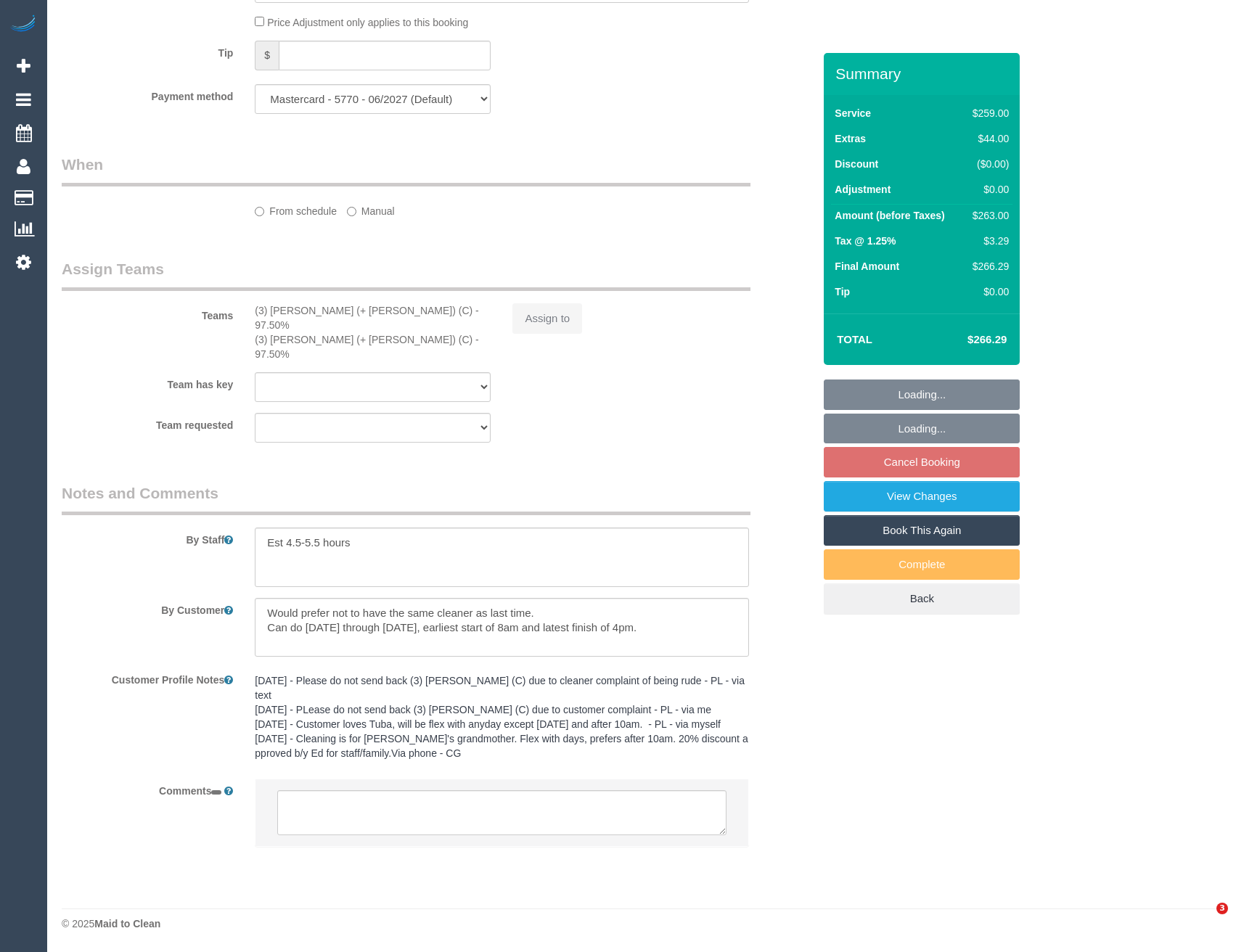
select select "object:1212"
select select "number:28"
select select "number:14"
select select "number:19"
select select "number:22"
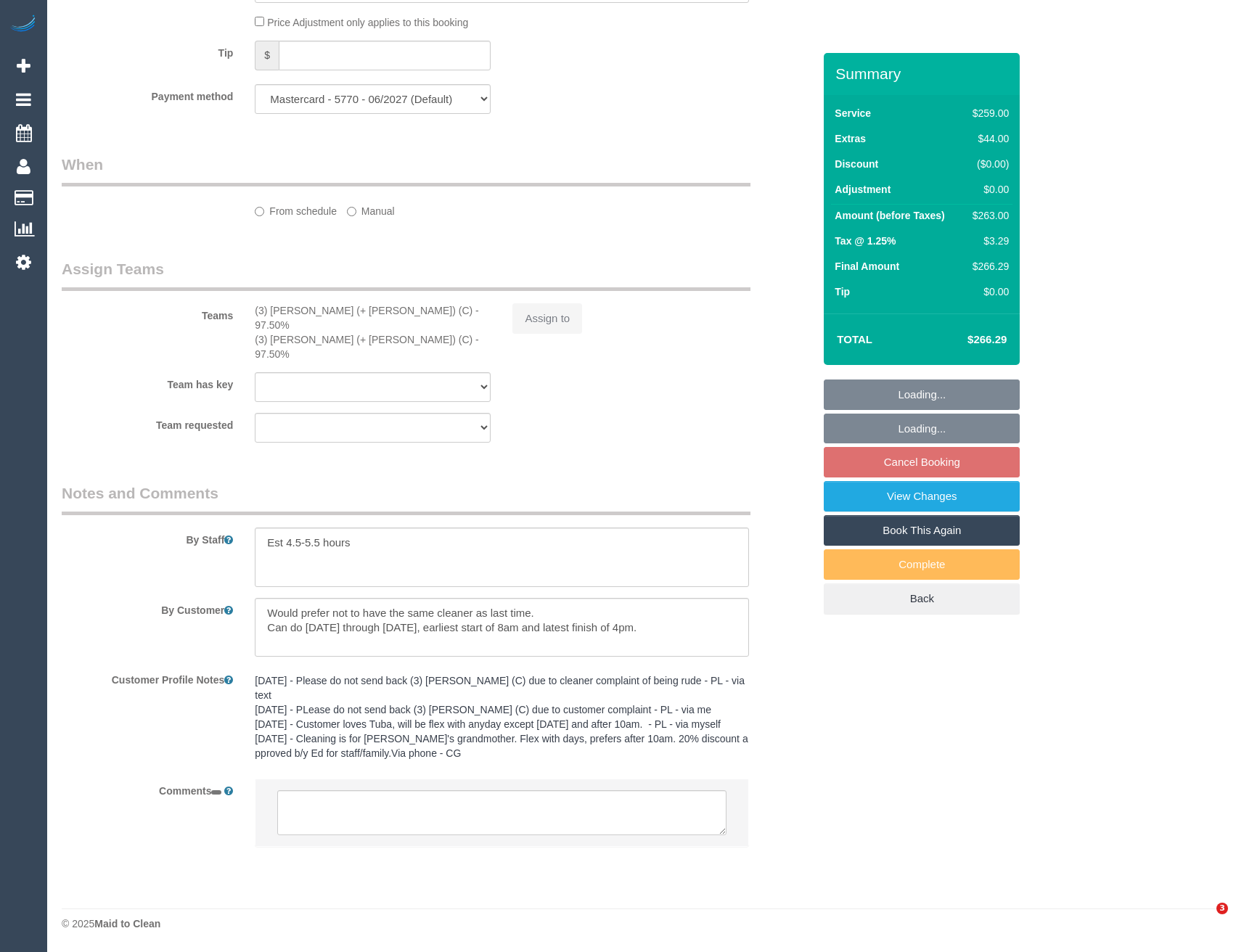
select select "number:13"
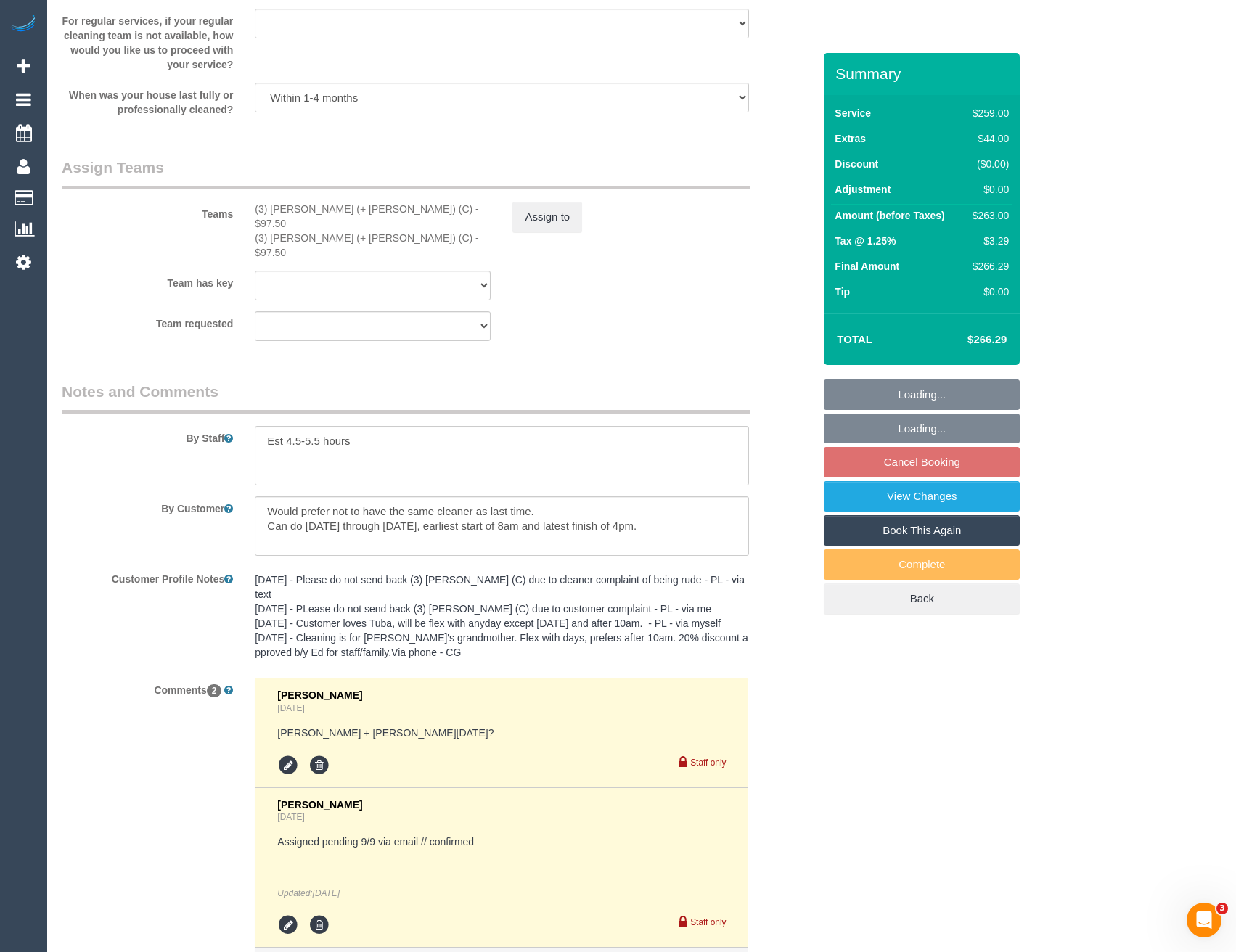
scroll to position [2066, 0]
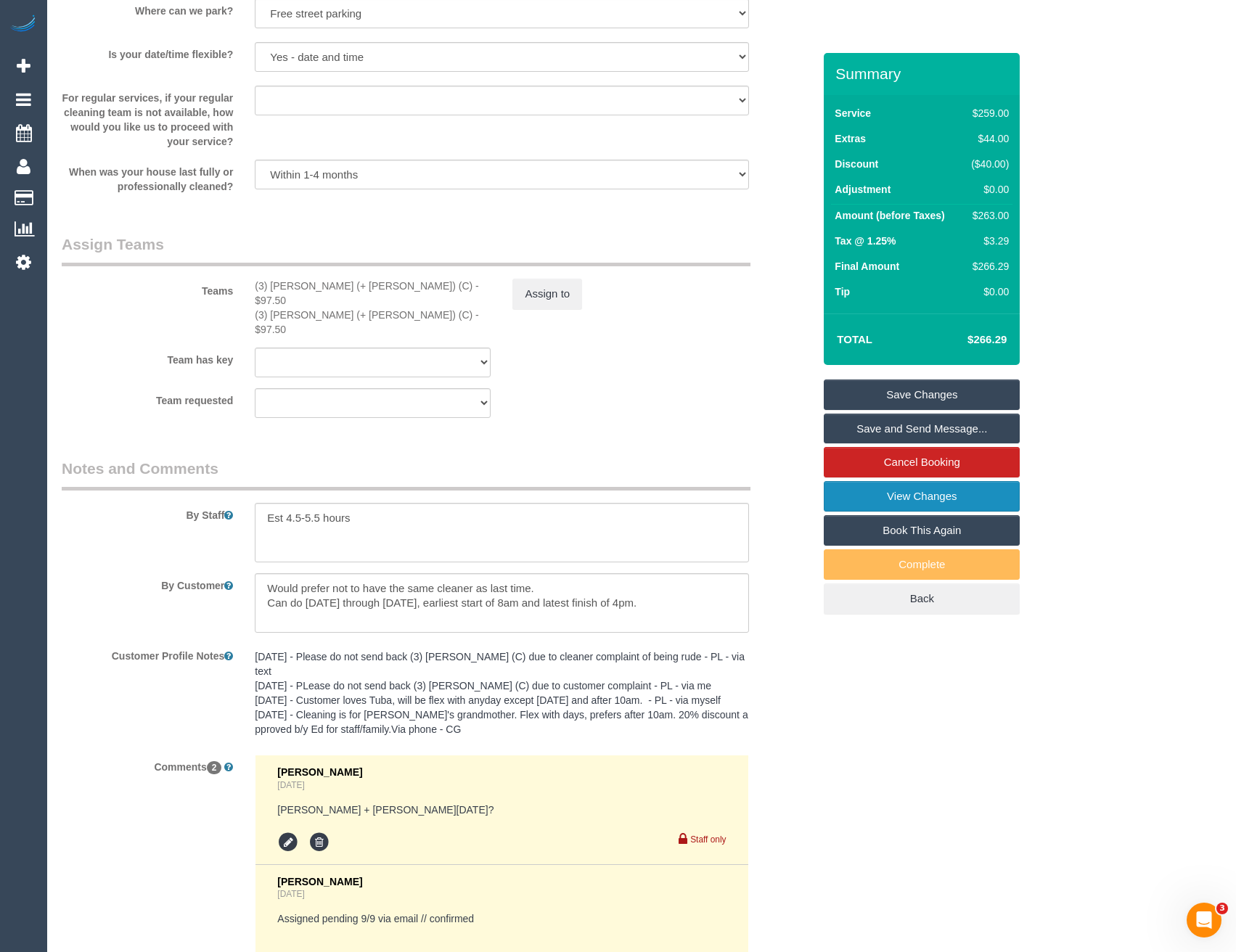
click at [898, 502] on link "View Changes" at bounding box center [921, 496] width 196 height 31
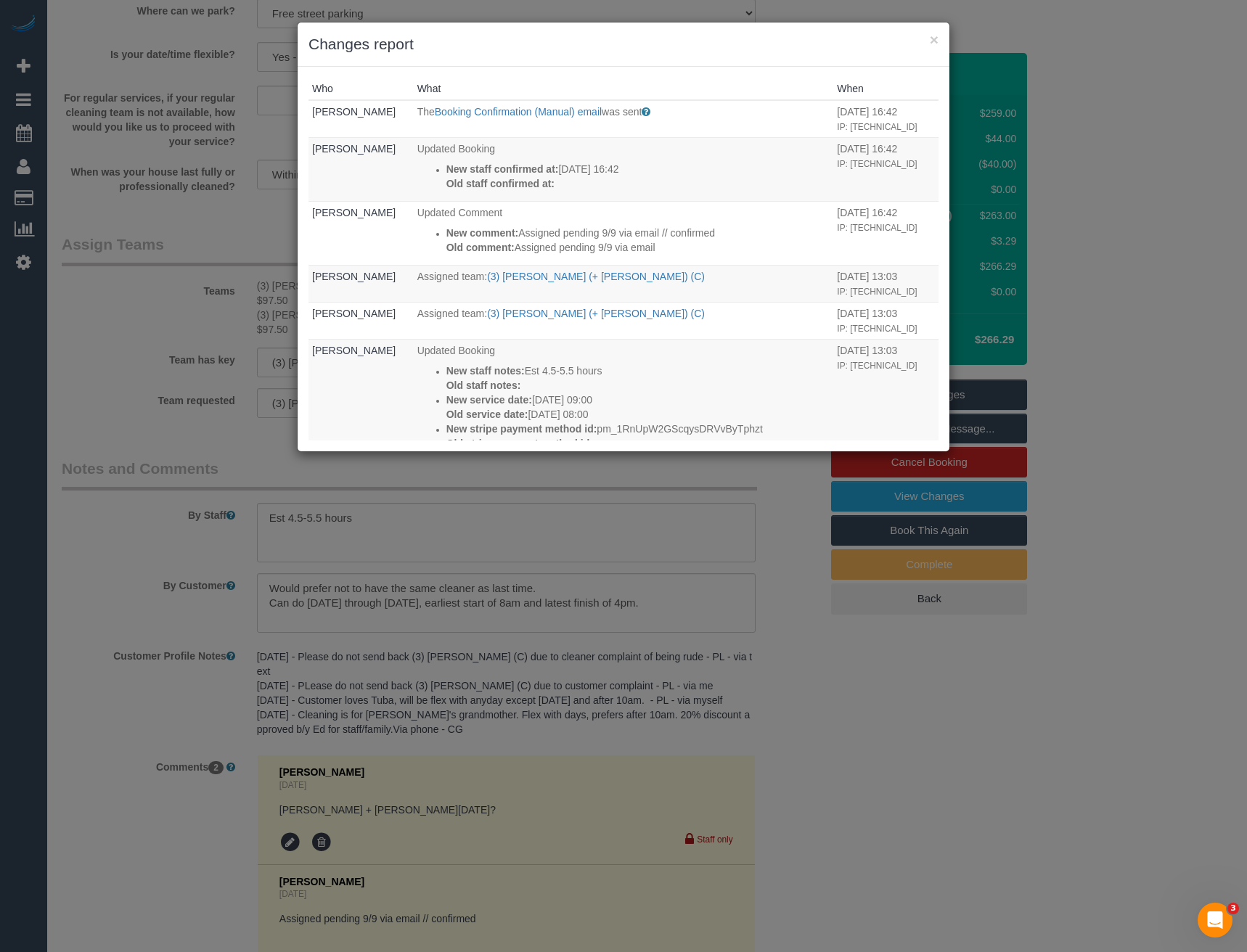
click at [815, 749] on div "× Changes report Who What When Bronie Bryant The Booking Confirmation (Manual) …" at bounding box center [623, 476] width 1247 height 952
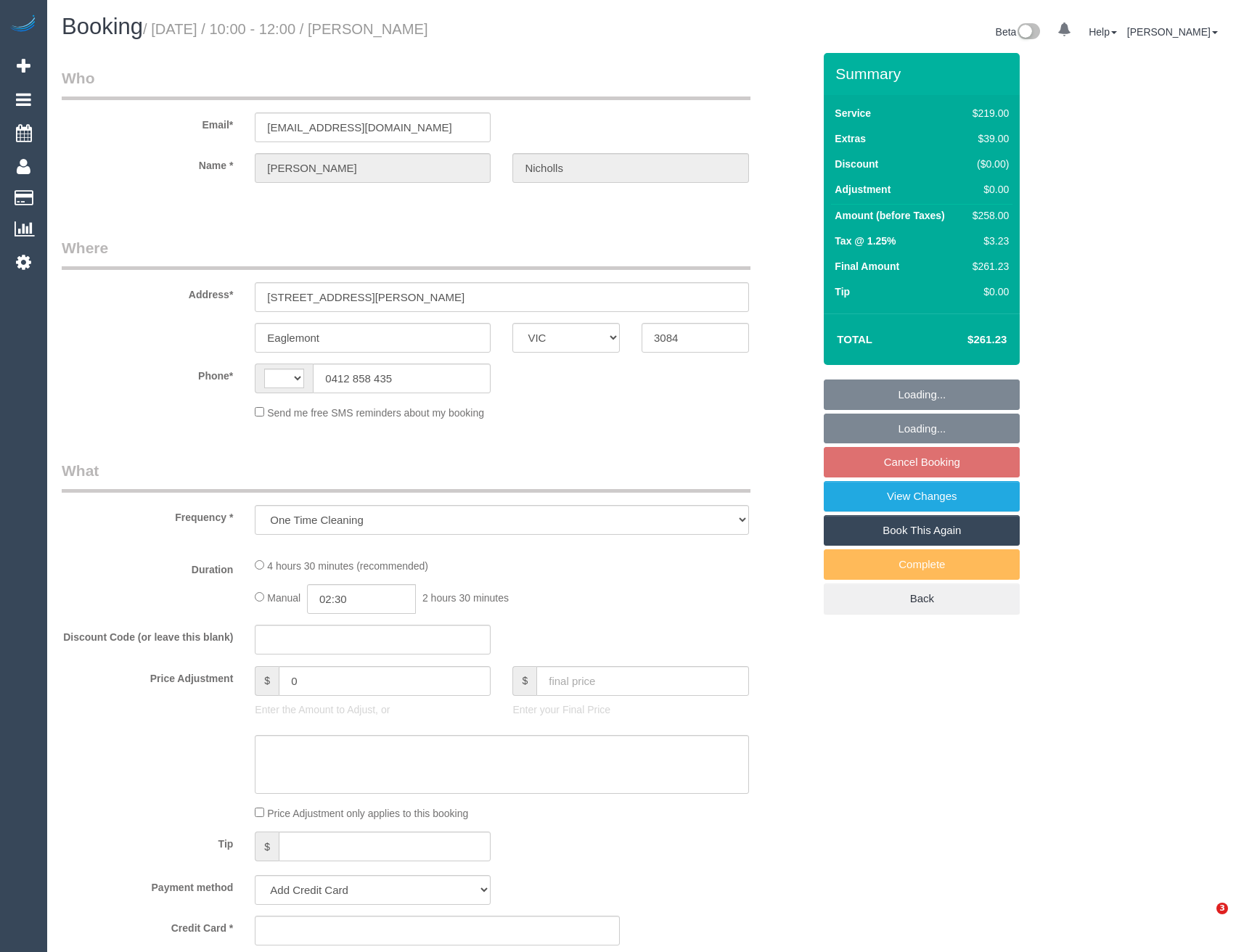
select select "VIC"
select select "string:stripe-pm_1R1kFz2GScqysDRVkN30l9E4"
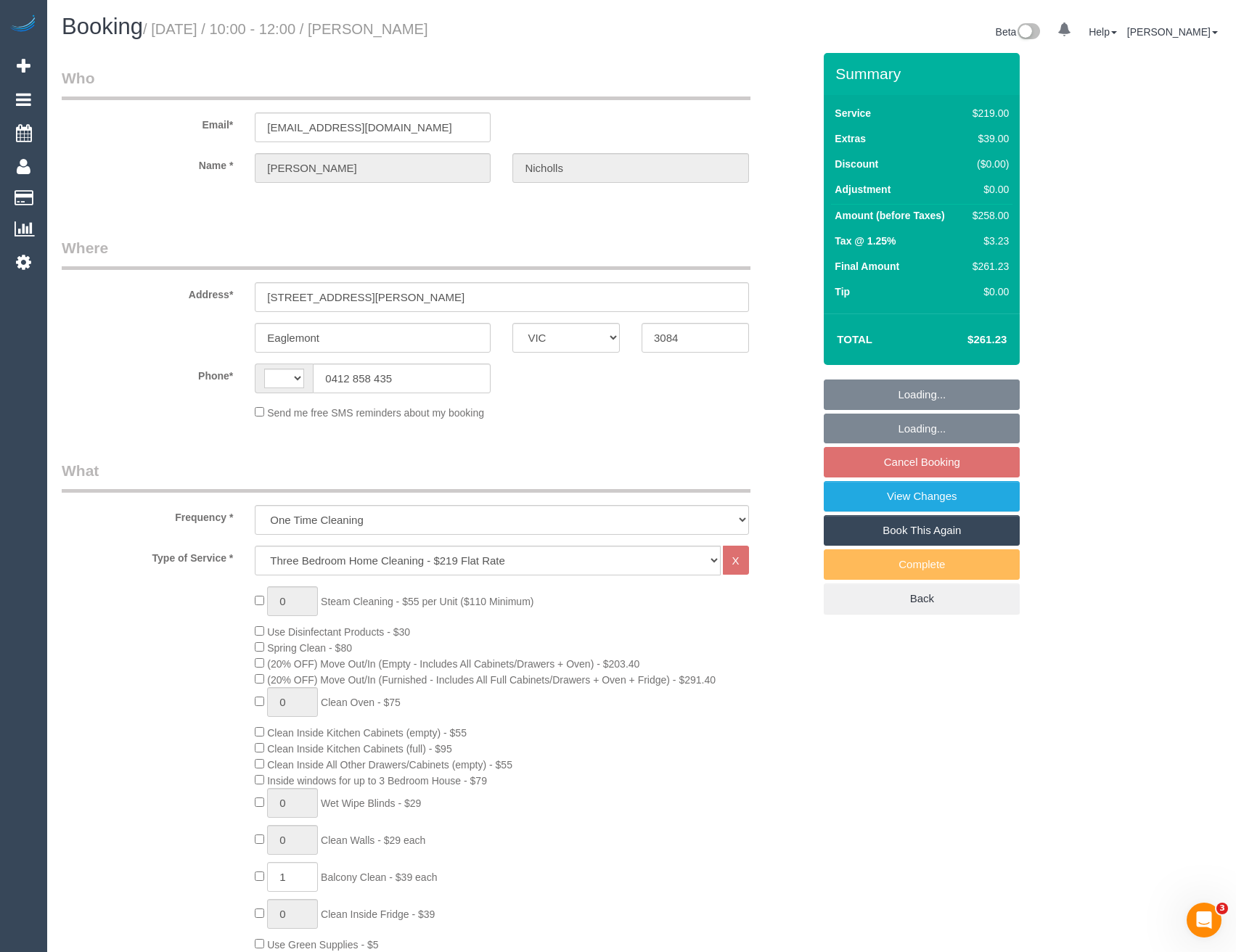
select select "string:AU"
select select "number:27"
select select "number:14"
select select "number:18"
select select "number:24"
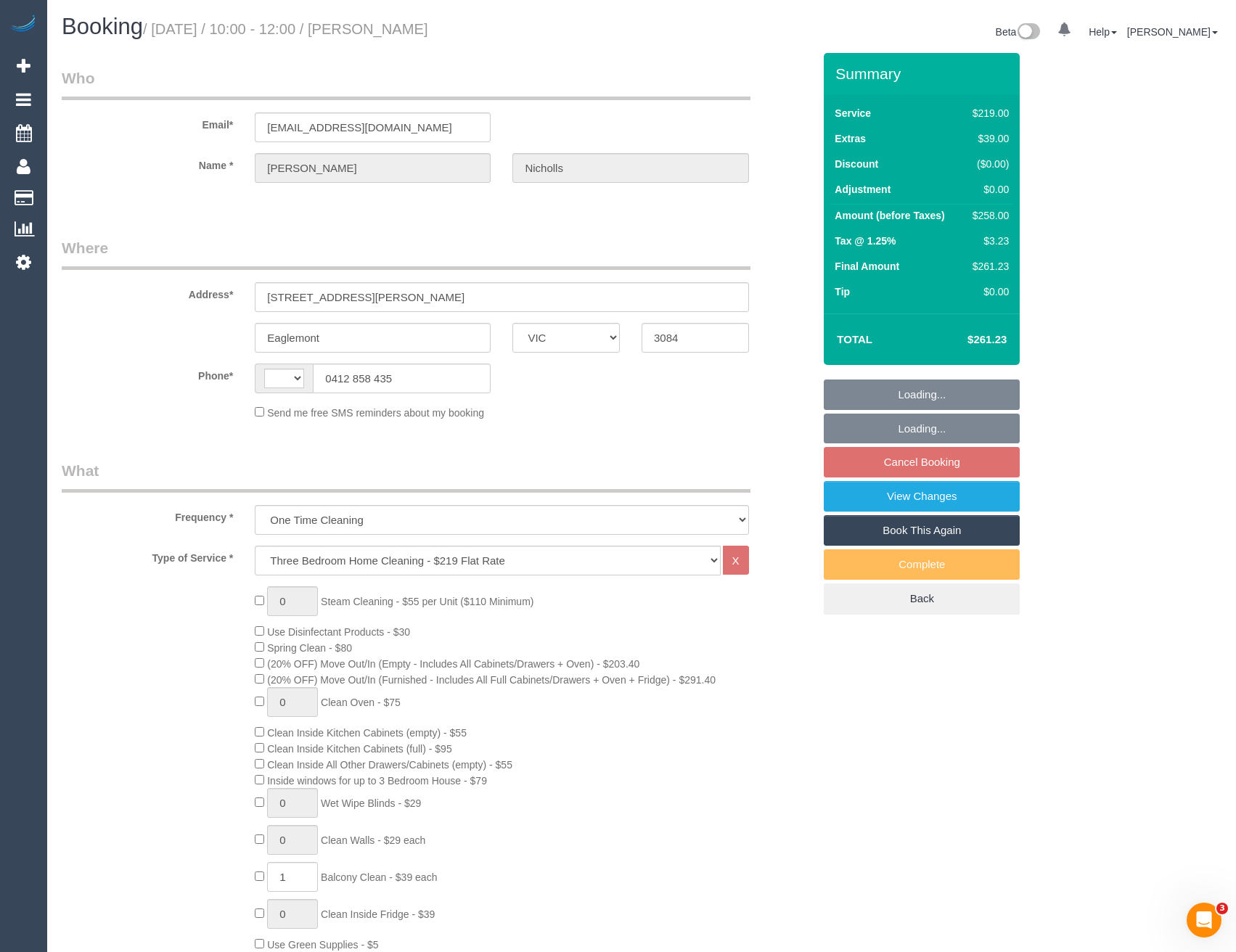
select select "number:12"
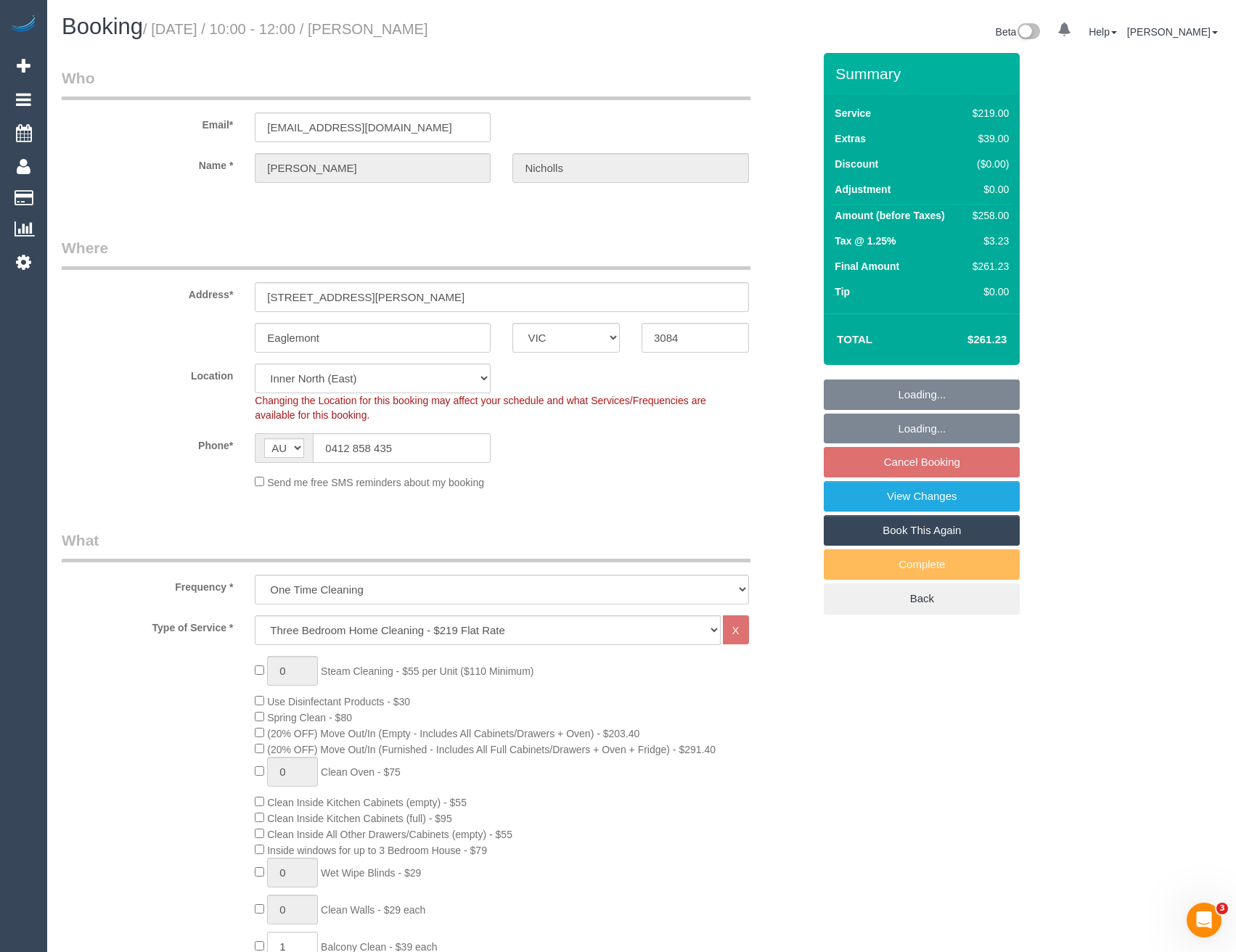
select select "object:1617"
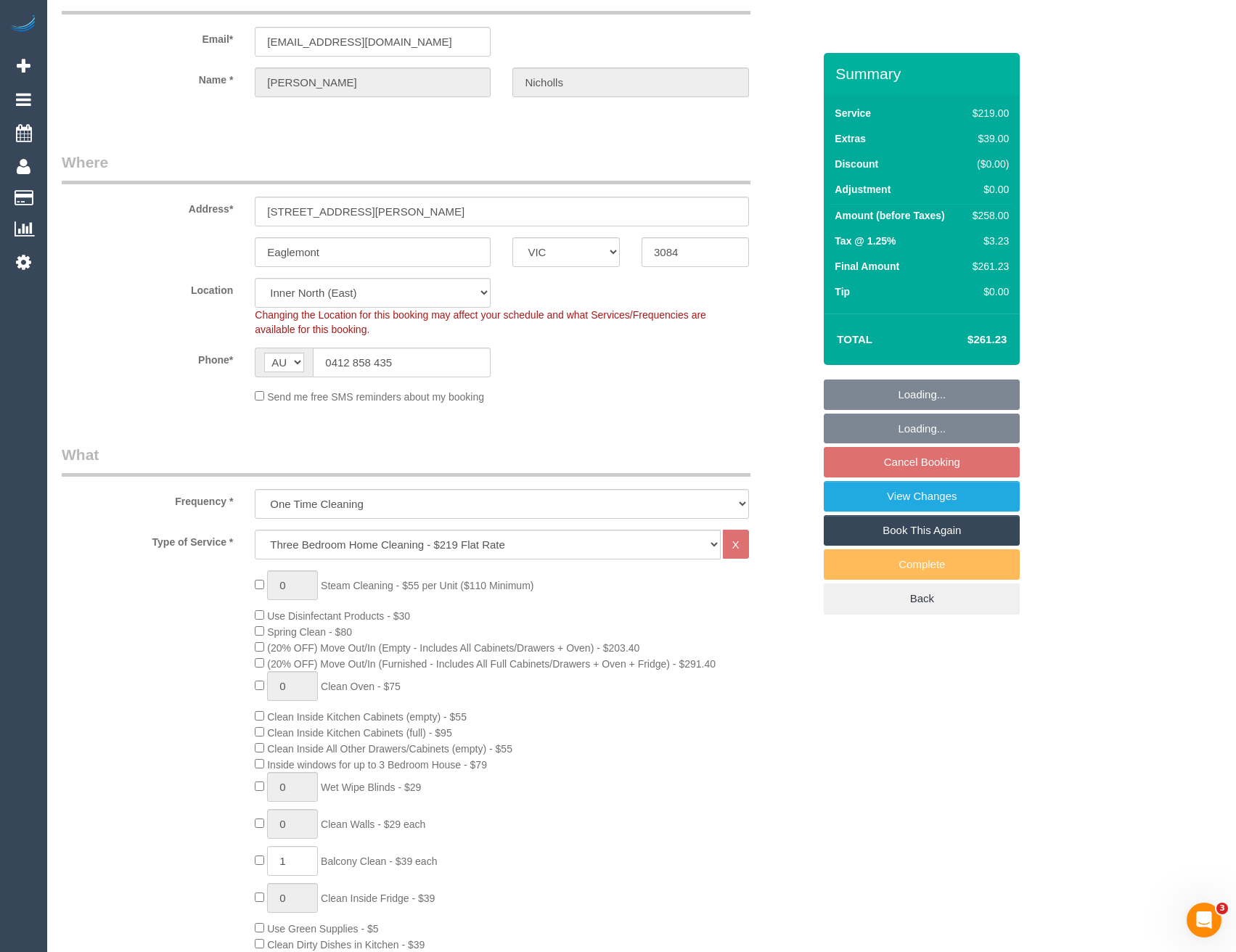
select select "spot1"
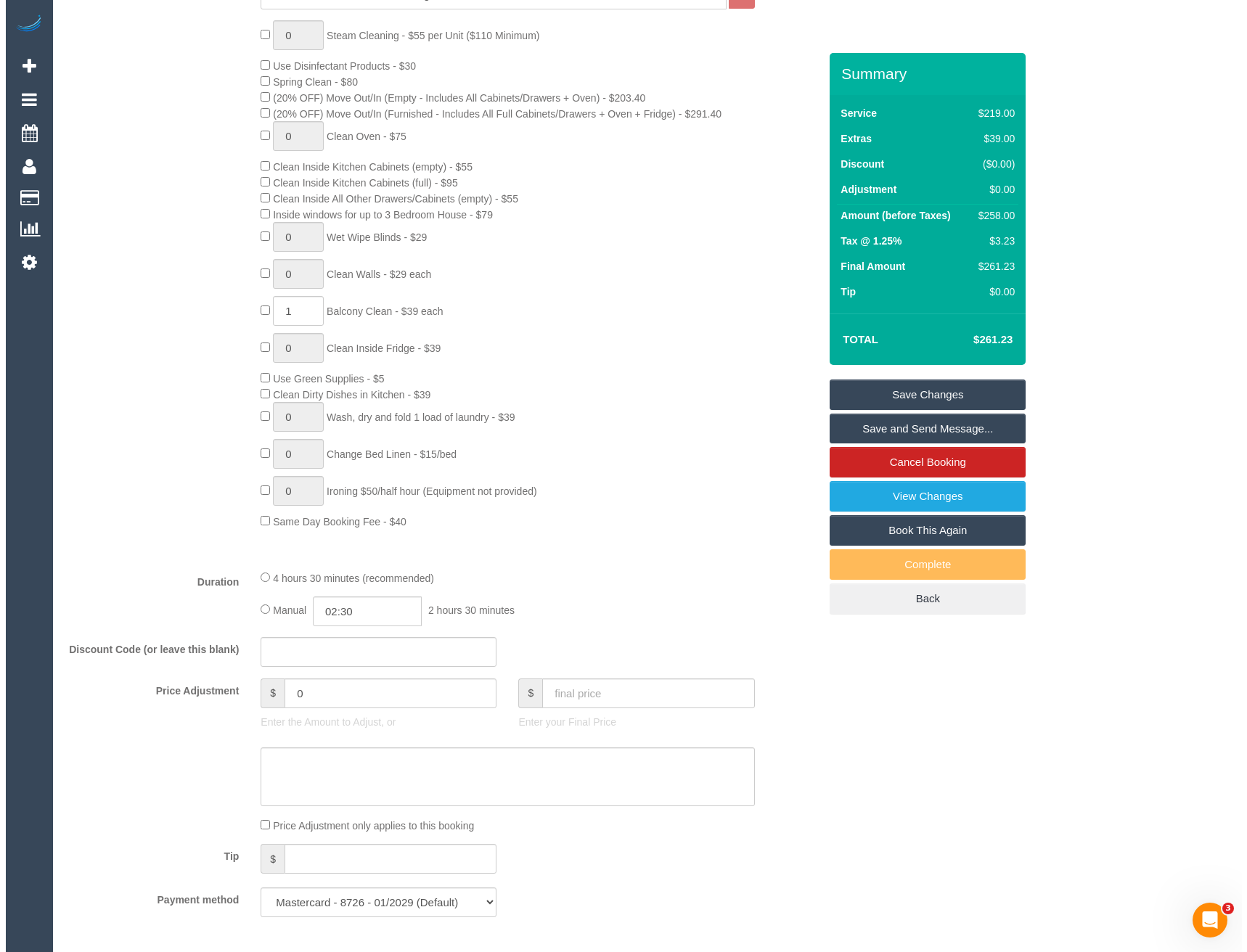
scroll to position [297, 0]
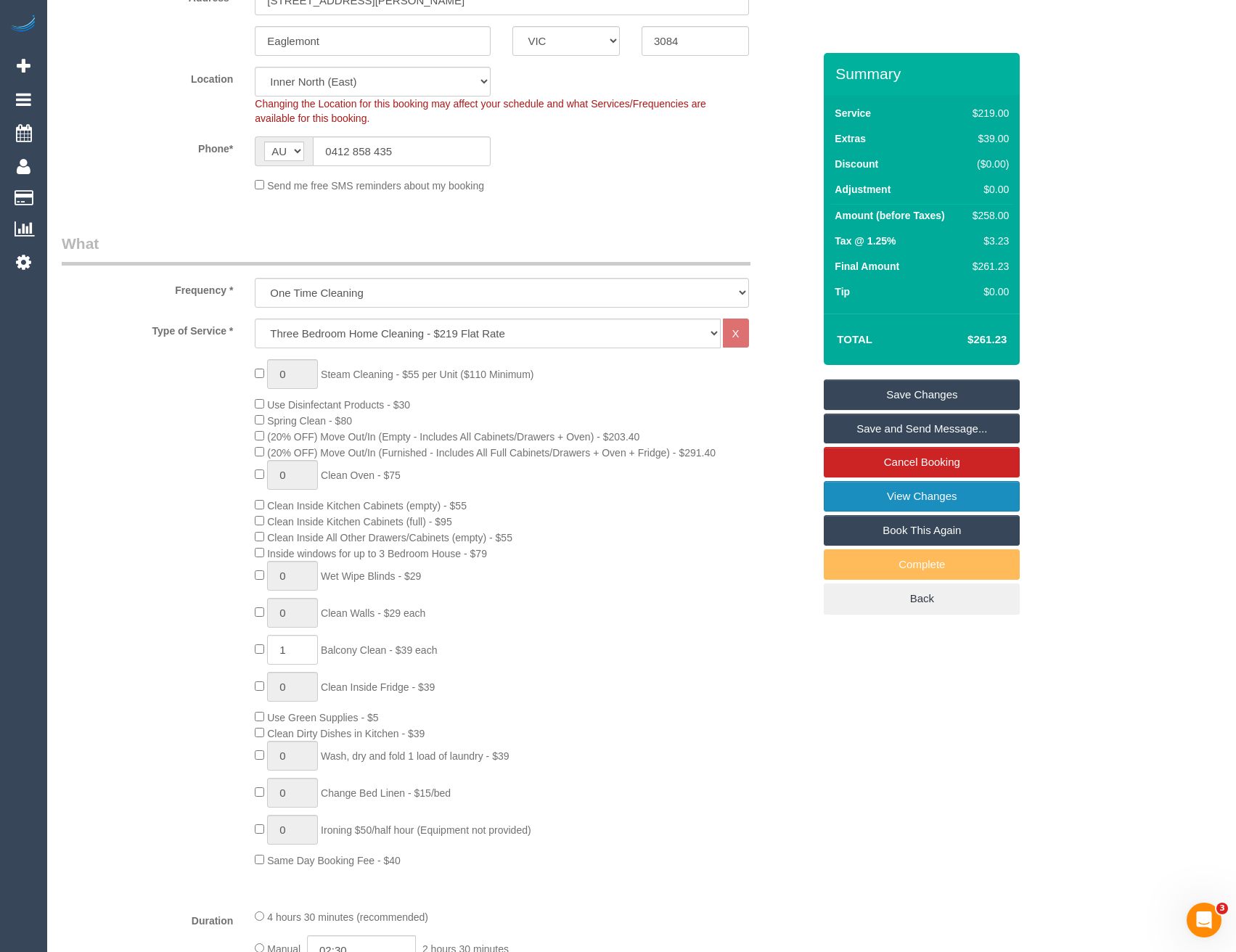
click at [894, 491] on link "View Changes" at bounding box center [921, 496] width 196 height 31
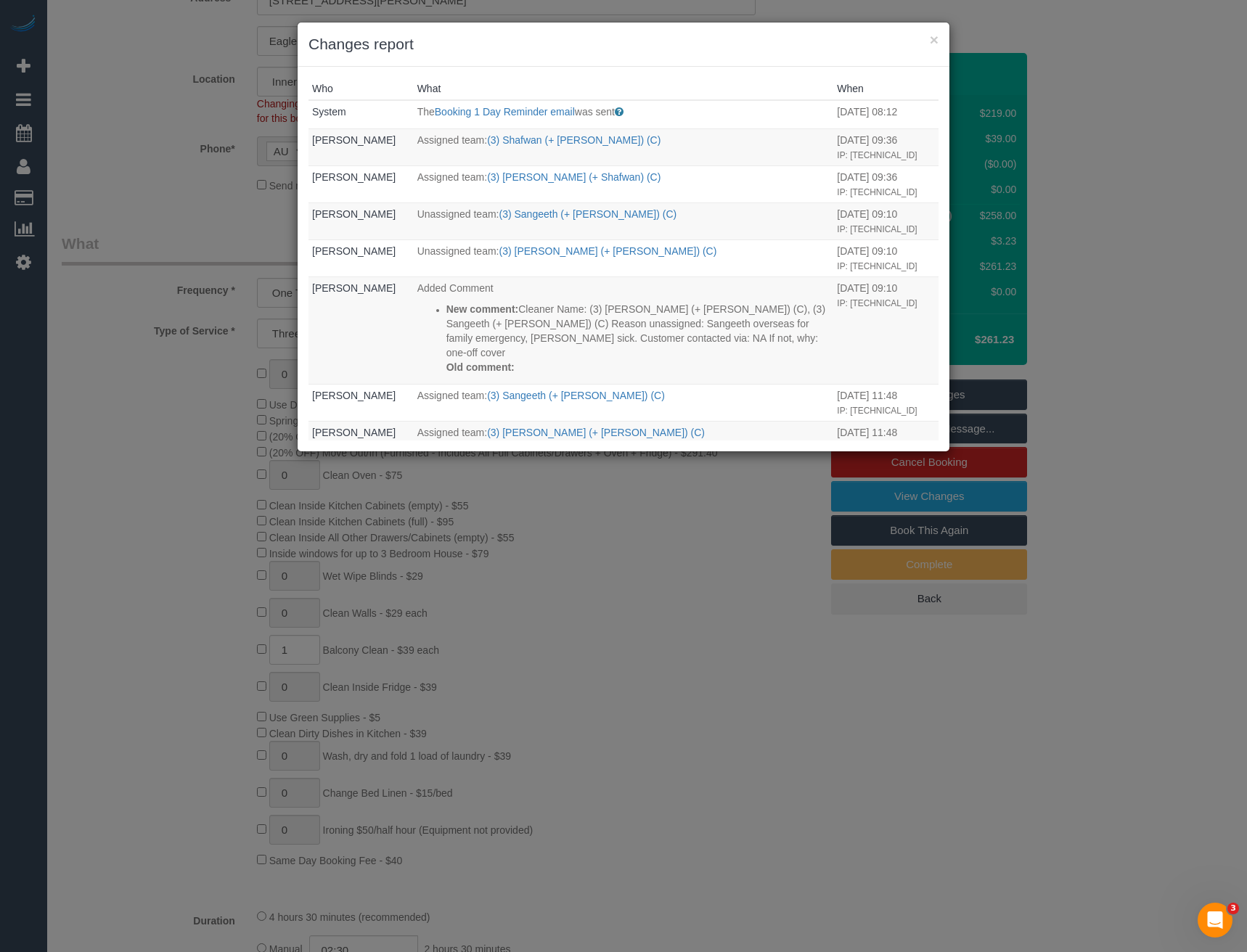
click at [697, 590] on div "× Changes report Who What When System The Booking 1 Day Reminder email was sent…" at bounding box center [623, 476] width 1247 height 952
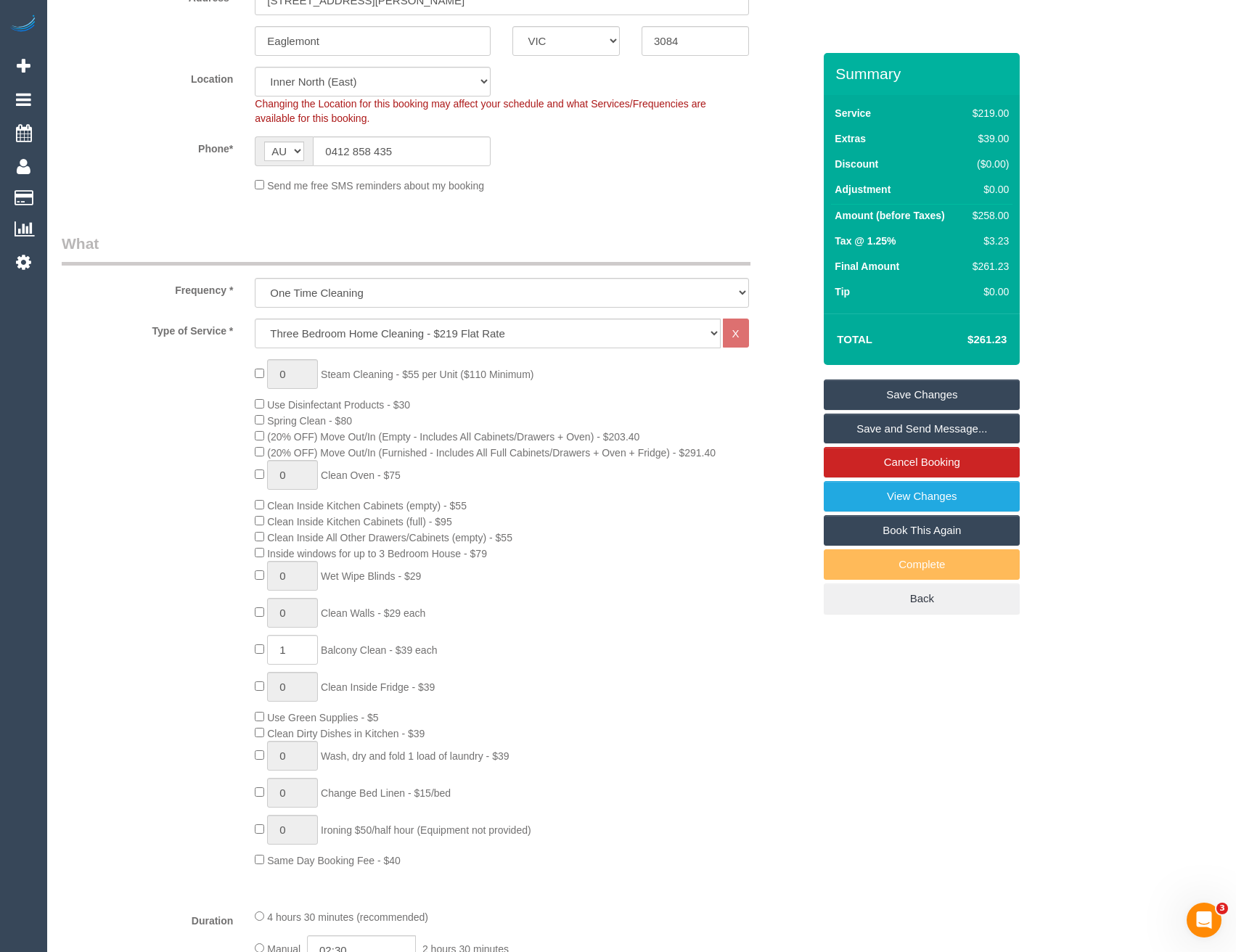
click at [888, 422] on link "Save and Send Message..." at bounding box center [921, 428] width 196 height 31
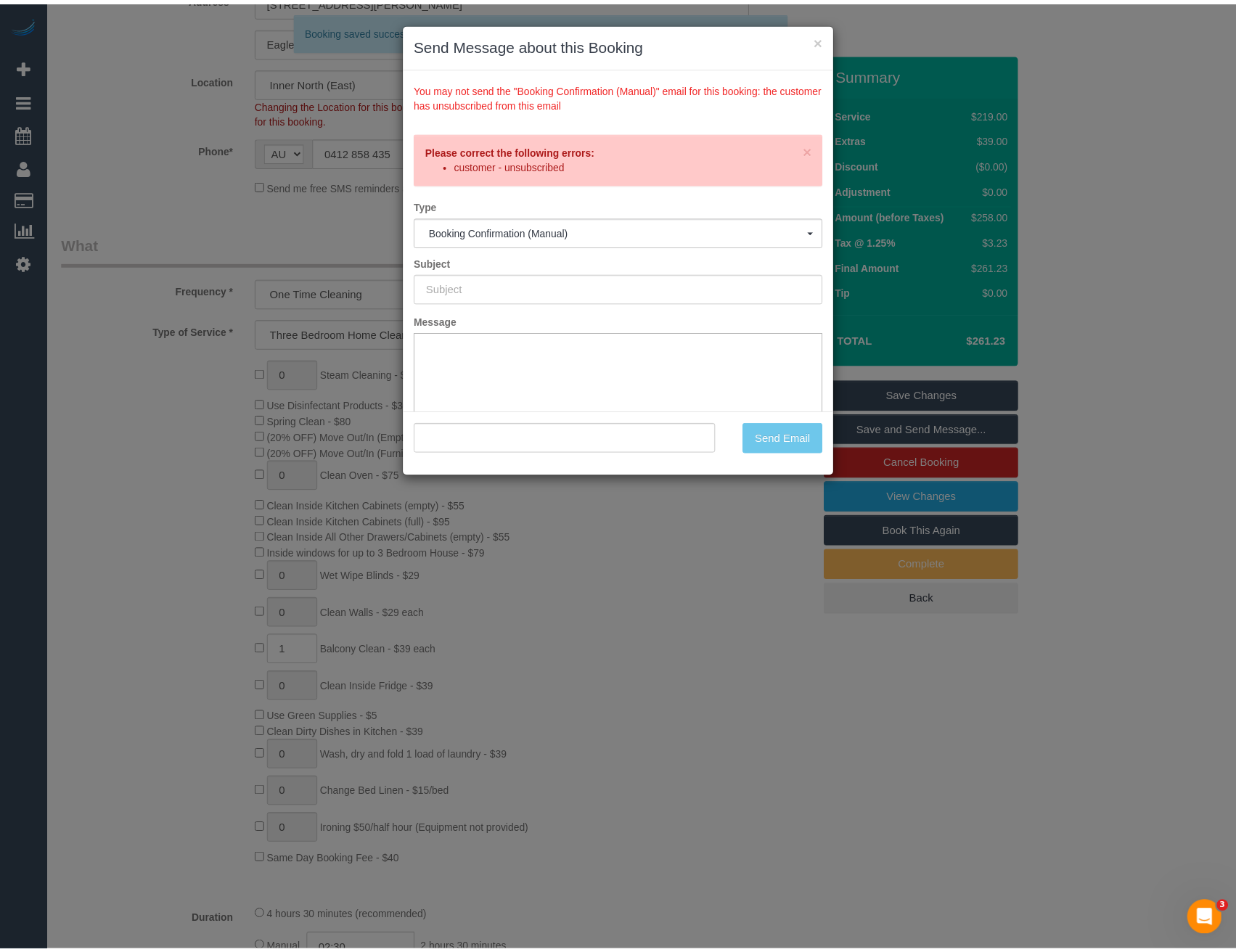
scroll to position [0, 0]
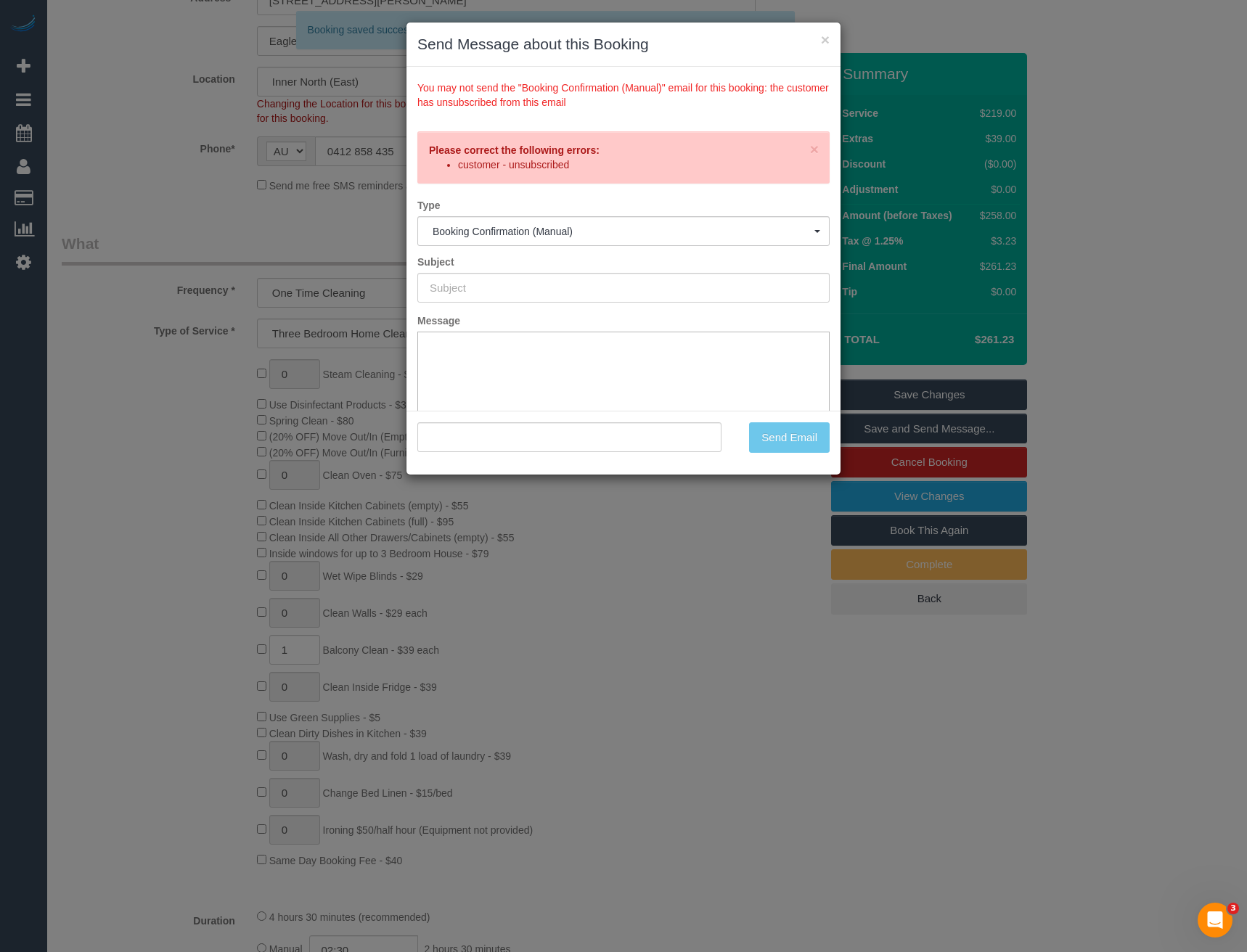
click at [701, 516] on div "× Send Message about this Booking You may not send the "Booking Confirmation (M…" at bounding box center [623, 476] width 1247 height 952
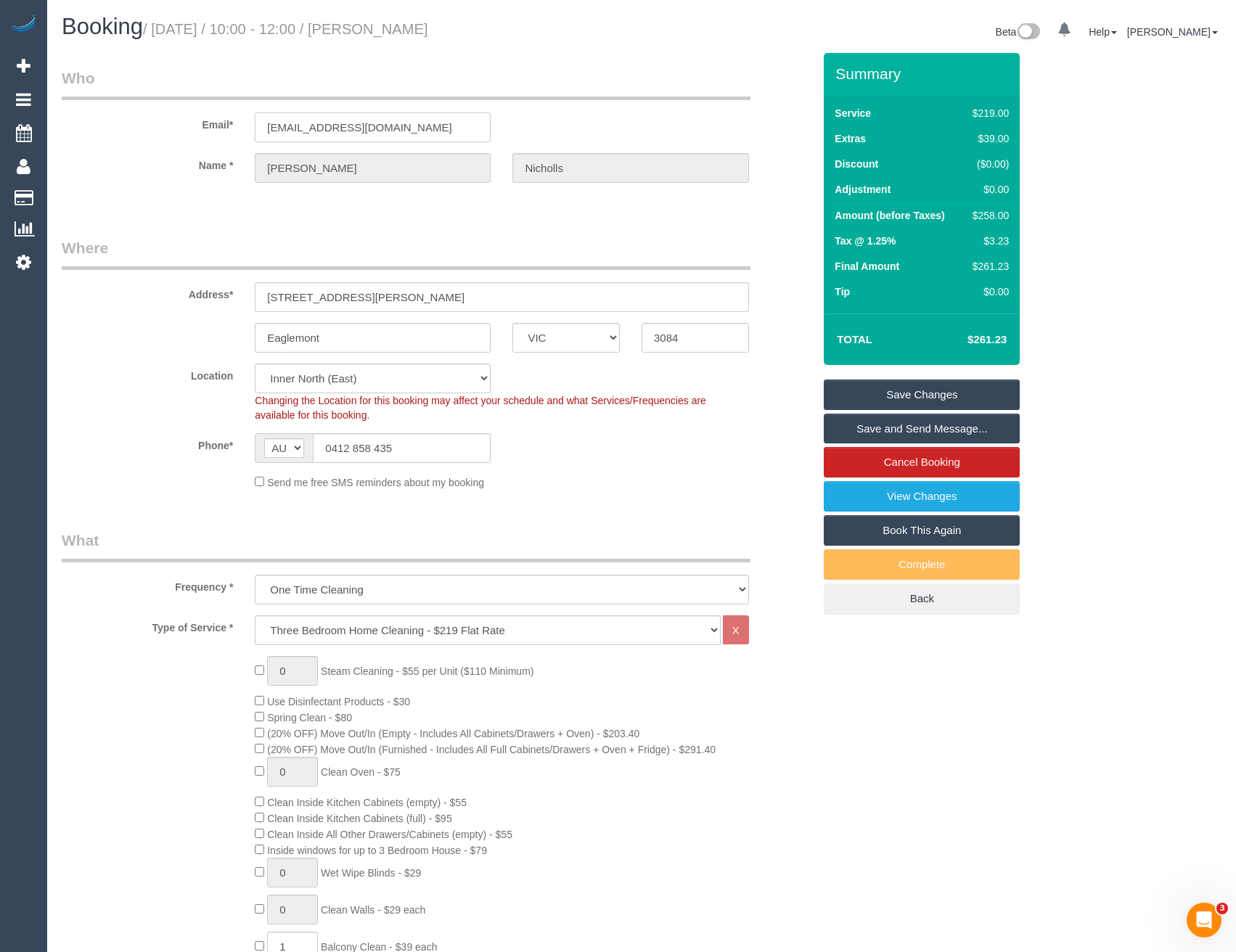
drag, startPoint x: 389, startPoint y: 125, endPoint x: 260, endPoint y: 134, distance: 129.3
click at [260, 134] on input "[EMAIL_ADDRESS][DOMAIN_NAME]" at bounding box center [373, 128] width 236 height 30
